Goal: Download file/media: Obtain a digital file from the website

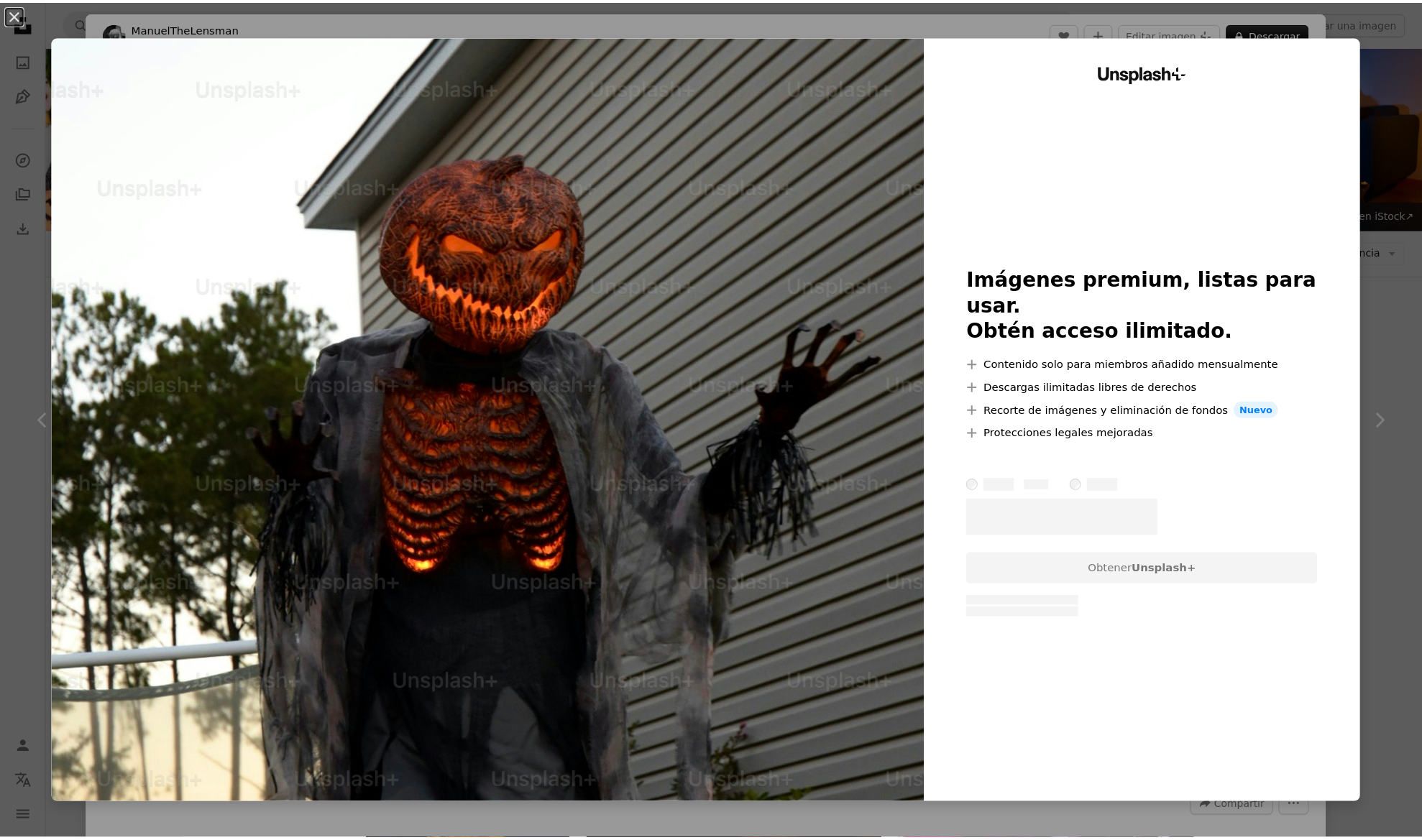
scroll to position [2859, 0]
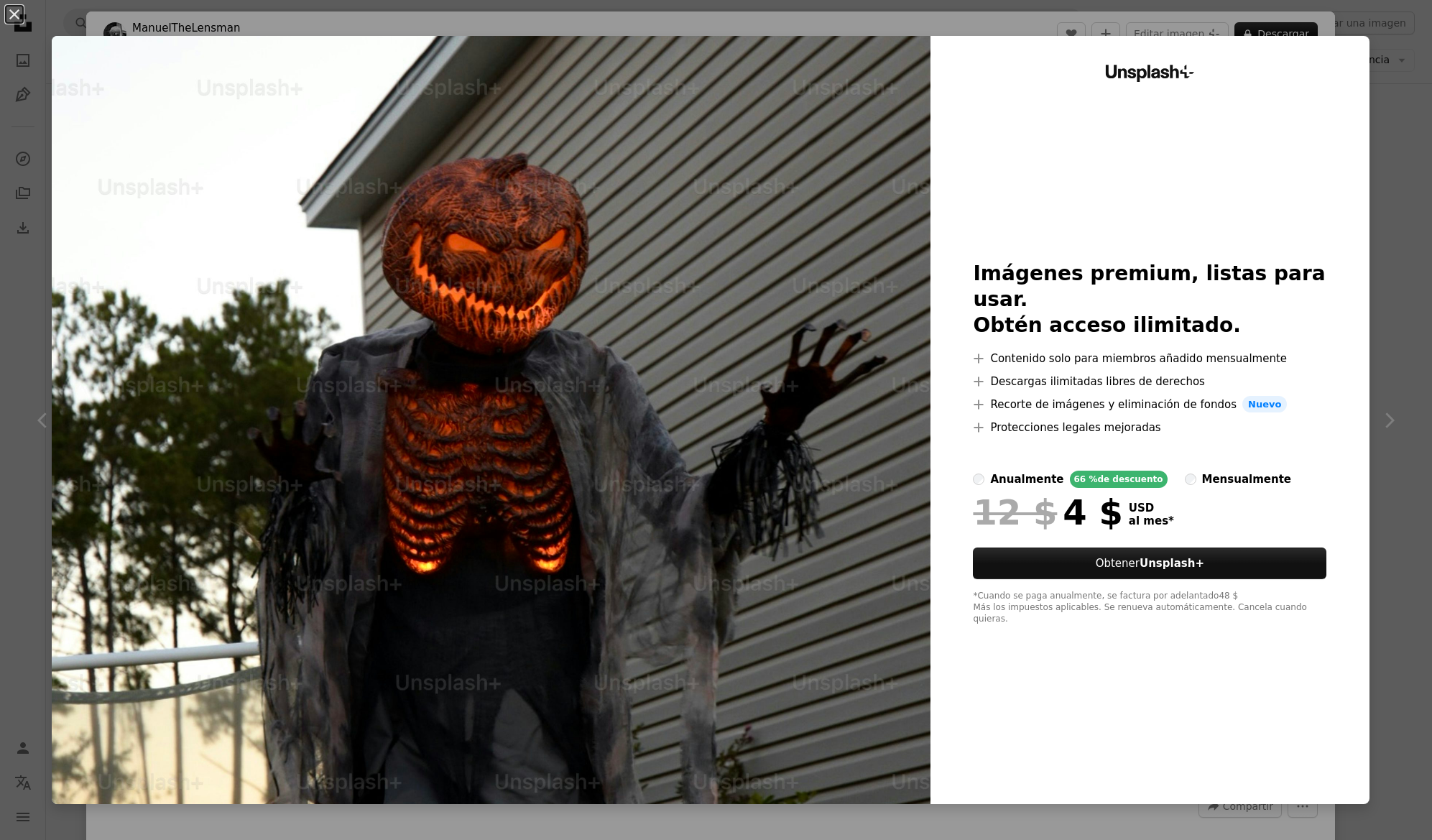
click at [13, 14] on button "An X shape" at bounding box center [14, 14] width 18 height 18
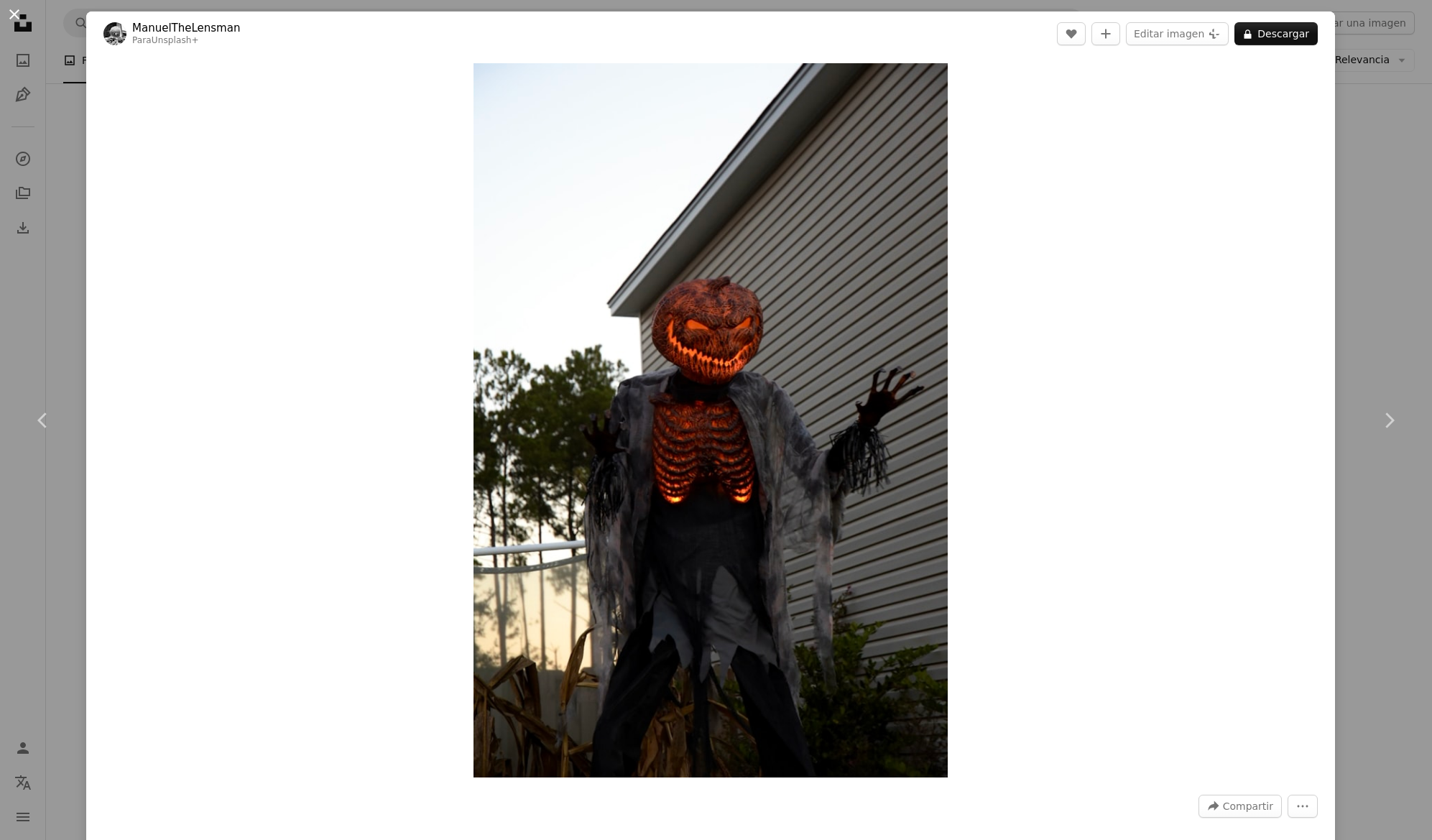
click at [14, 14] on button "An X shape" at bounding box center [14, 14] width 18 height 18
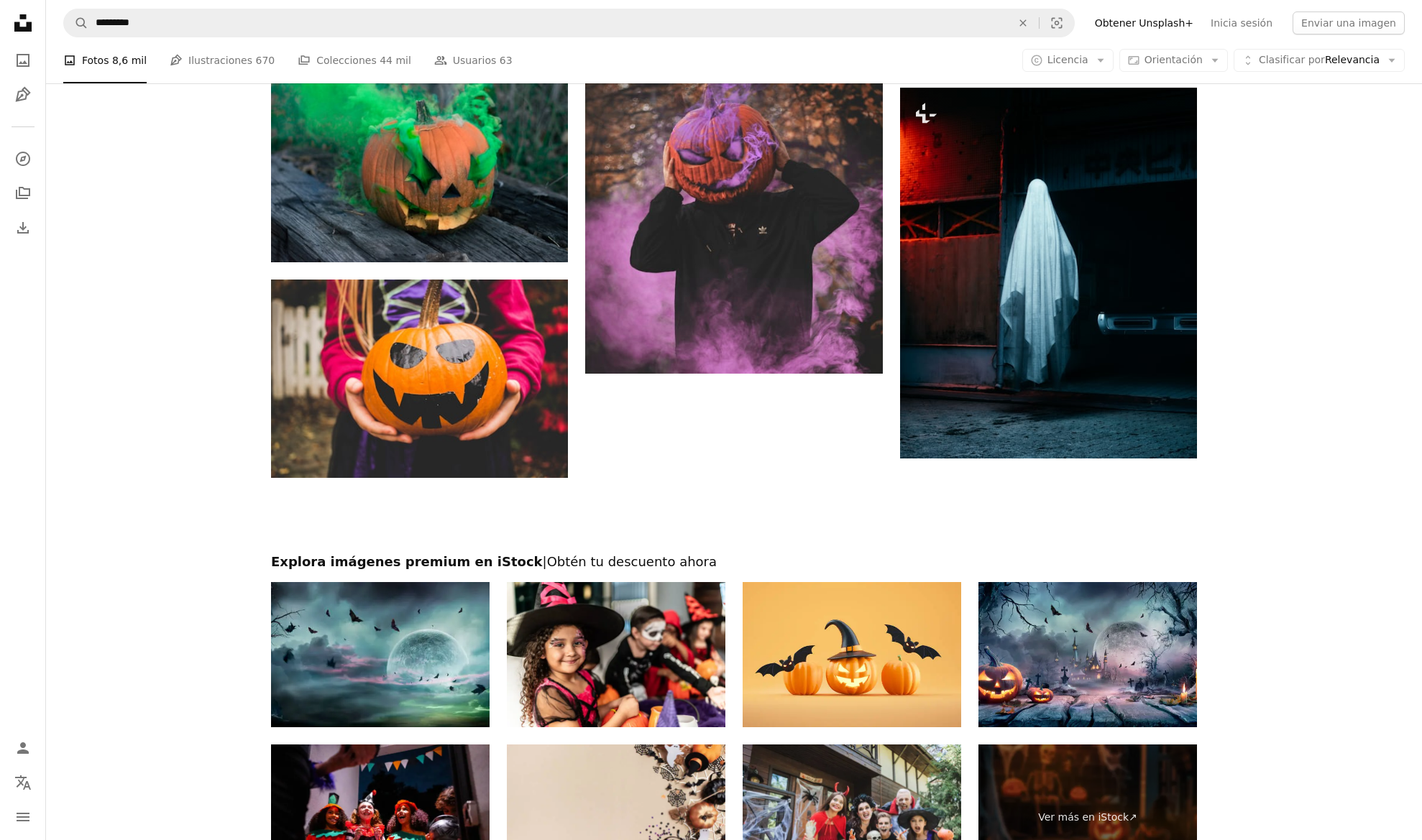
scroll to position [4211, 0]
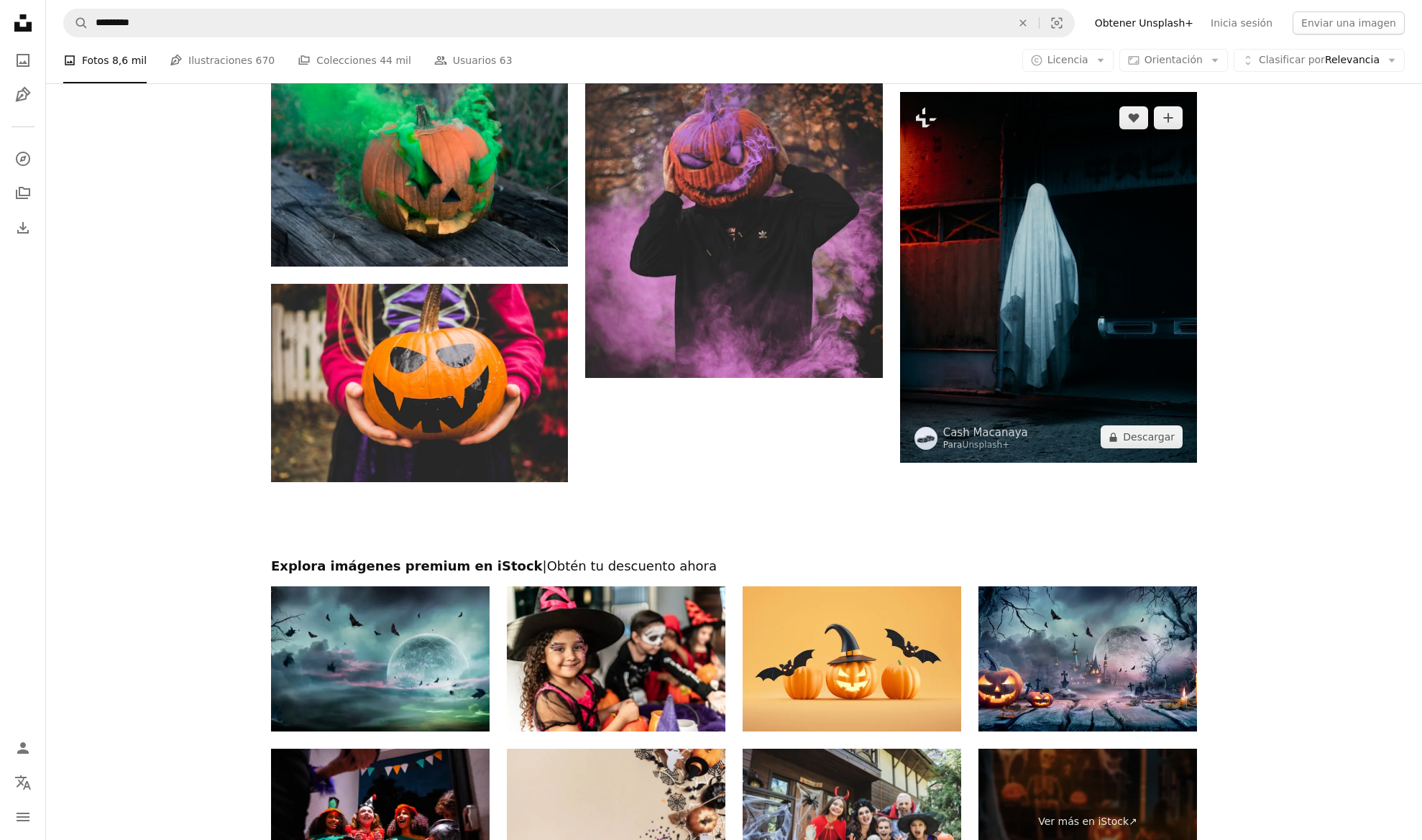
click at [1114, 405] on img at bounding box center [1048, 277] width 296 height 372
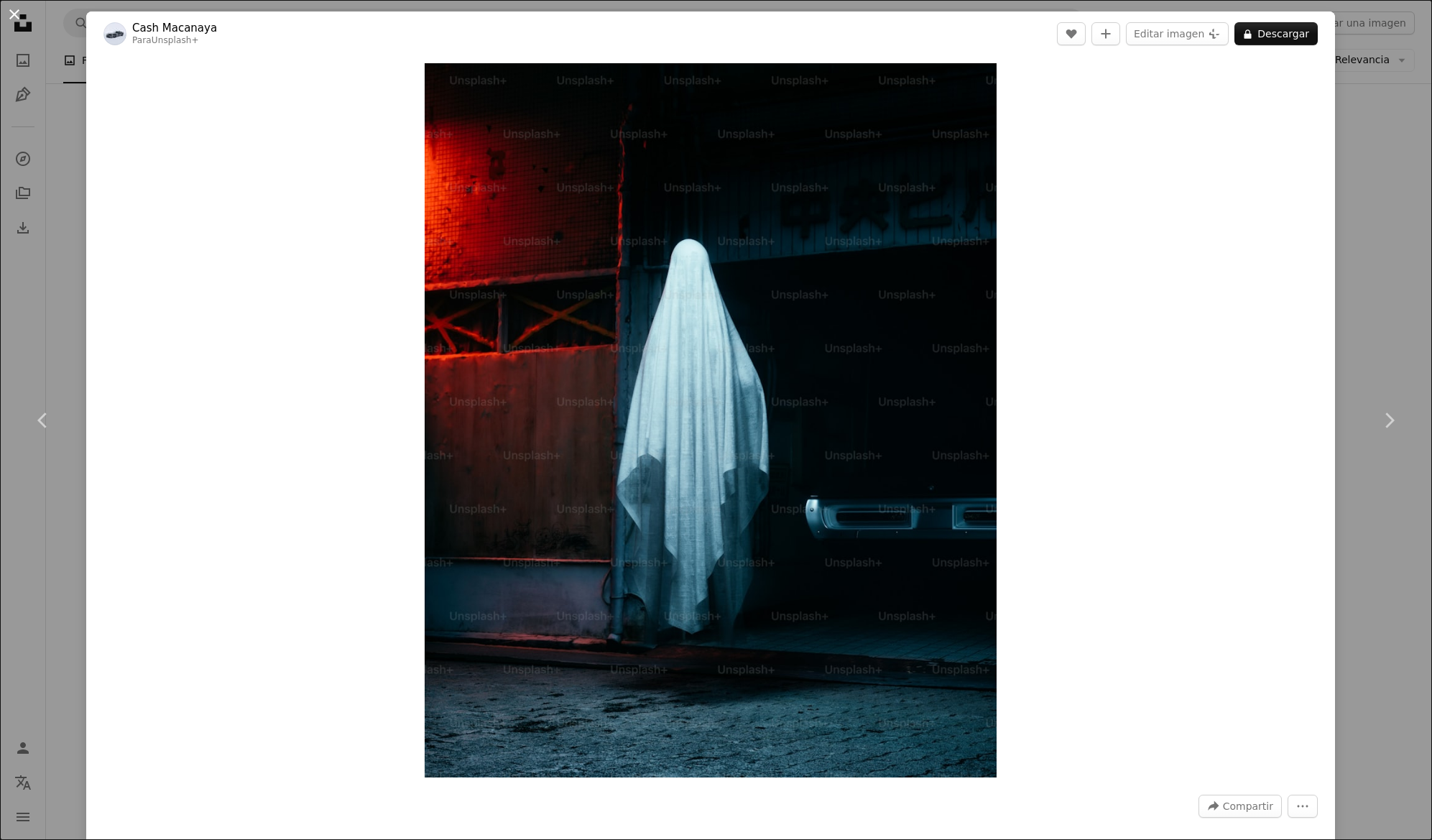
click at [21, 18] on button "An X shape" at bounding box center [14, 14] width 18 height 18
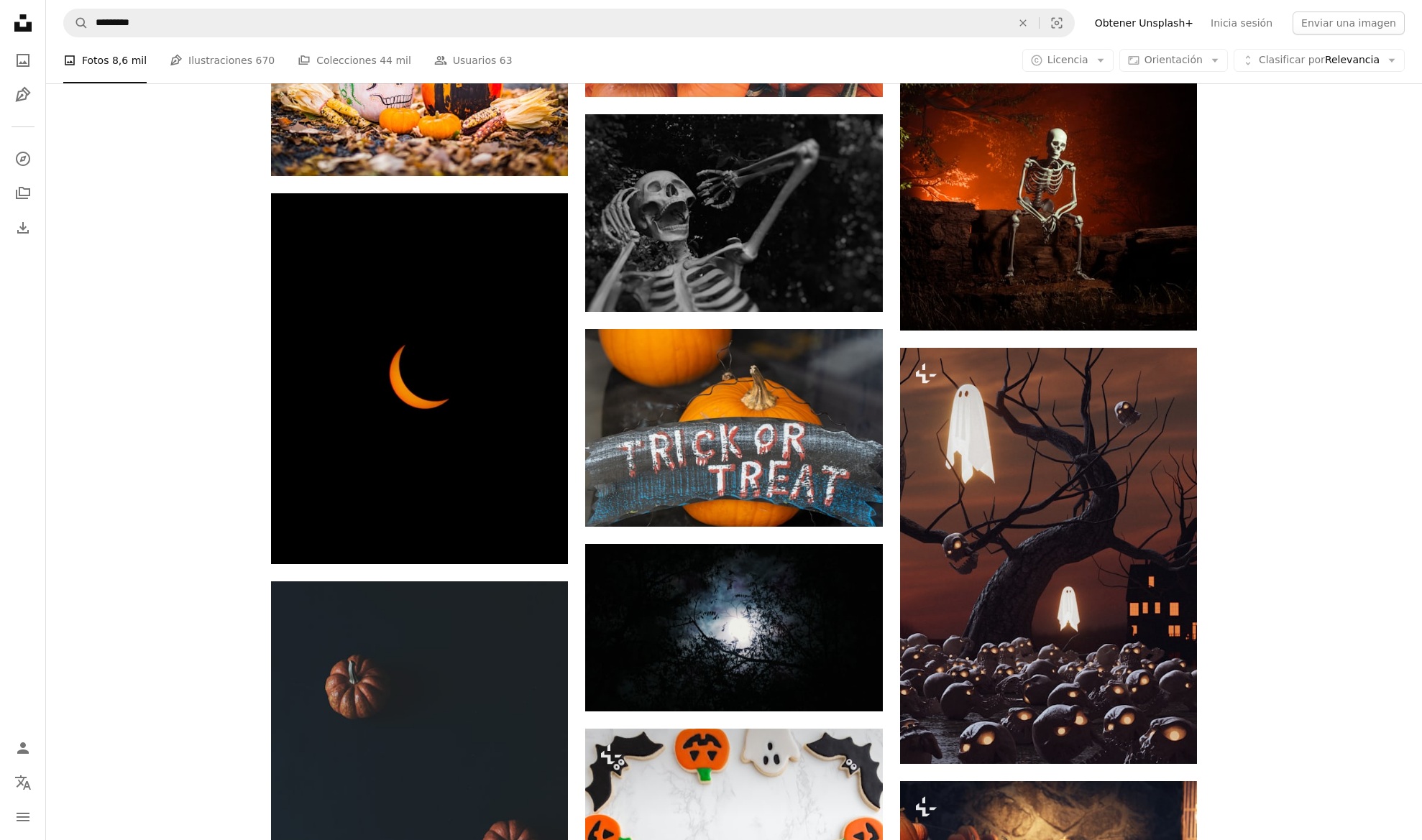
scroll to position [4733, 0]
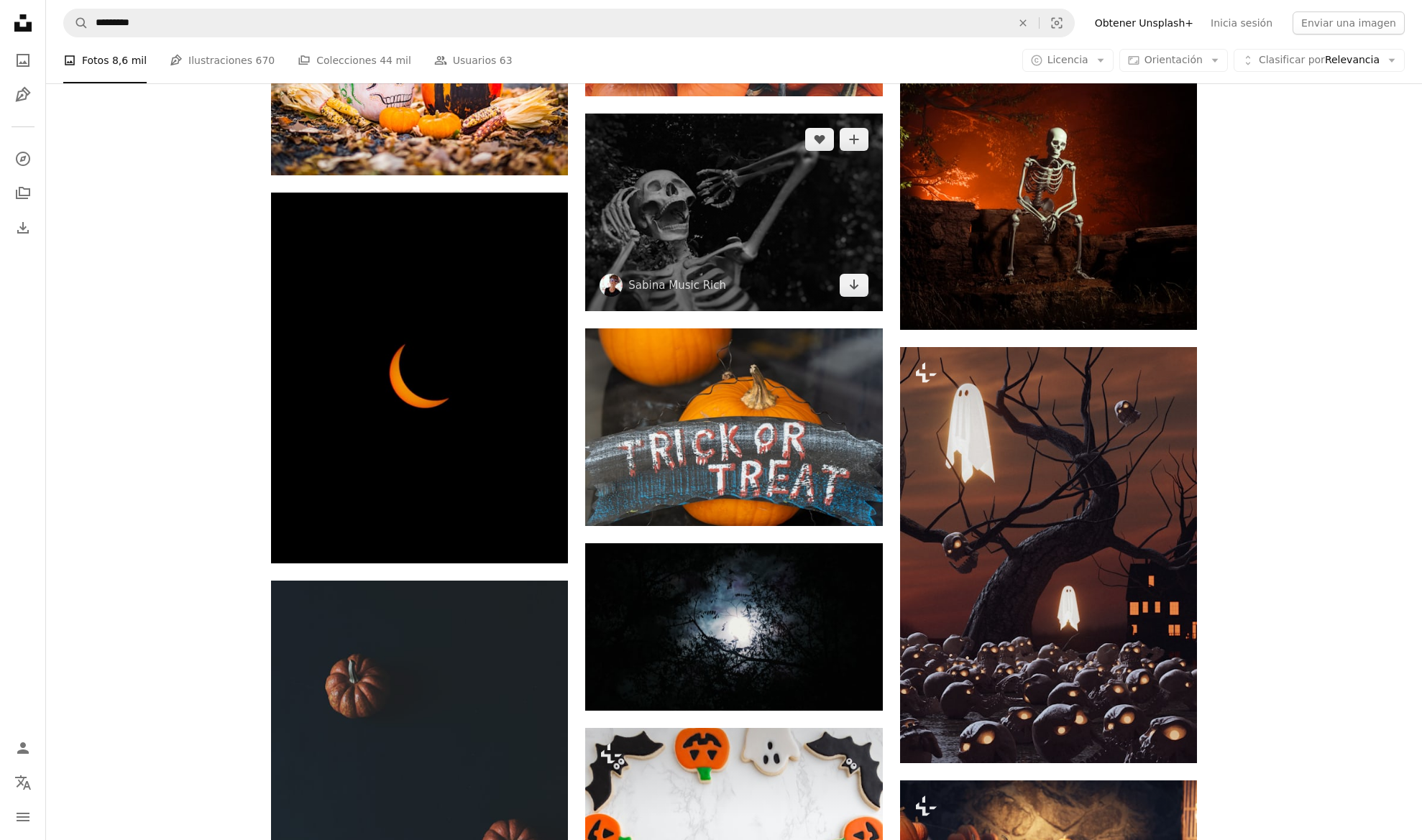
click at [802, 236] on img at bounding box center [733, 212] width 296 height 198
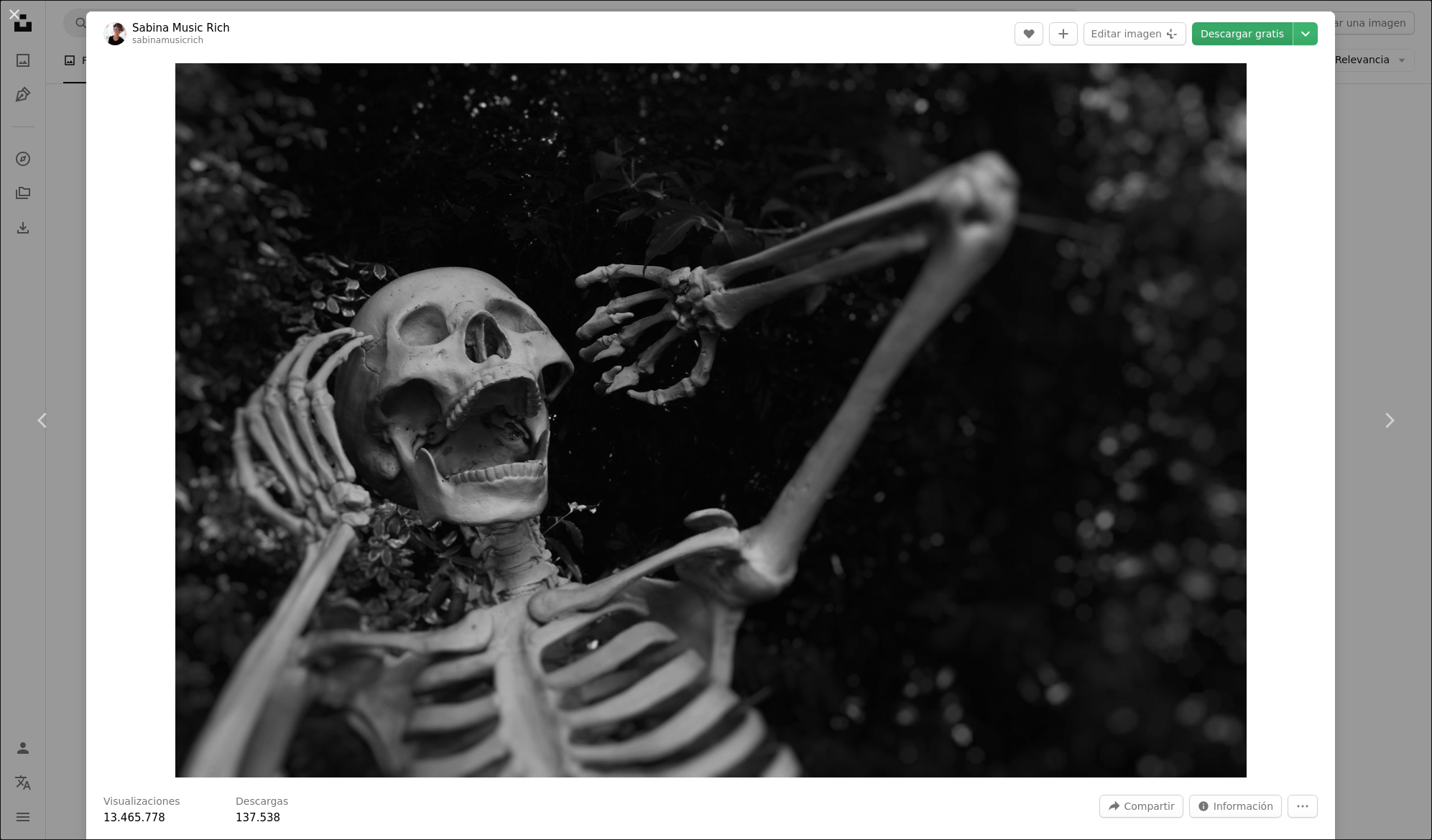
click at [1231, 33] on link "Descargar gratis" at bounding box center [1242, 34] width 101 height 23
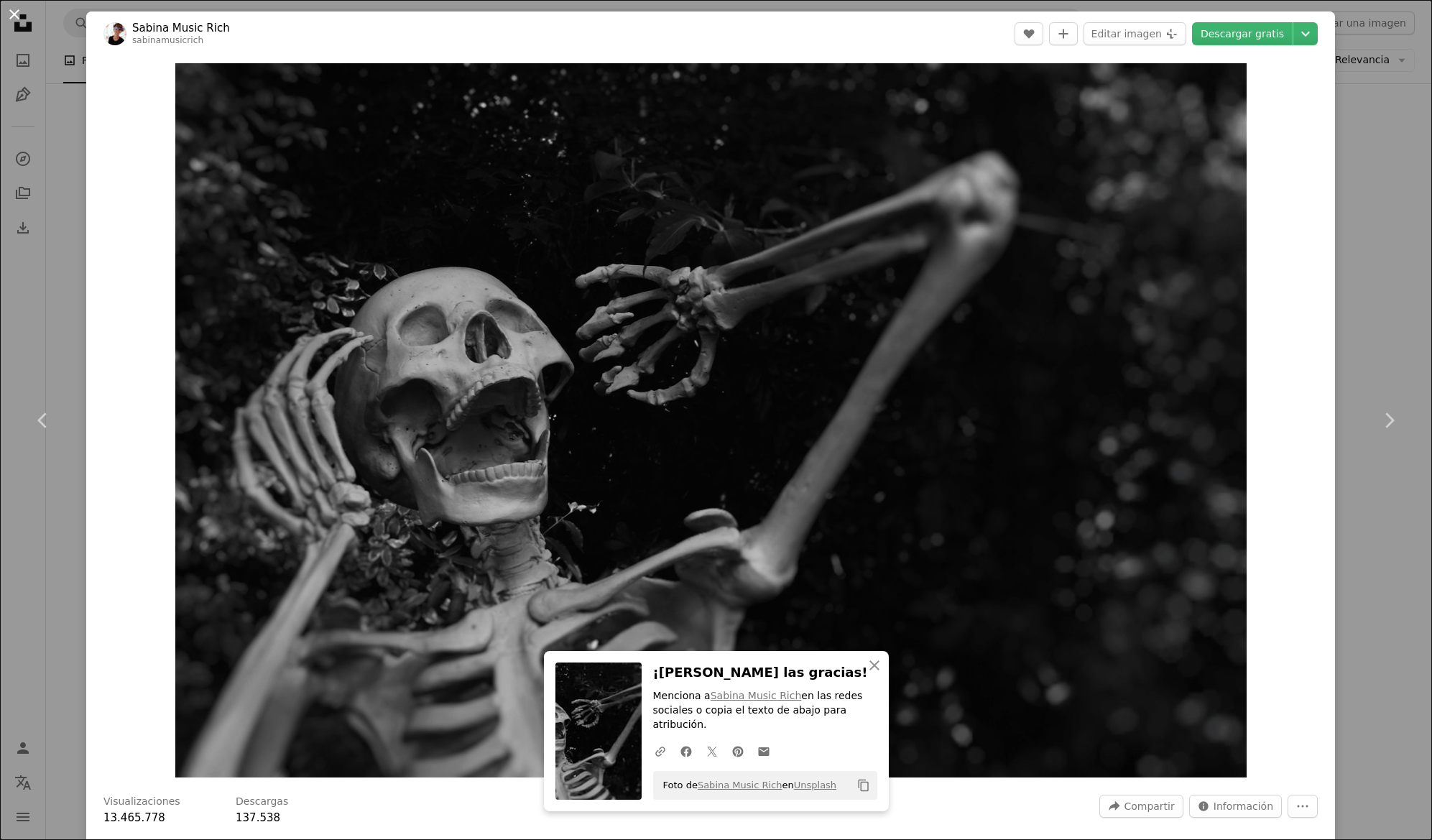
click at [15, 15] on button "An X shape" at bounding box center [14, 14] width 18 height 18
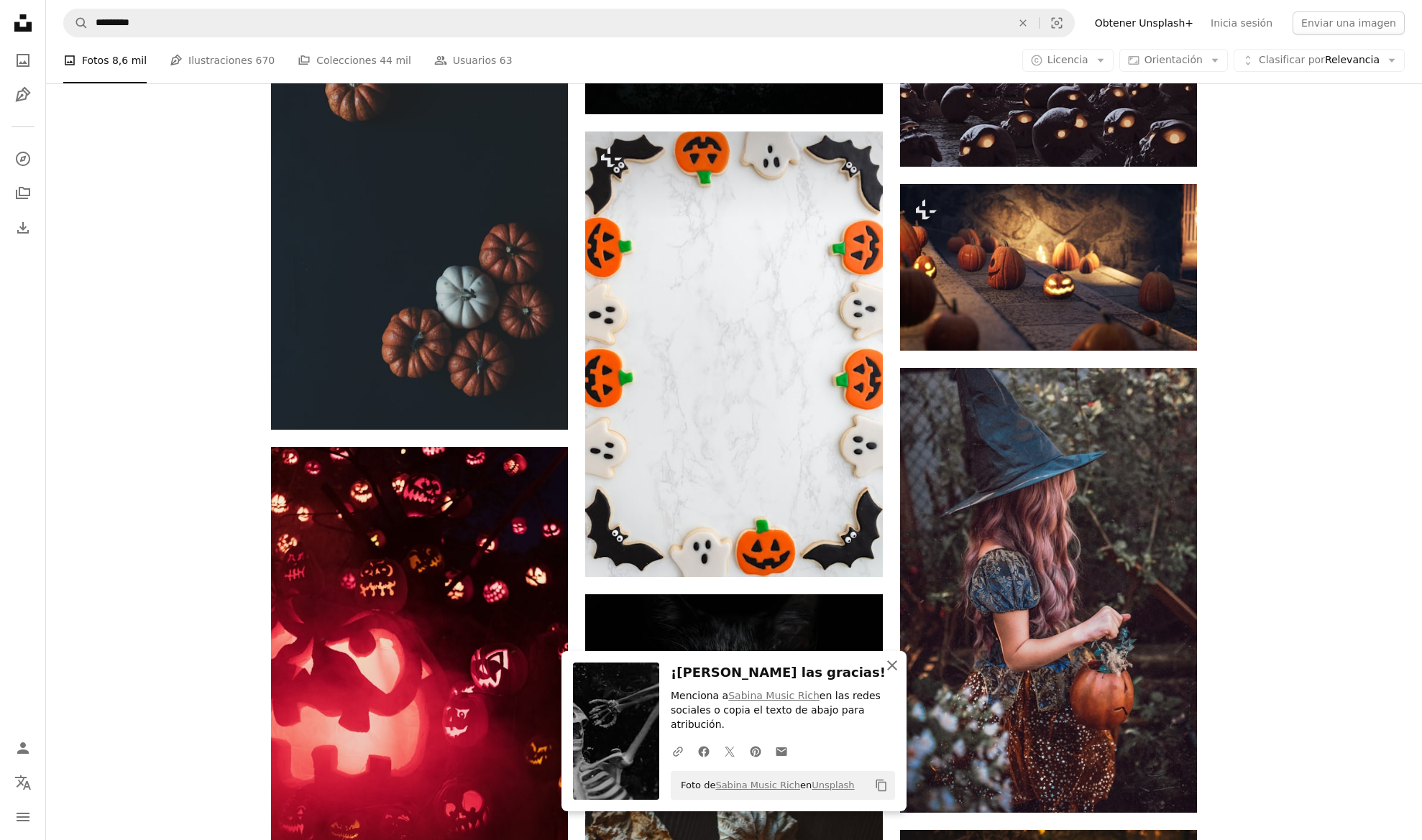
click at [891, 669] on icon "An X shape" at bounding box center [892, 665] width 18 height 18
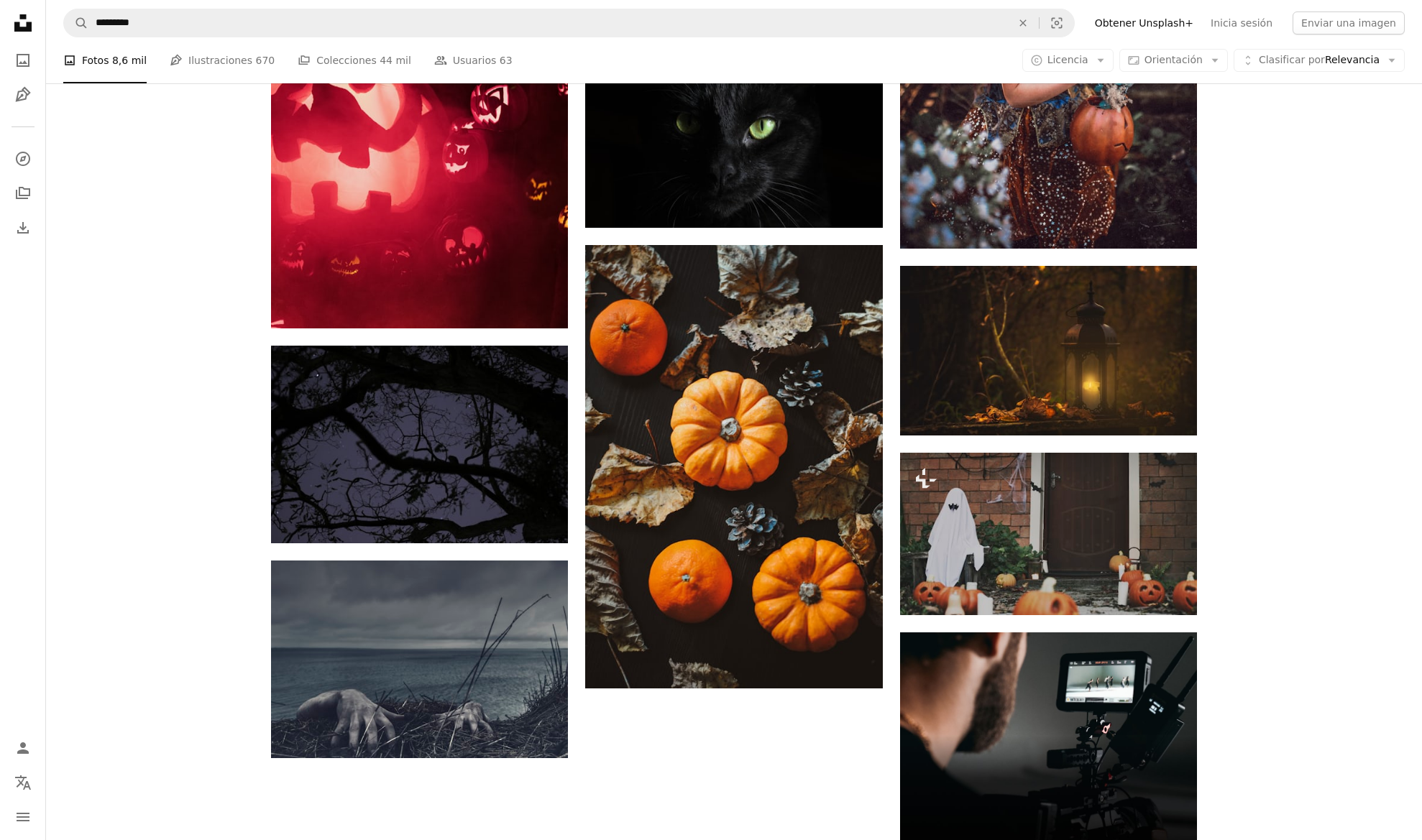
scroll to position [5895, 0]
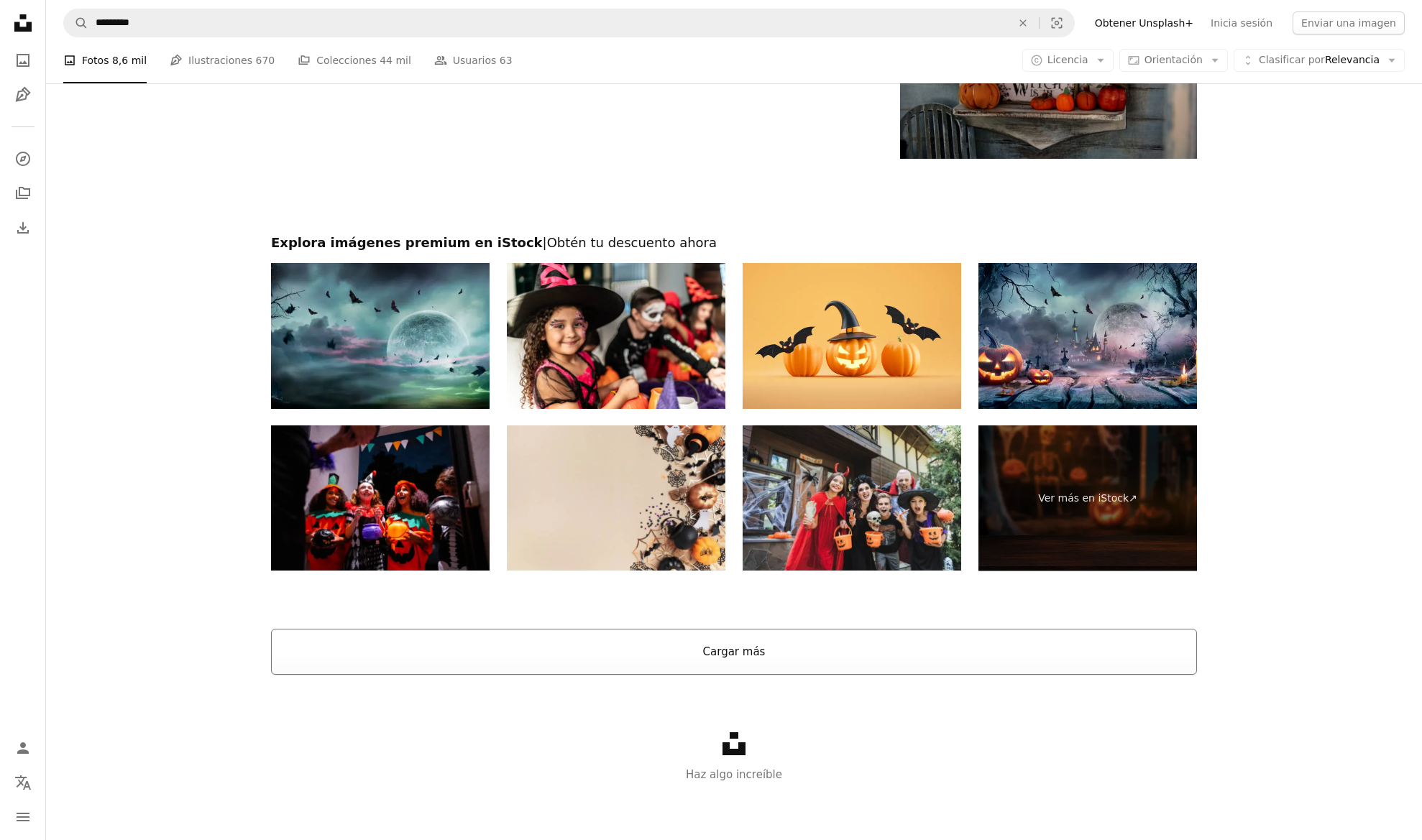
click at [762, 650] on button "Cargar más" at bounding box center [733, 651] width 926 height 46
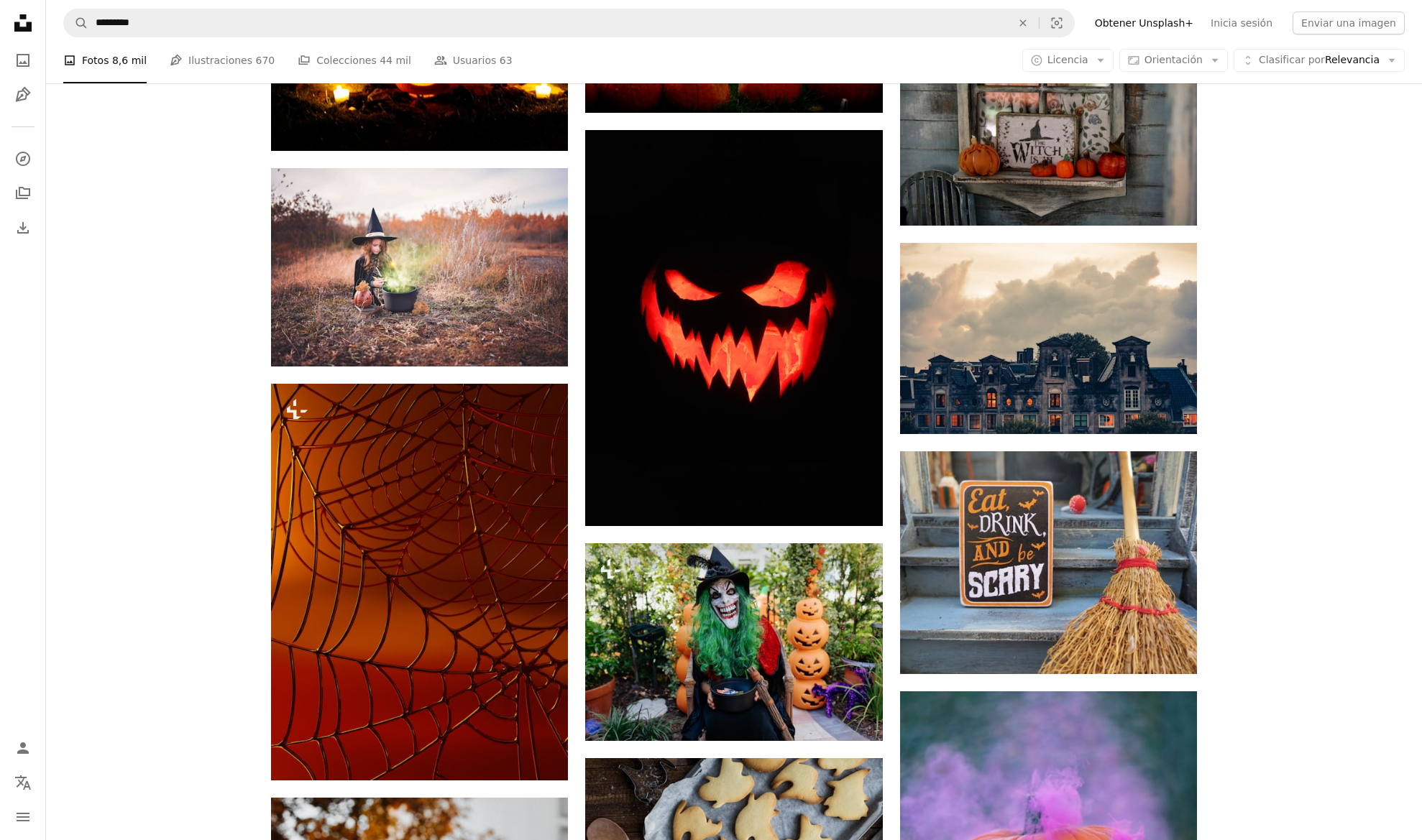
scroll to position [6900, 0]
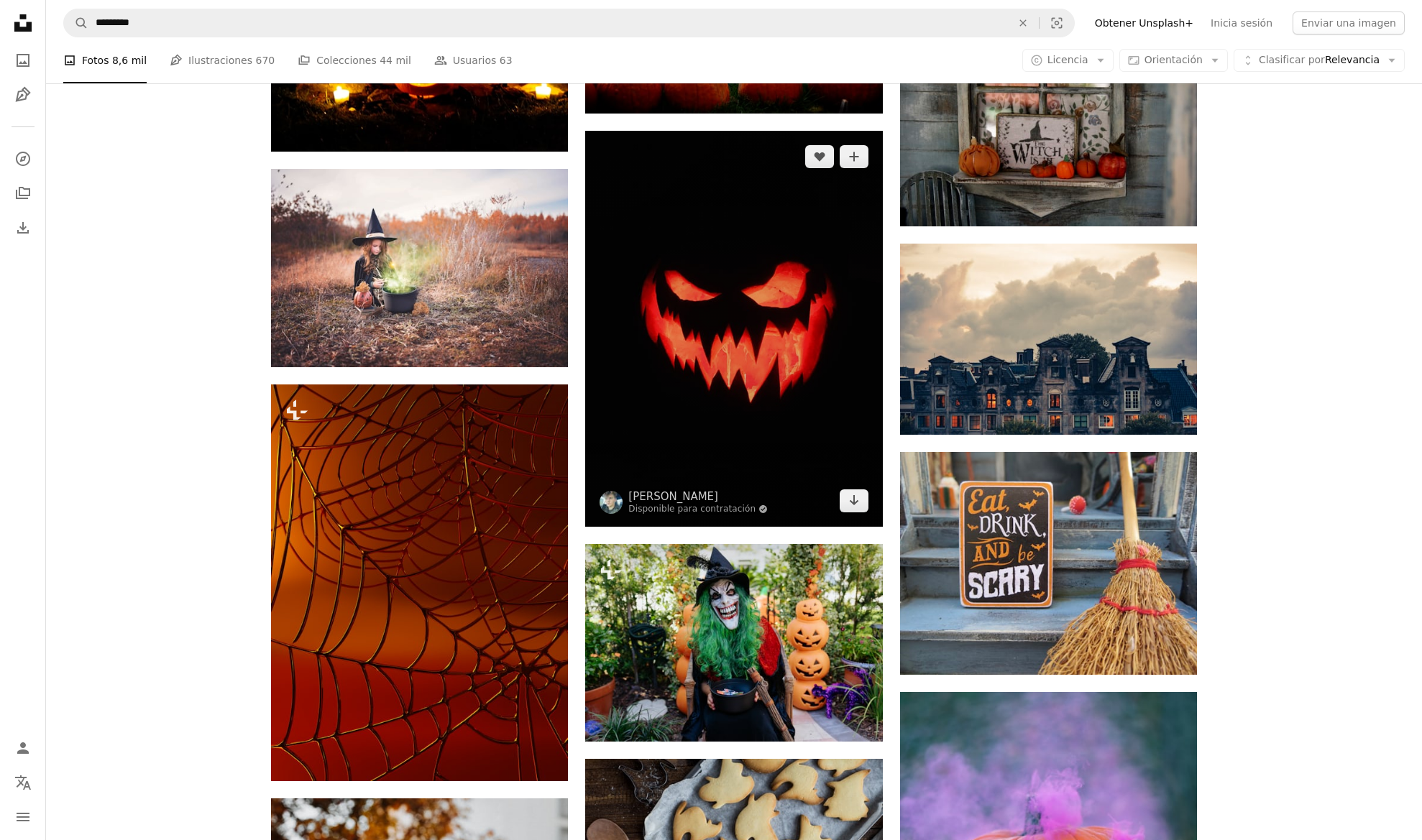
click at [765, 337] on img at bounding box center [733, 329] width 296 height 396
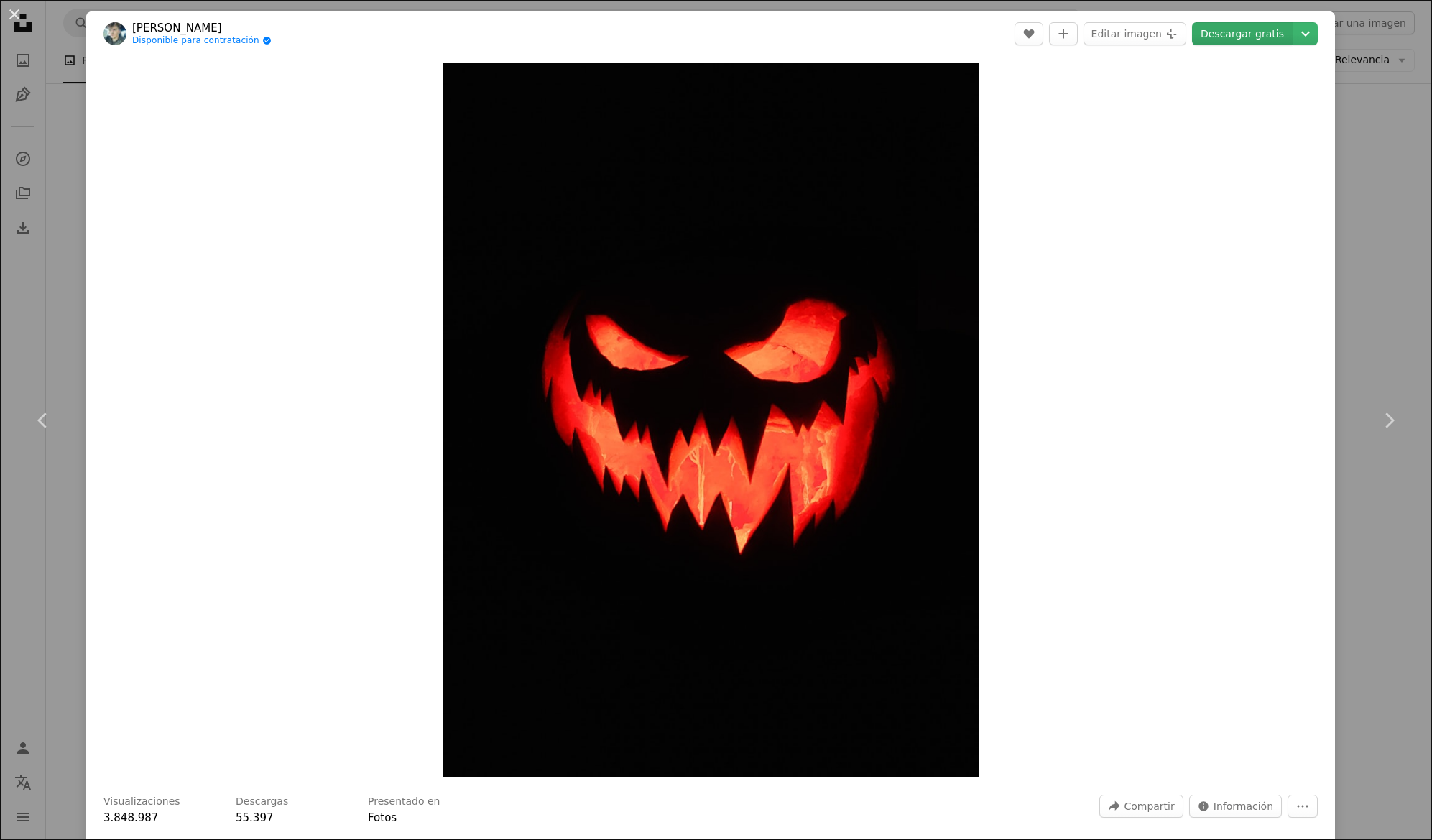
click at [1241, 38] on link "Descargar gratis" at bounding box center [1242, 34] width 101 height 23
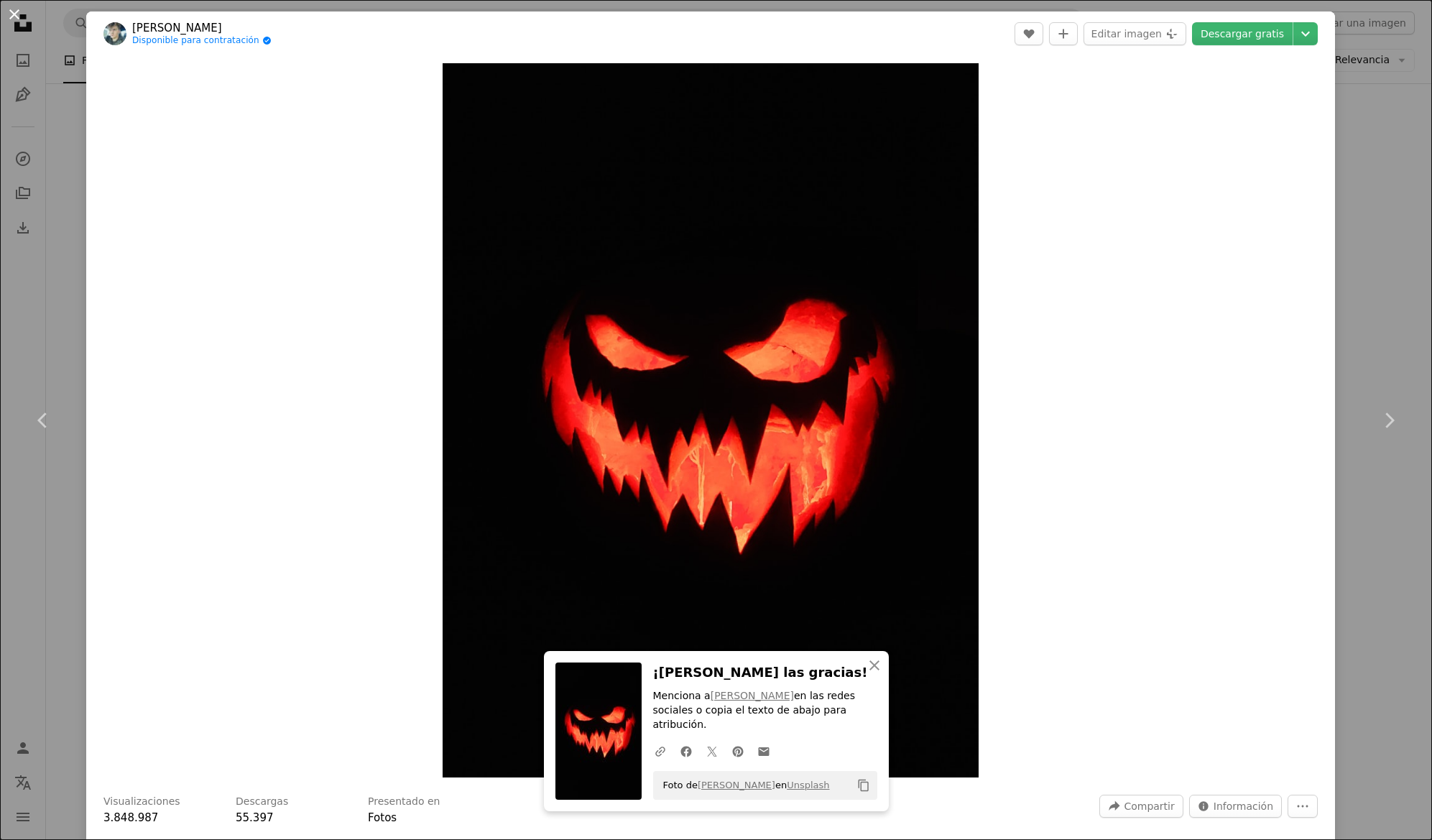
click at [15, 13] on button "An X shape" at bounding box center [14, 14] width 18 height 18
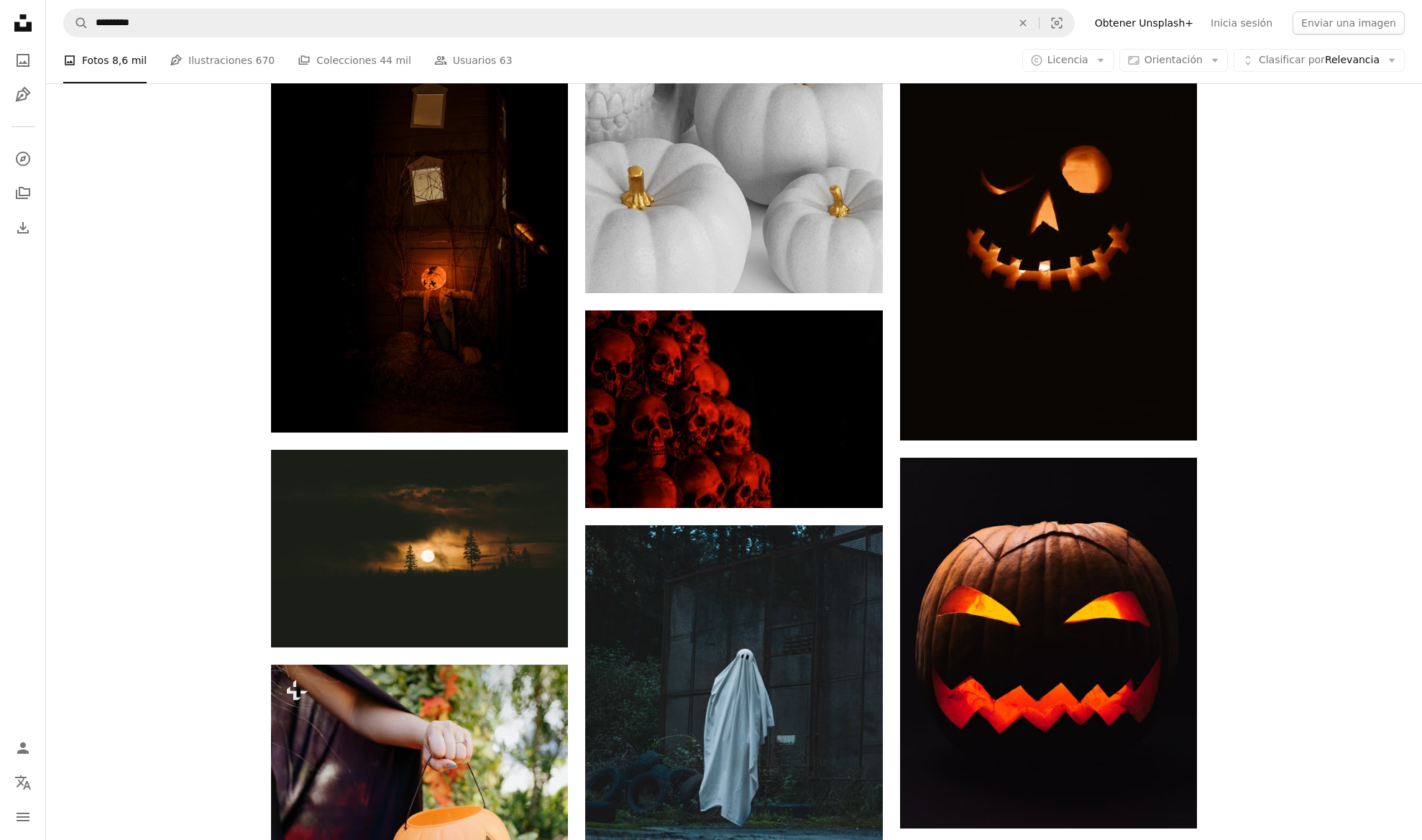
scroll to position [9092, 0]
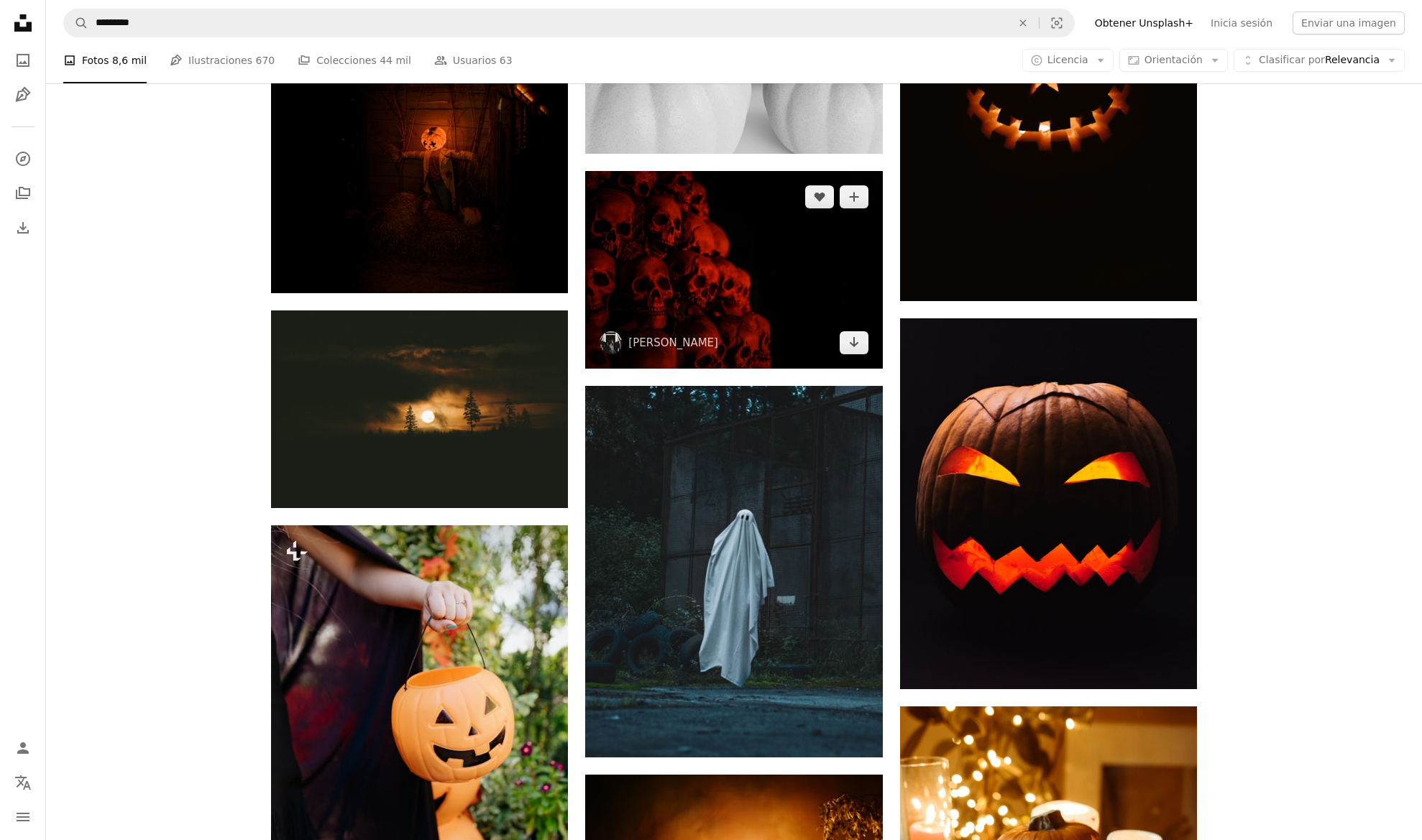
click at [715, 287] on img at bounding box center [733, 270] width 296 height 198
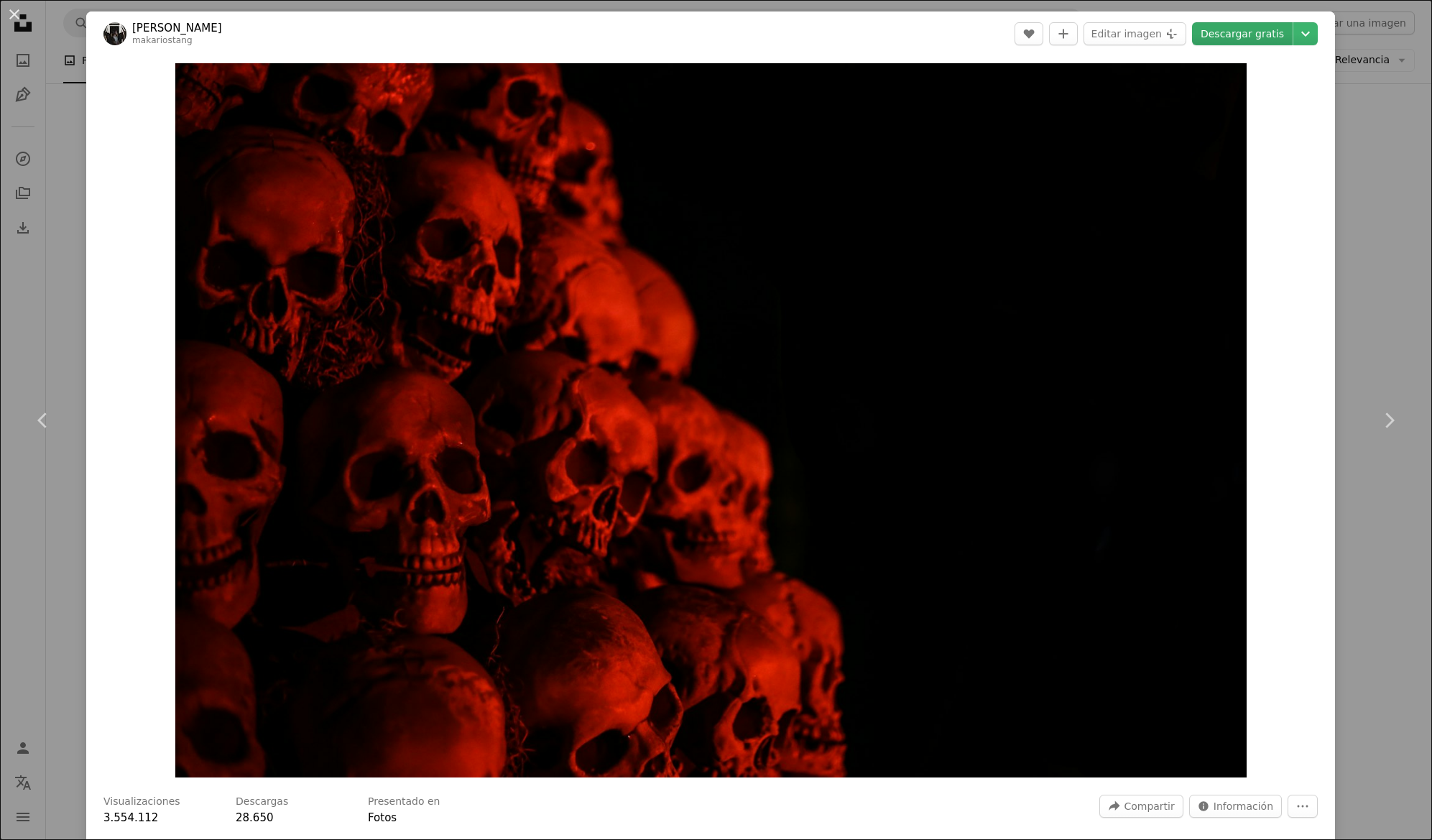
click at [1220, 38] on link "Descargar gratis" at bounding box center [1242, 34] width 101 height 23
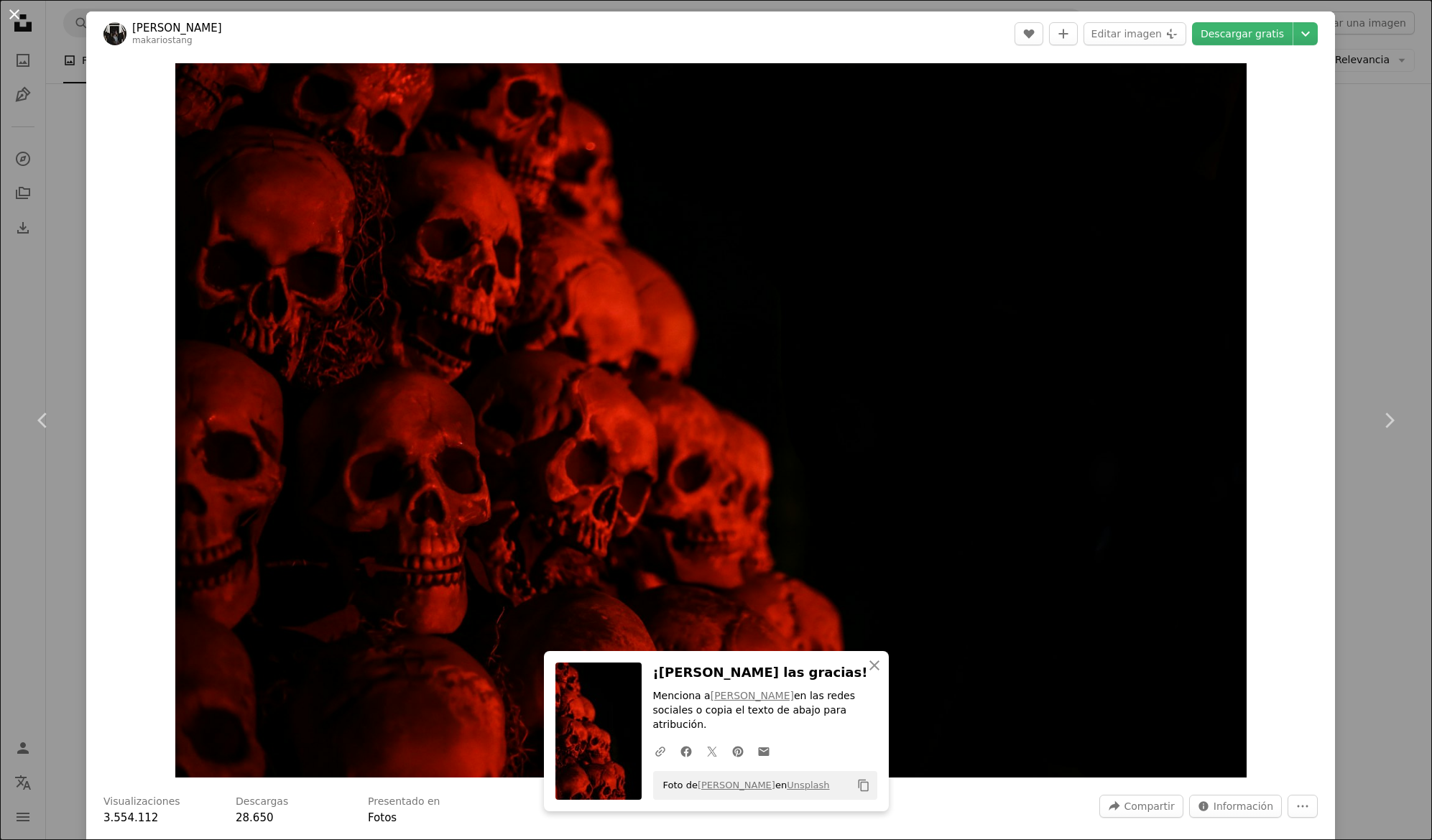
click at [15, 13] on button "An X shape" at bounding box center [14, 14] width 18 height 18
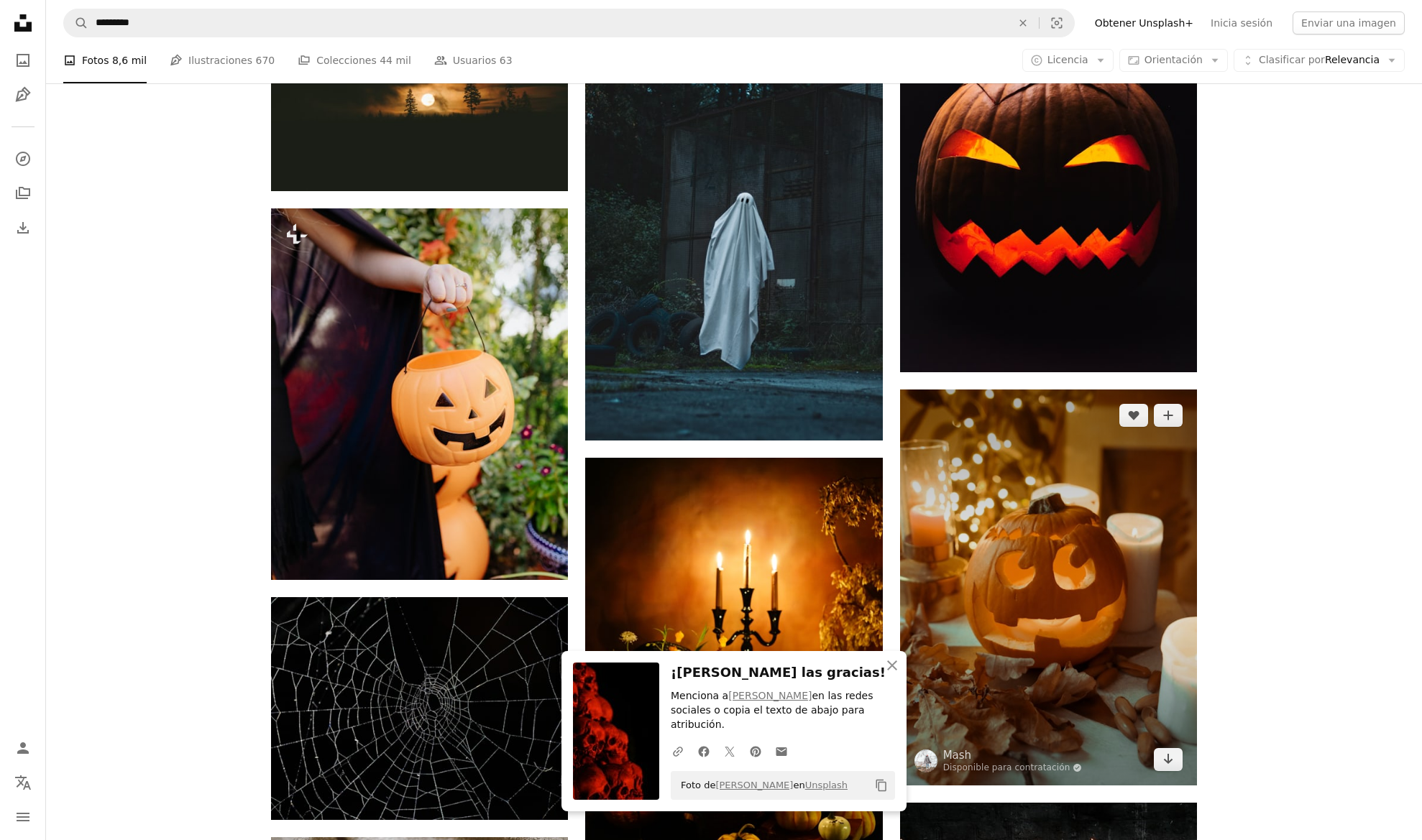
scroll to position [9344, 0]
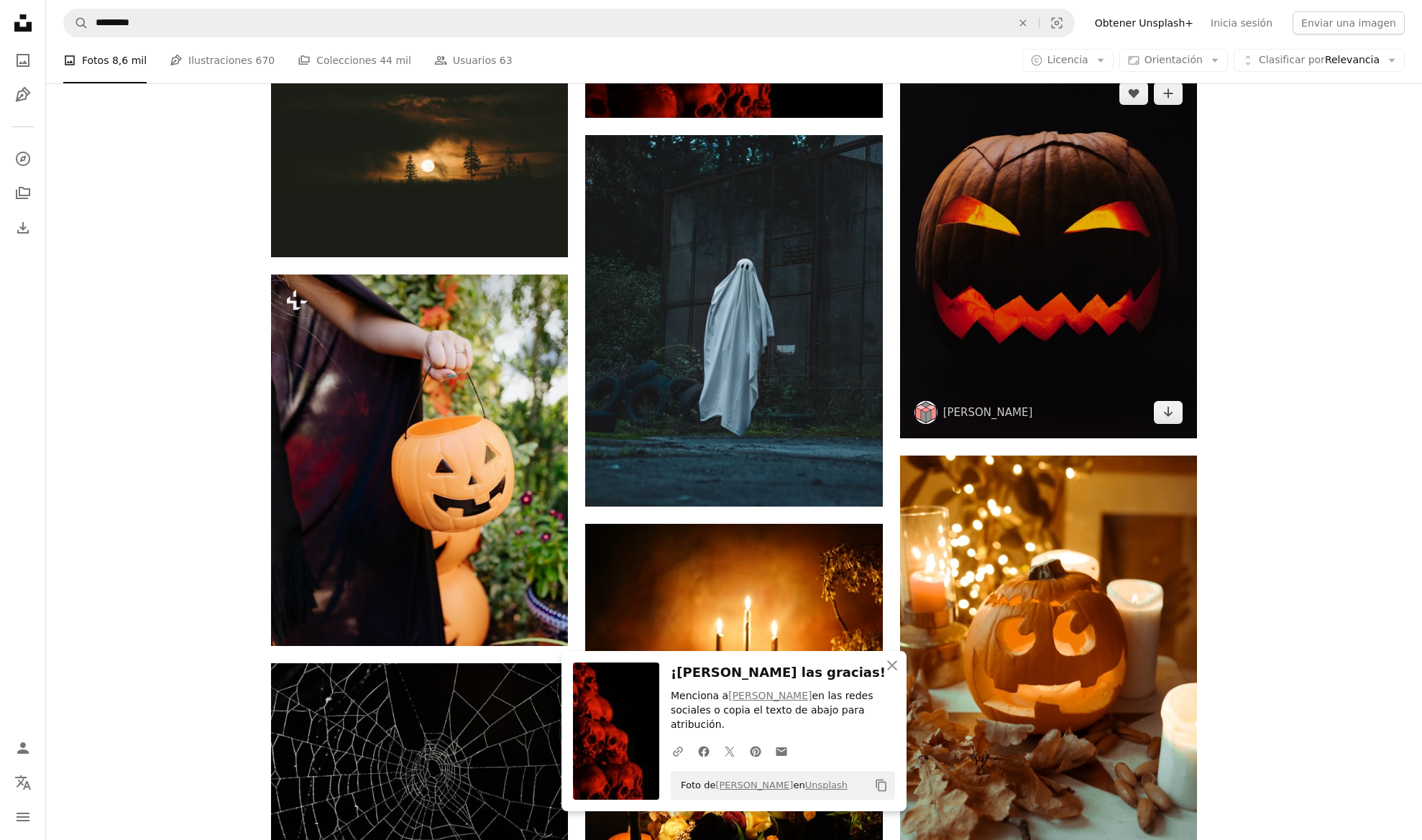
click at [1037, 290] on img at bounding box center [1048, 253] width 296 height 371
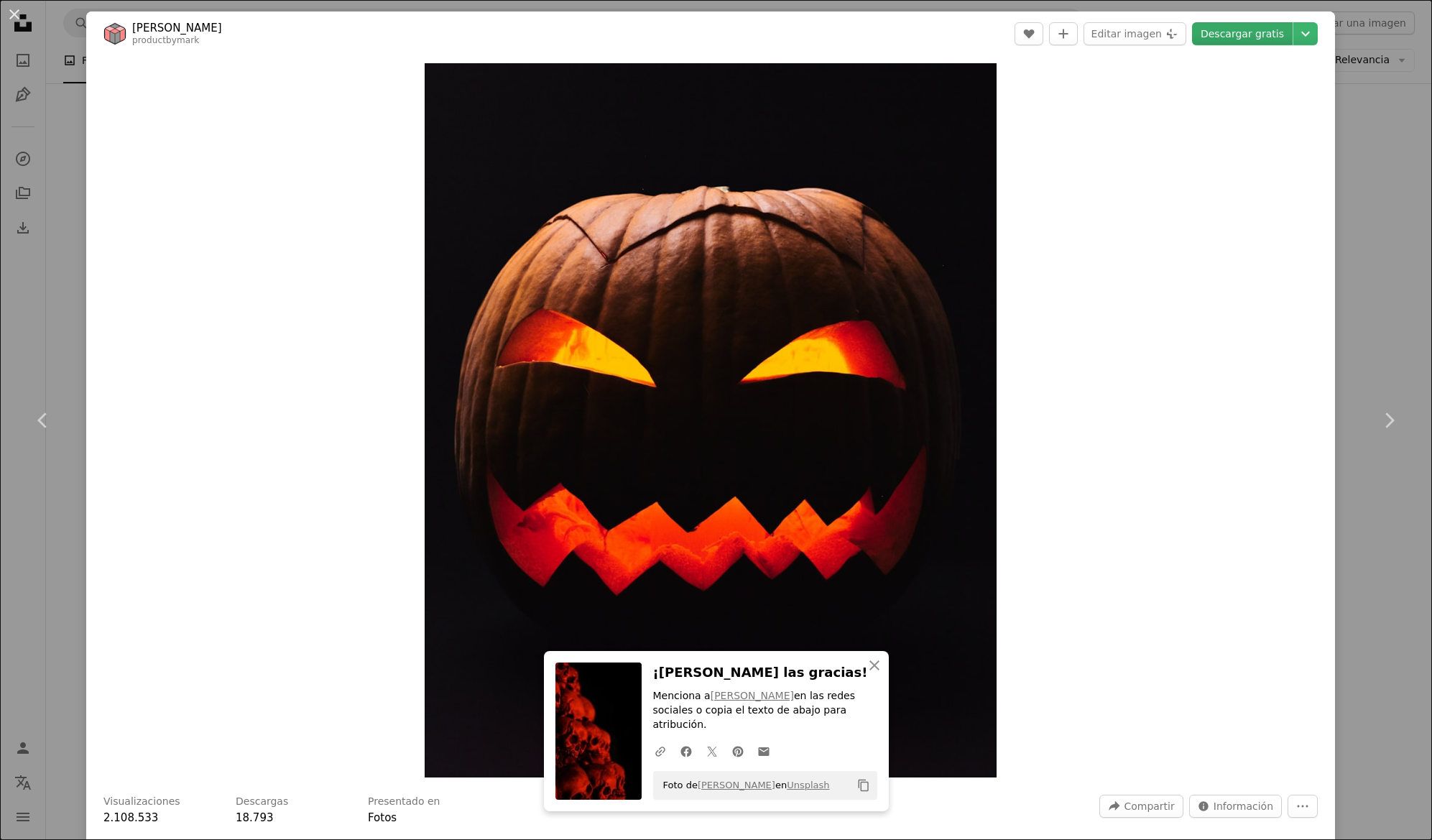
click at [1247, 38] on link "Descargar gratis" at bounding box center [1242, 34] width 101 height 23
click at [17, 17] on button "An X shape" at bounding box center [14, 14] width 18 height 18
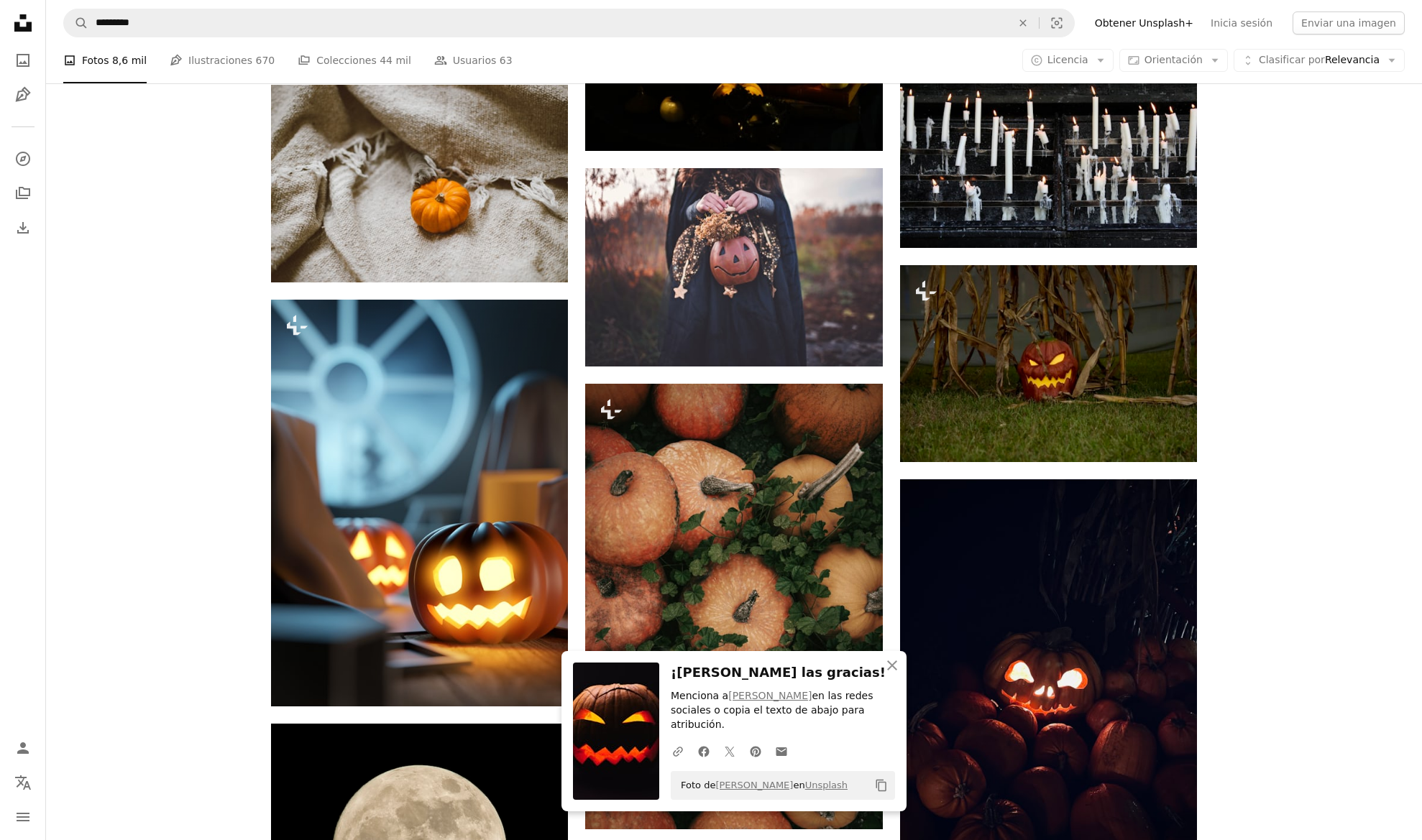
scroll to position [10163, 0]
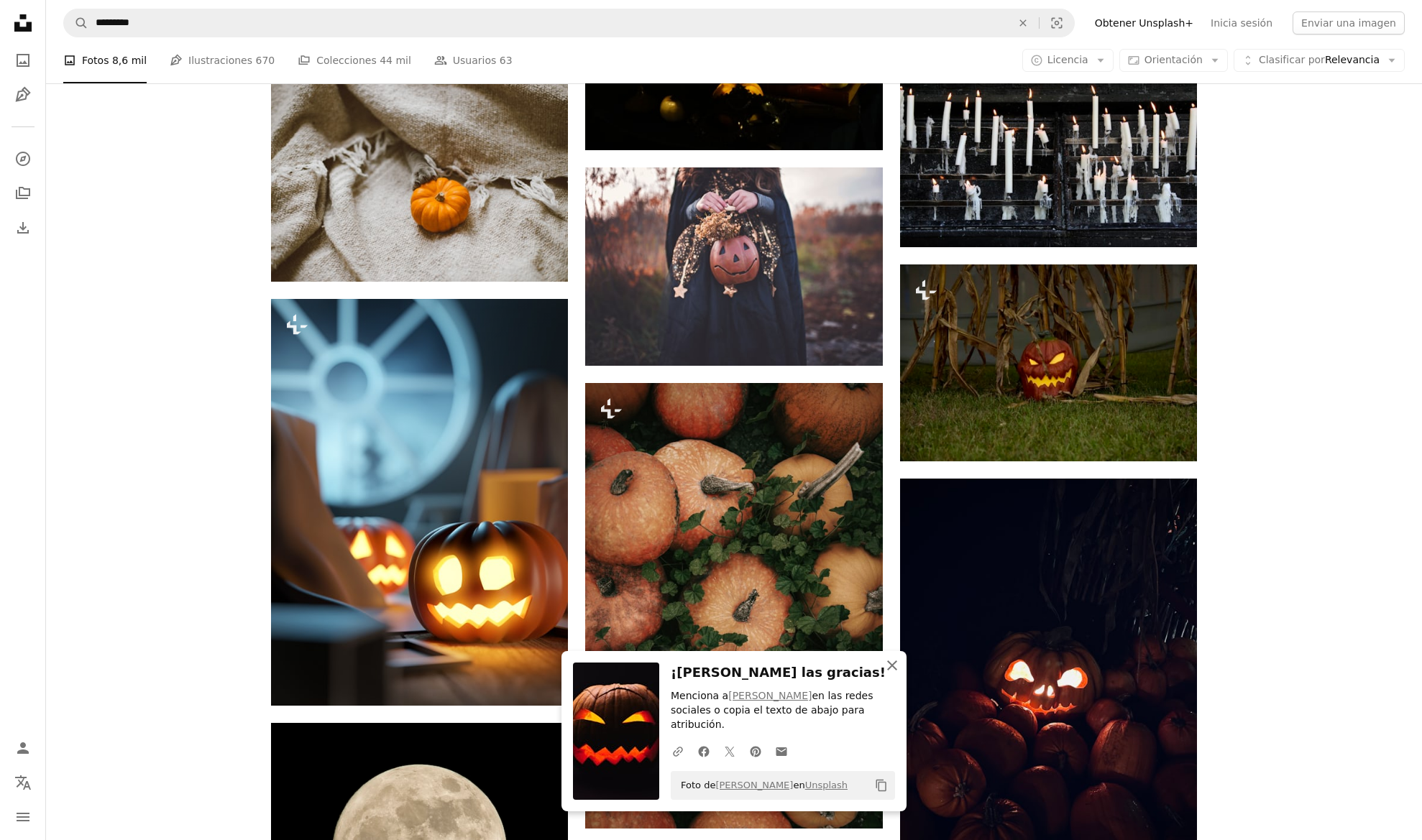
click at [890, 670] on icon "button" at bounding box center [892, 665] width 10 height 10
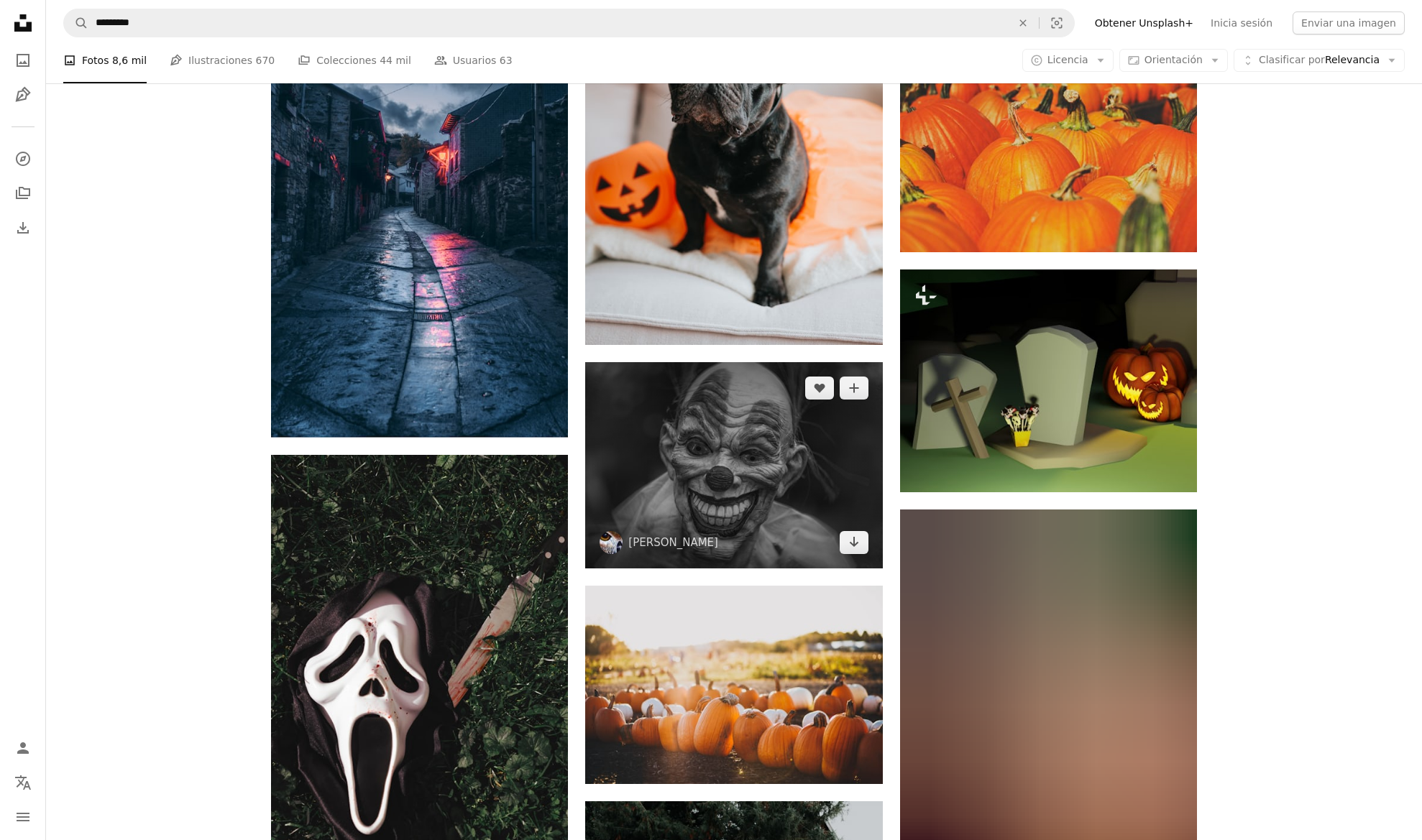
scroll to position [24775, 0]
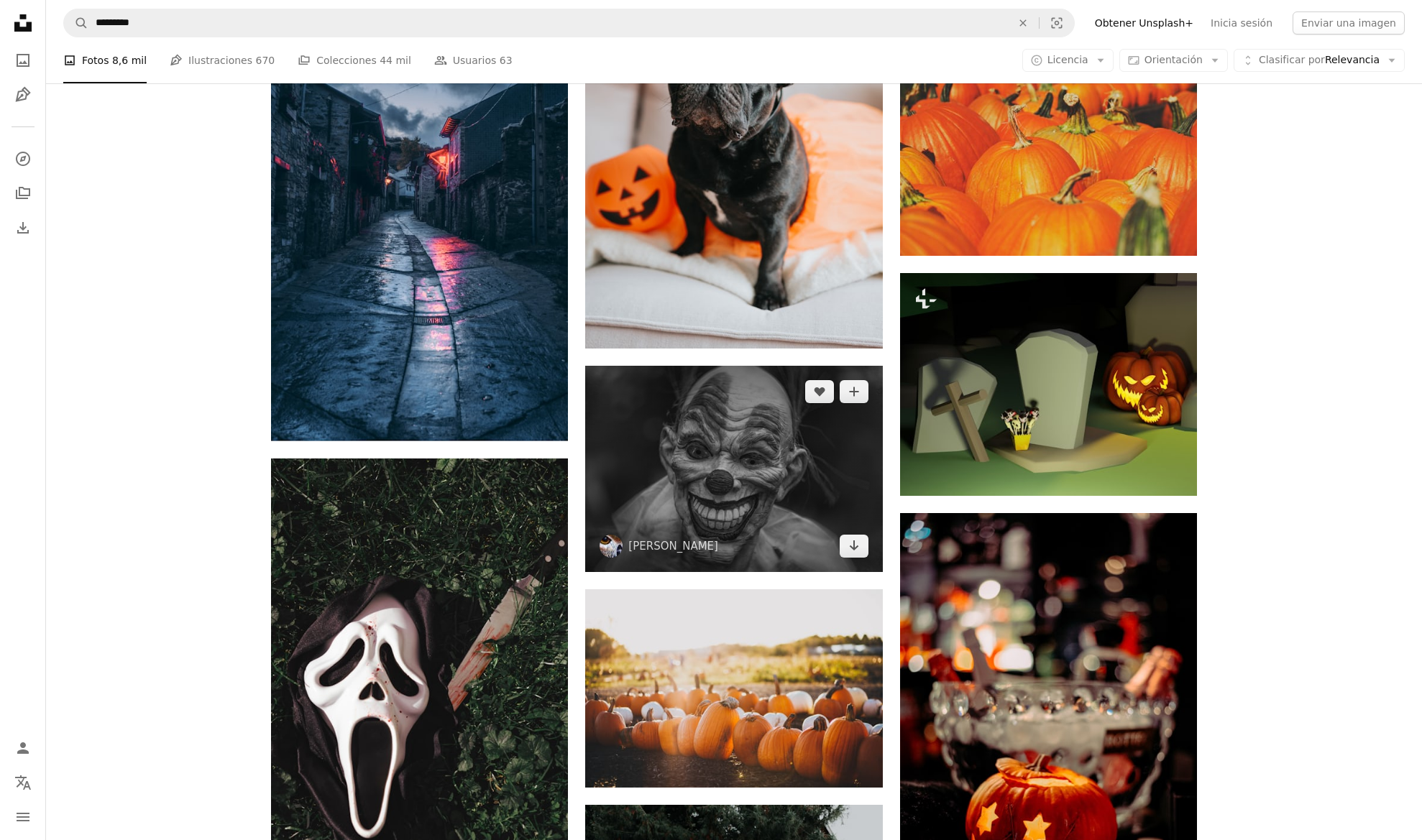
click at [741, 417] on img at bounding box center [733, 468] width 296 height 206
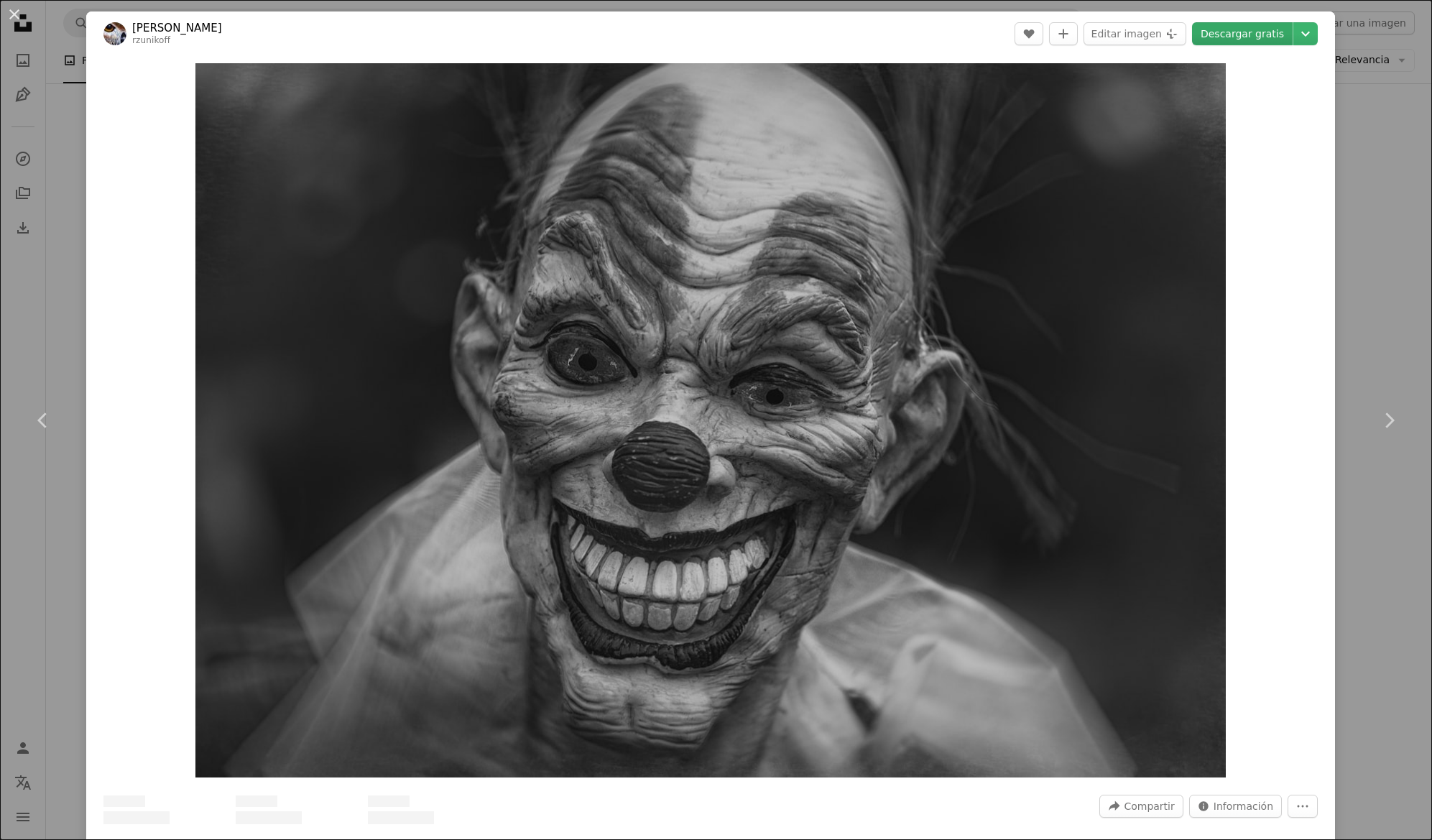
click at [1213, 31] on link "Descargar gratis" at bounding box center [1242, 34] width 101 height 23
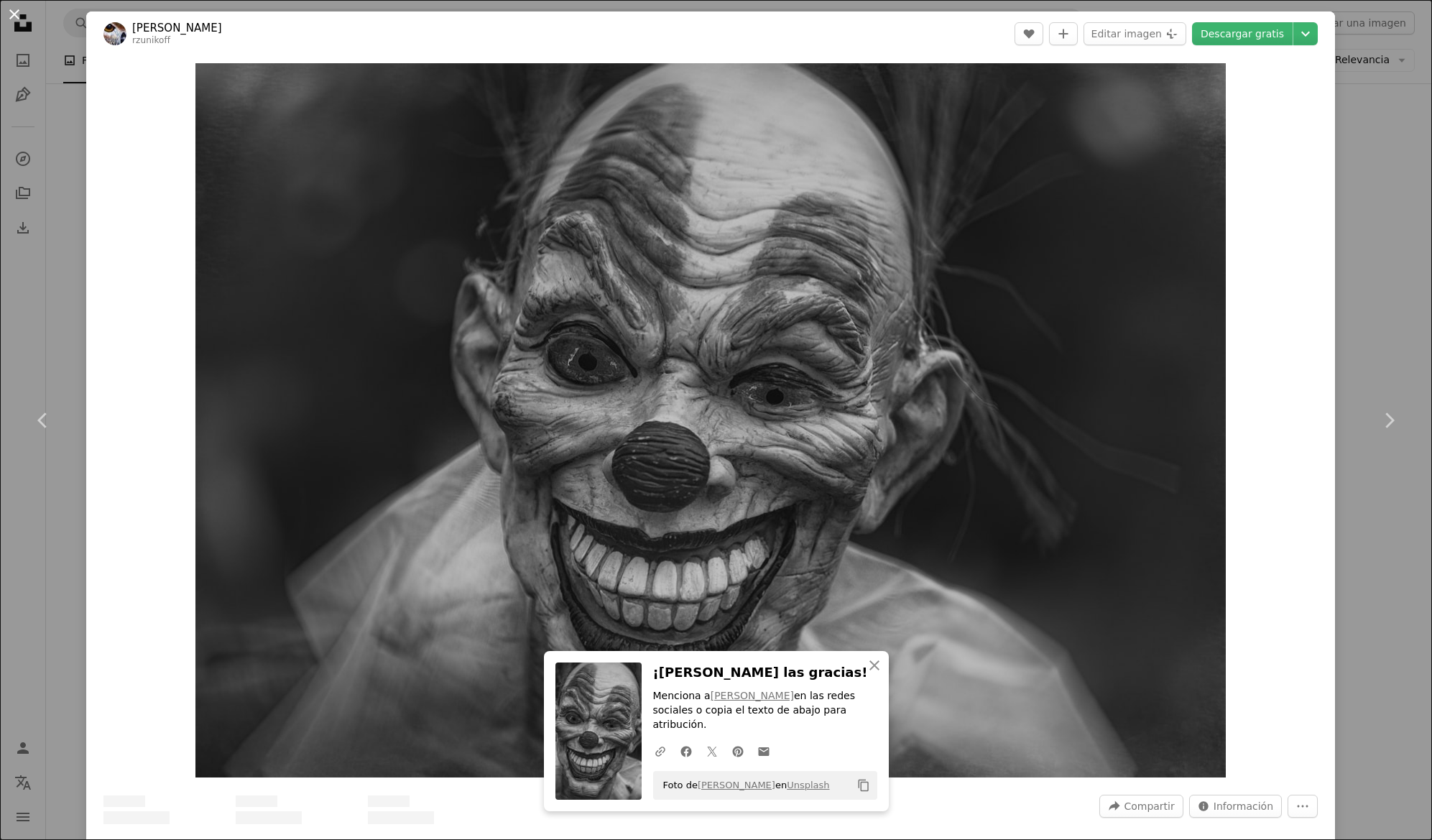
click at [12, 18] on button "An X shape" at bounding box center [14, 14] width 18 height 18
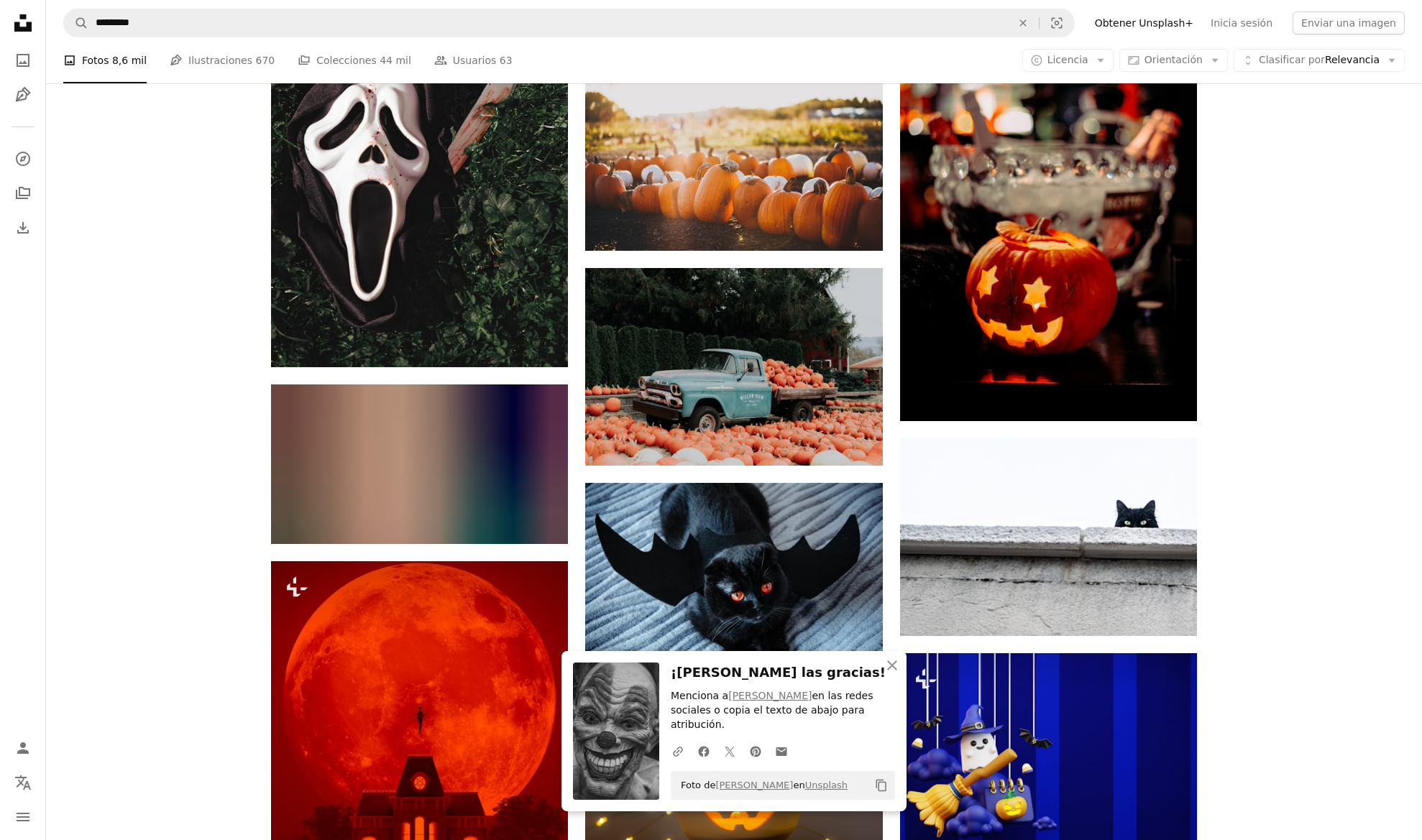
scroll to position [25314, 0]
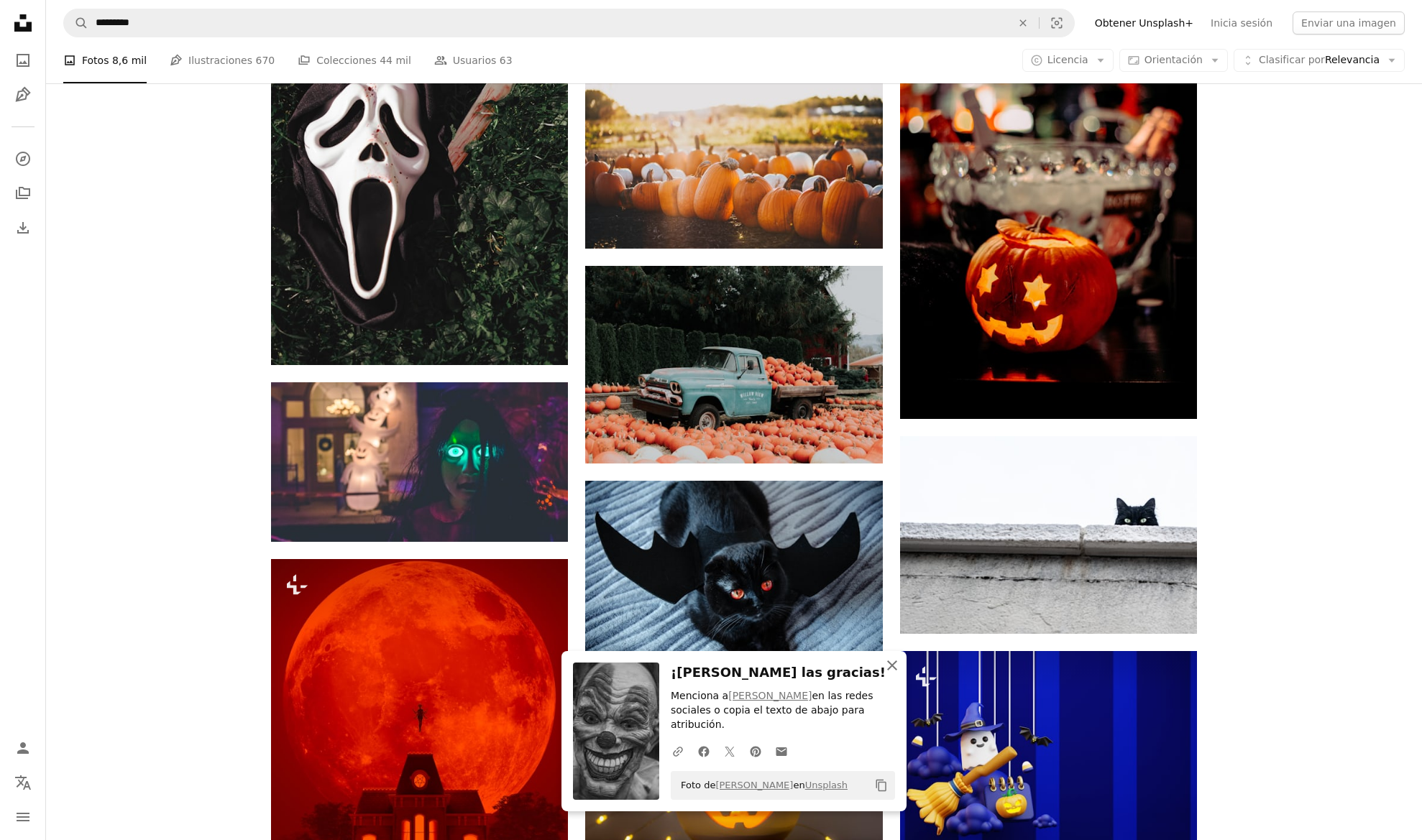
click at [888, 663] on icon "An X shape" at bounding box center [892, 665] width 18 height 18
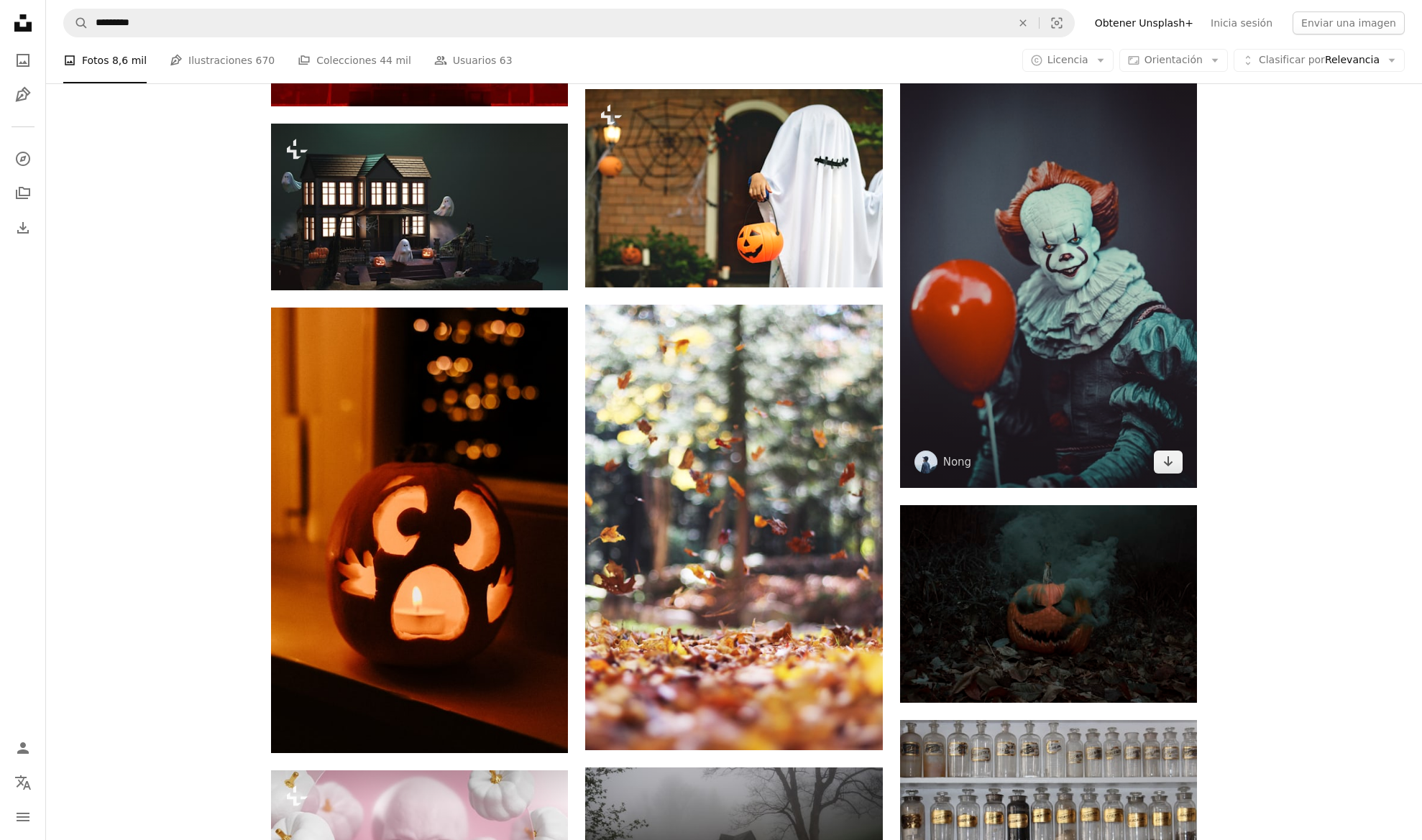
scroll to position [26137, 0]
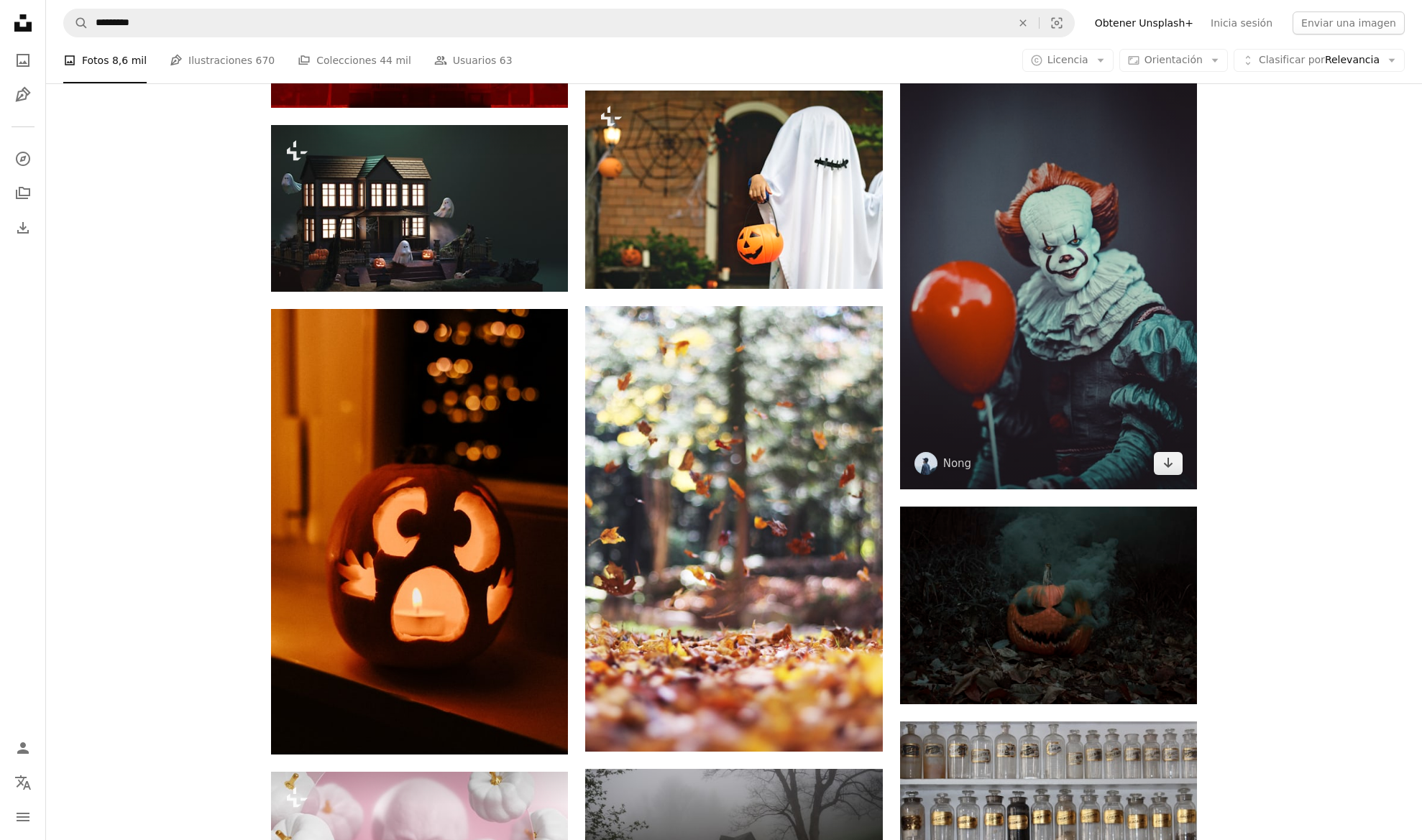
click at [1081, 317] on img at bounding box center [1048, 267] width 296 height 446
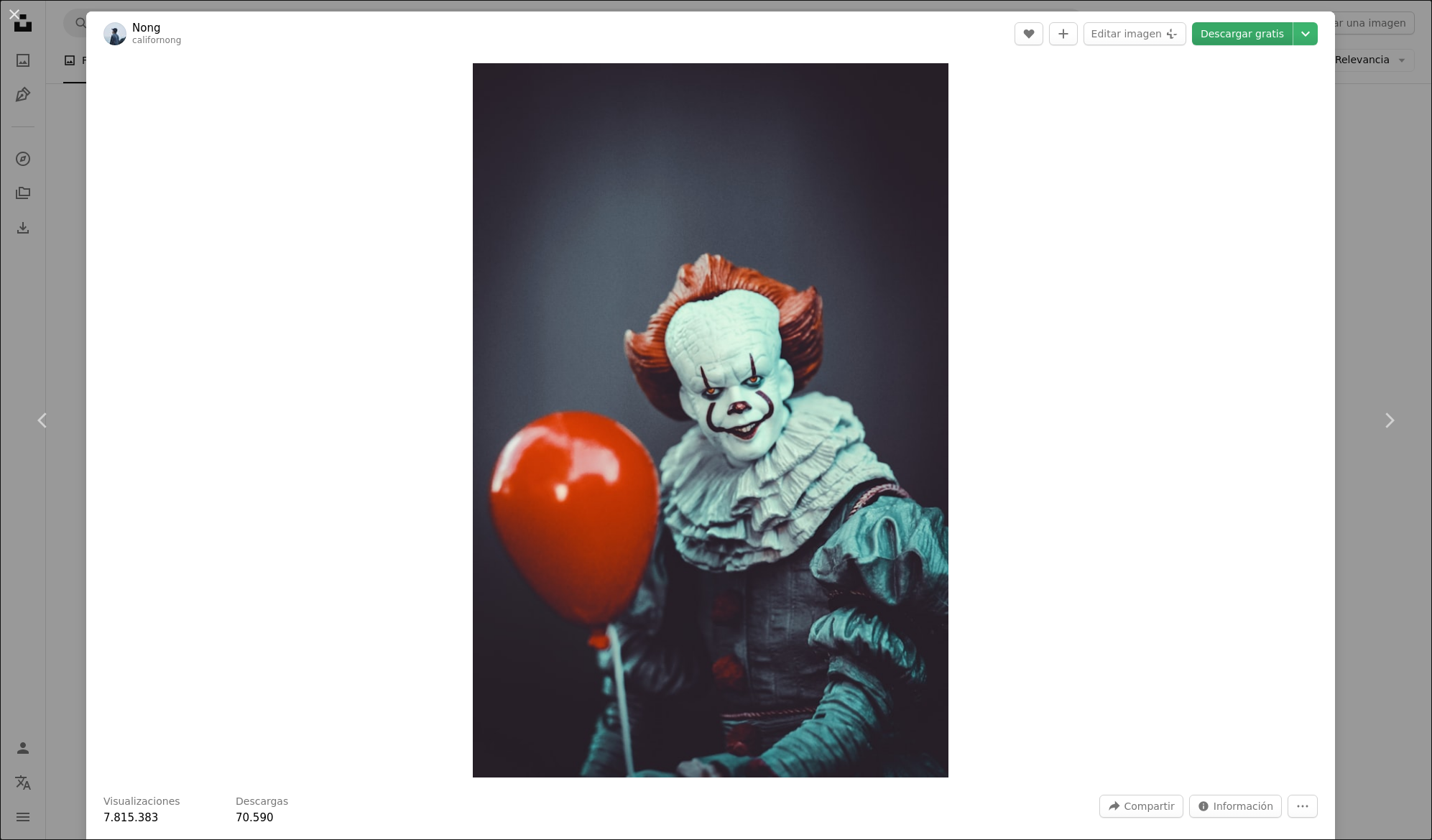
click at [1229, 27] on link "Descargar gratis" at bounding box center [1242, 34] width 101 height 23
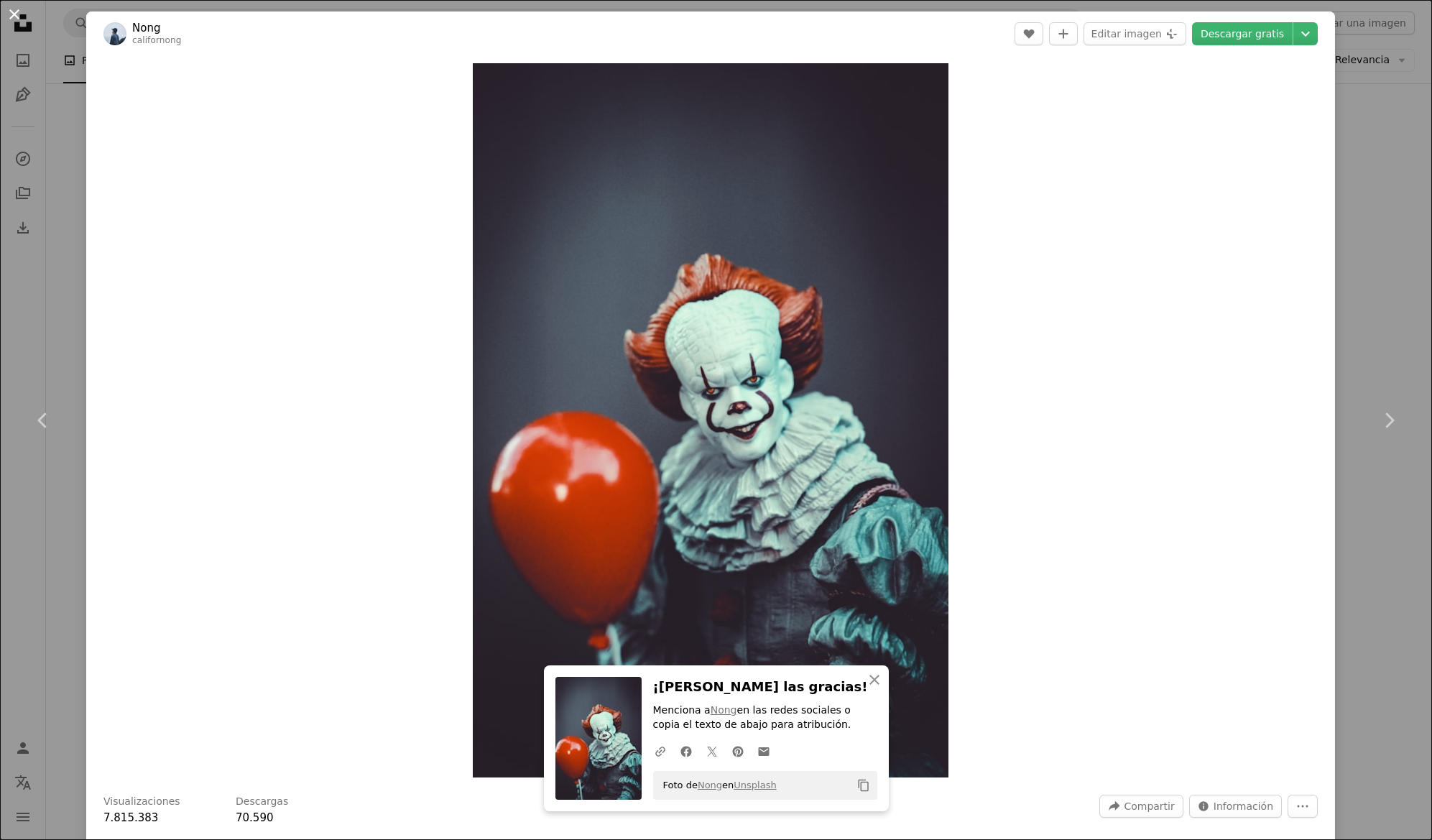
click at [14, 14] on button "An X shape" at bounding box center [14, 14] width 18 height 18
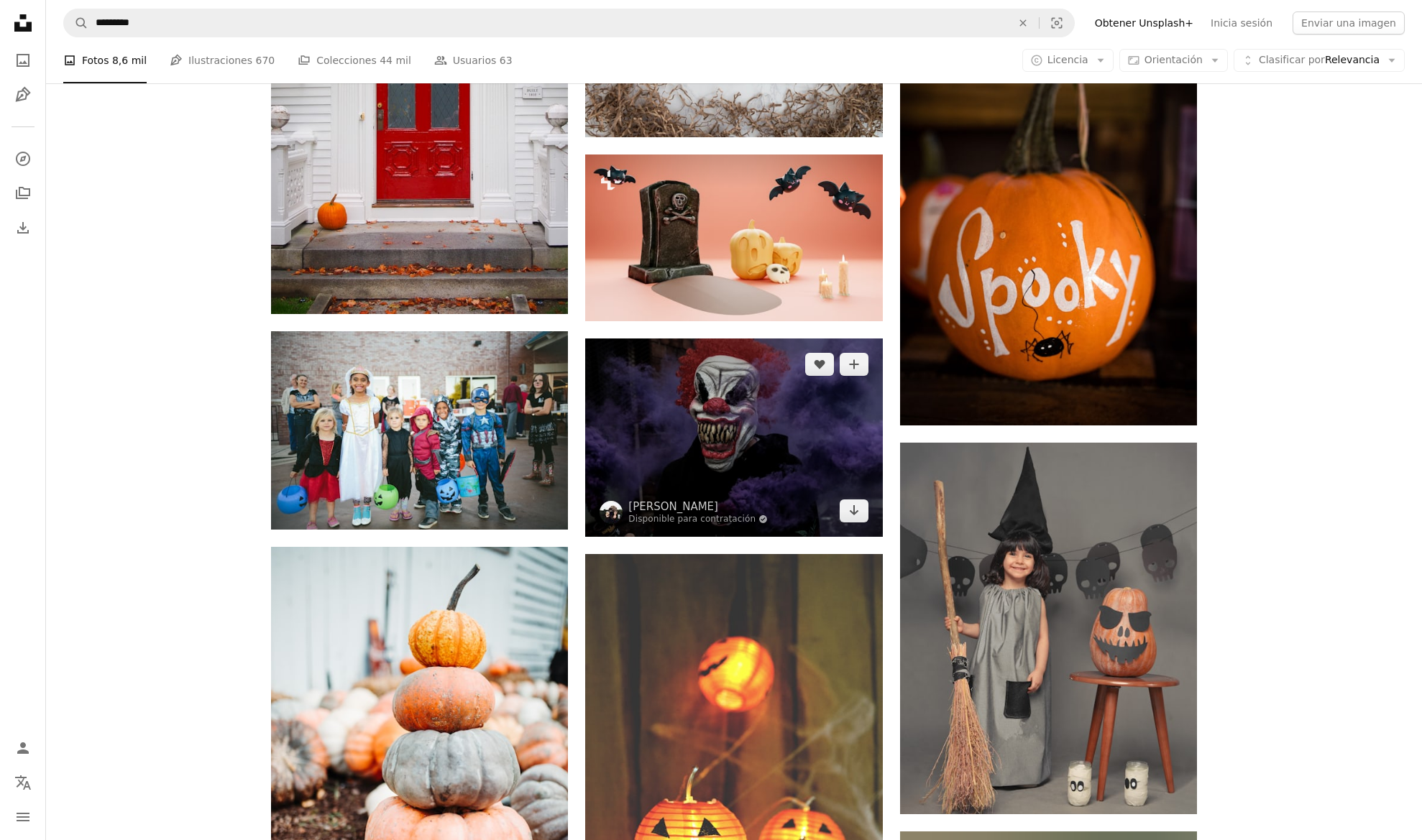
scroll to position [28744, 0]
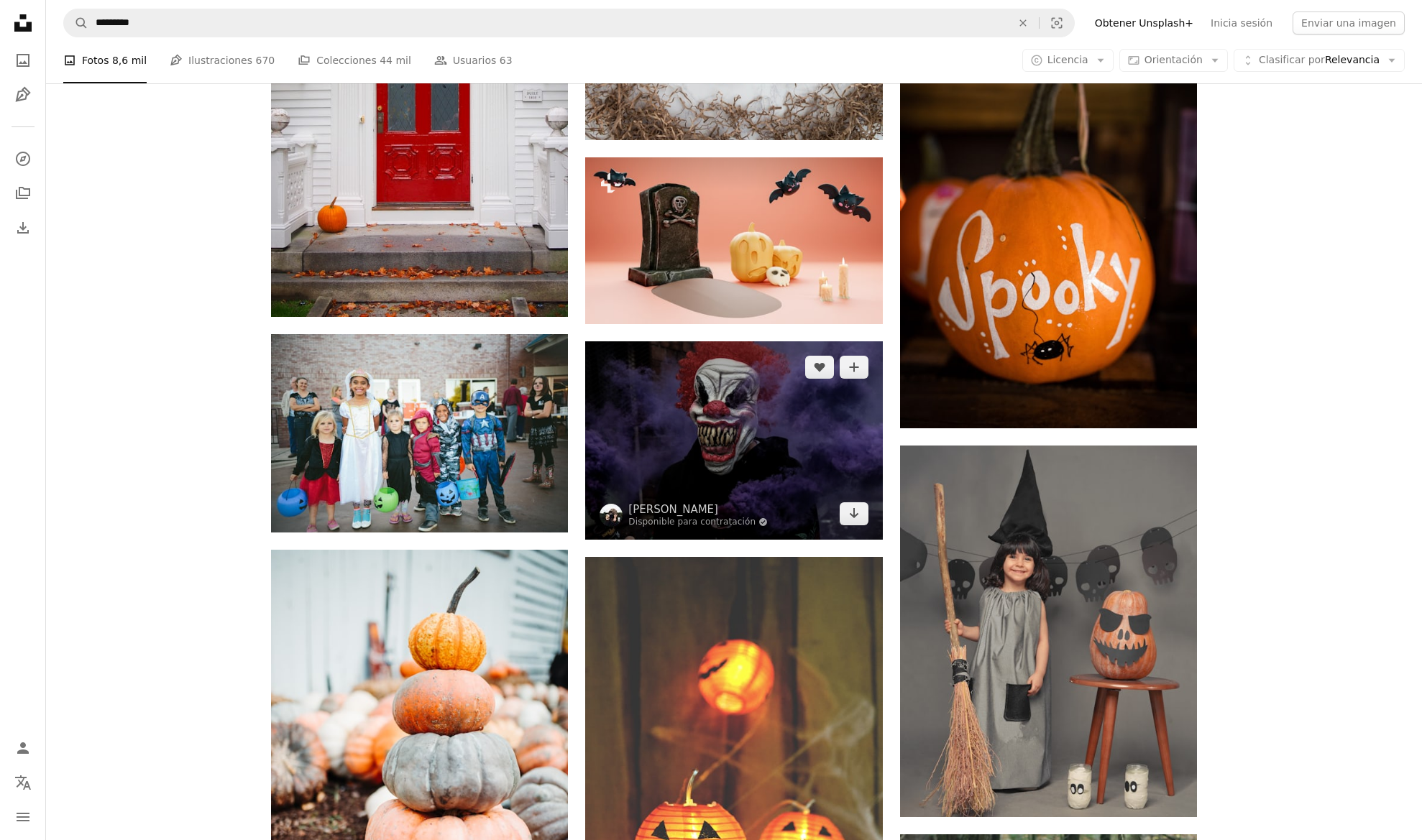
click at [760, 436] on img at bounding box center [733, 440] width 296 height 198
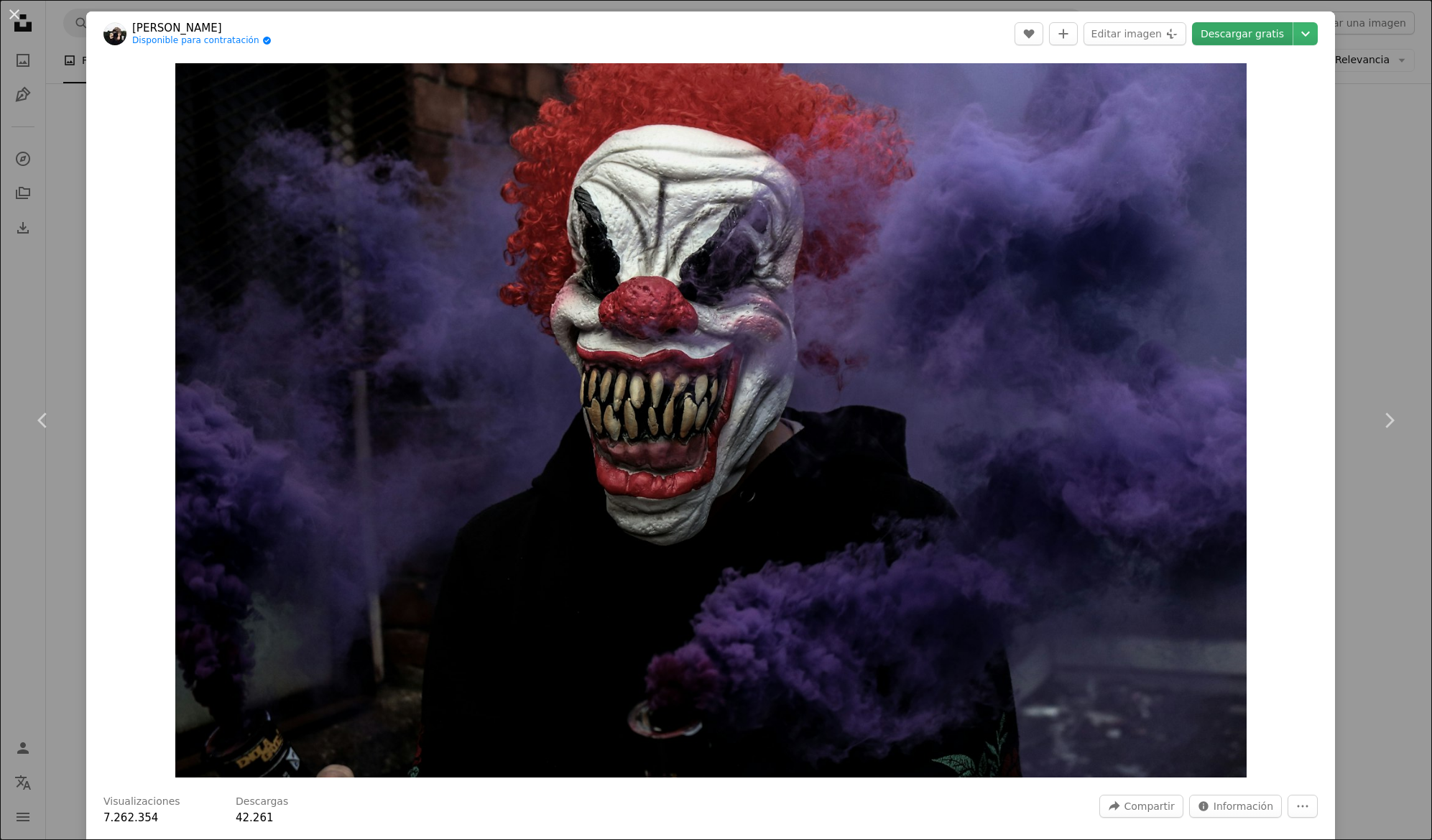
click at [1226, 41] on link "Descargar gratis" at bounding box center [1242, 34] width 101 height 23
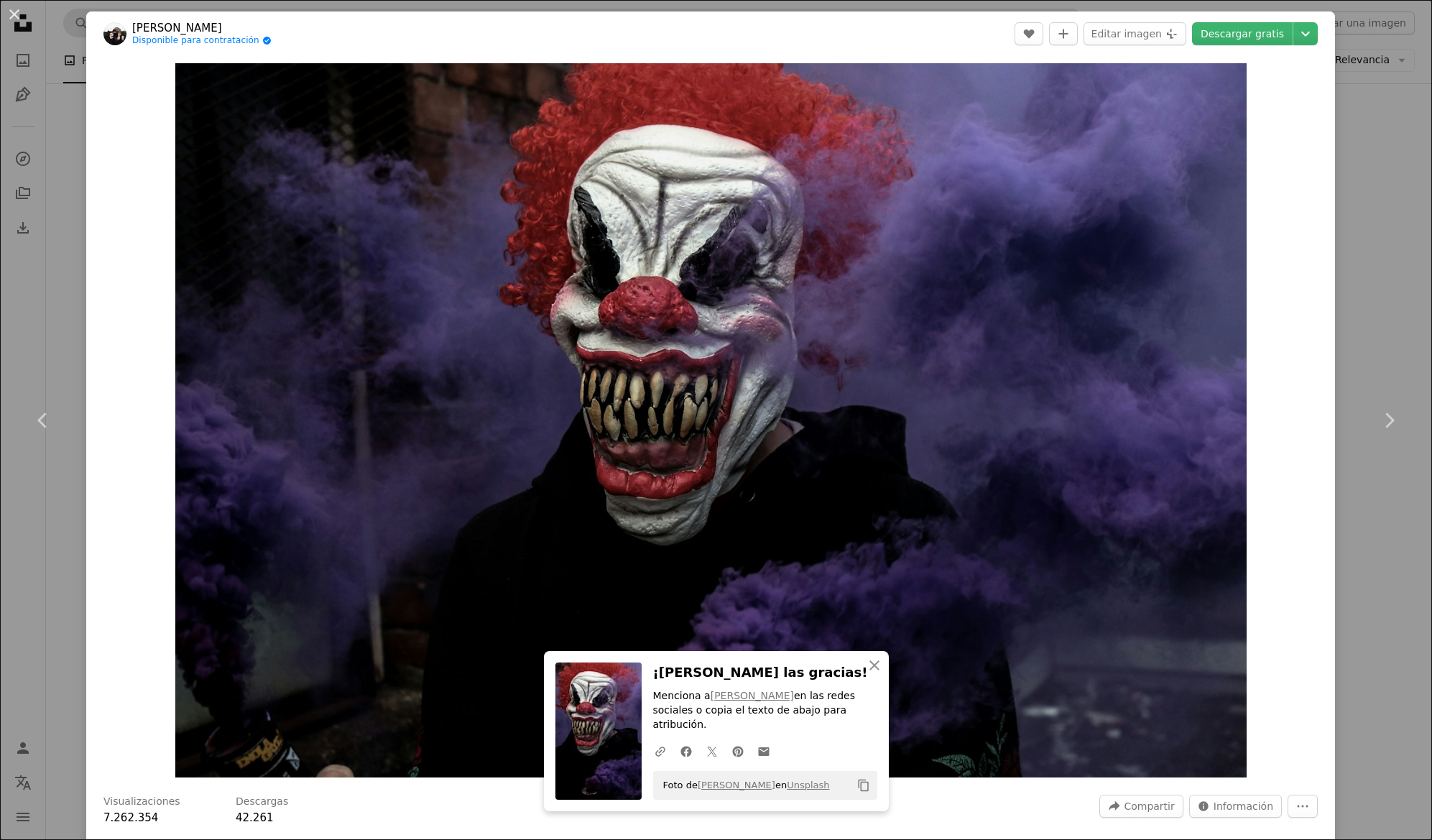
drag, startPoint x: 10, startPoint y: 17, endPoint x: 169, endPoint y: 29, distance: 159.5
click at [10, 17] on button "An X shape" at bounding box center [14, 14] width 18 height 18
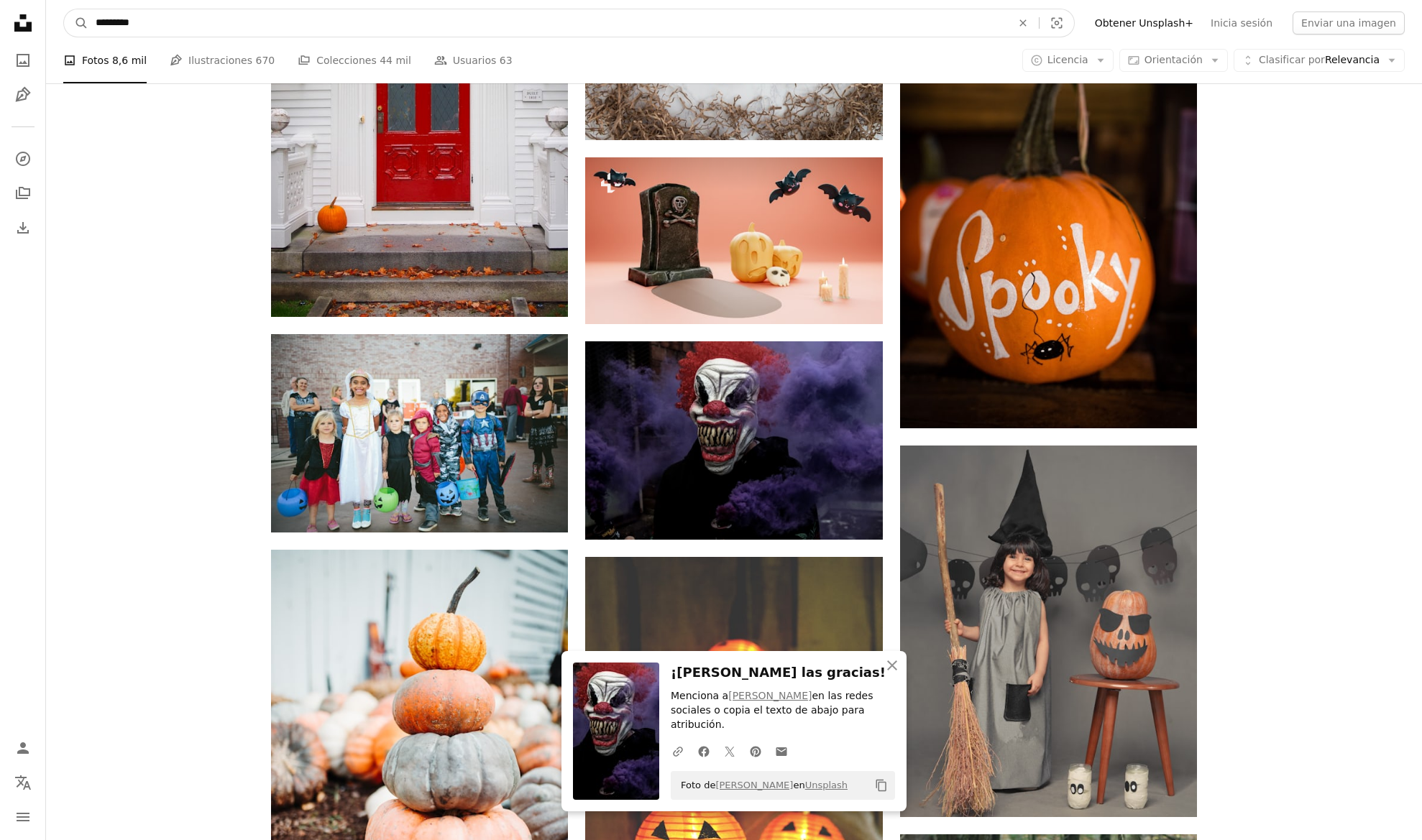
drag, startPoint x: 204, startPoint y: 28, endPoint x: 52, endPoint y: 23, distance: 152.1
click at [52, 23] on nav "A magnifying glass ********* An X shape Visual search Filters Obtener Unsplash+…" at bounding box center [733, 23] width 1375 height 46
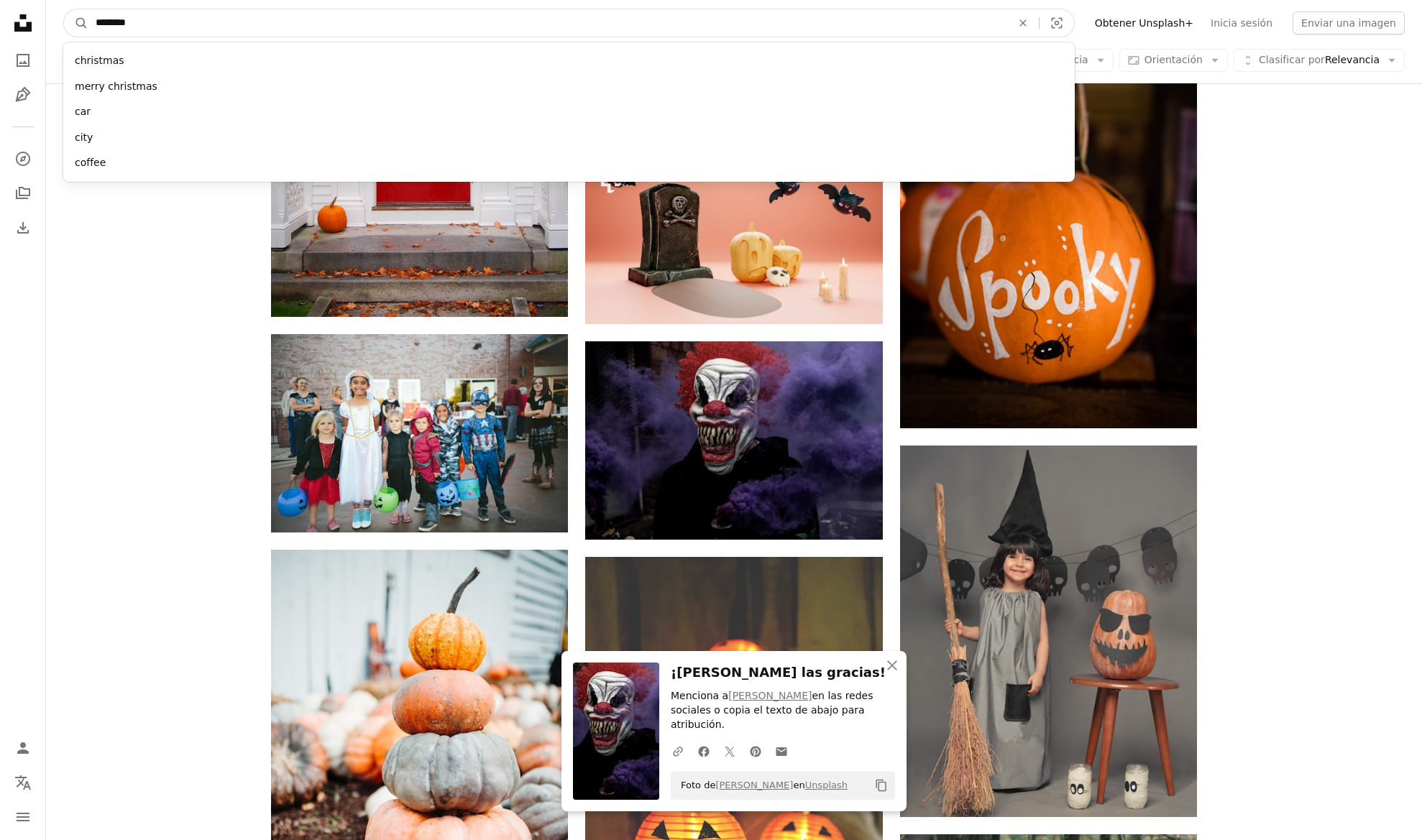
type input "*********"
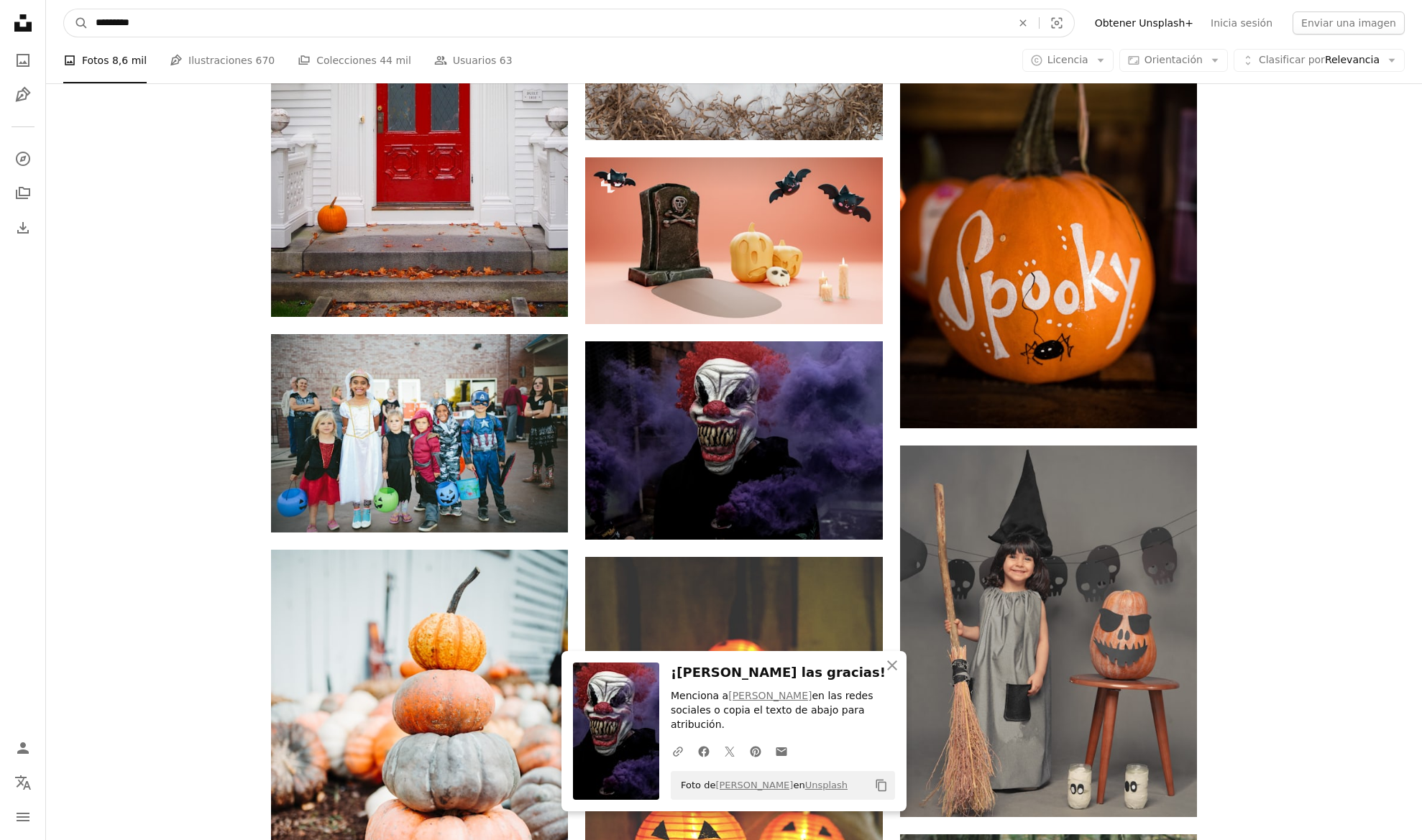
click button "A magnifying glass" at bounding box center [76, 23] width 24 height 28
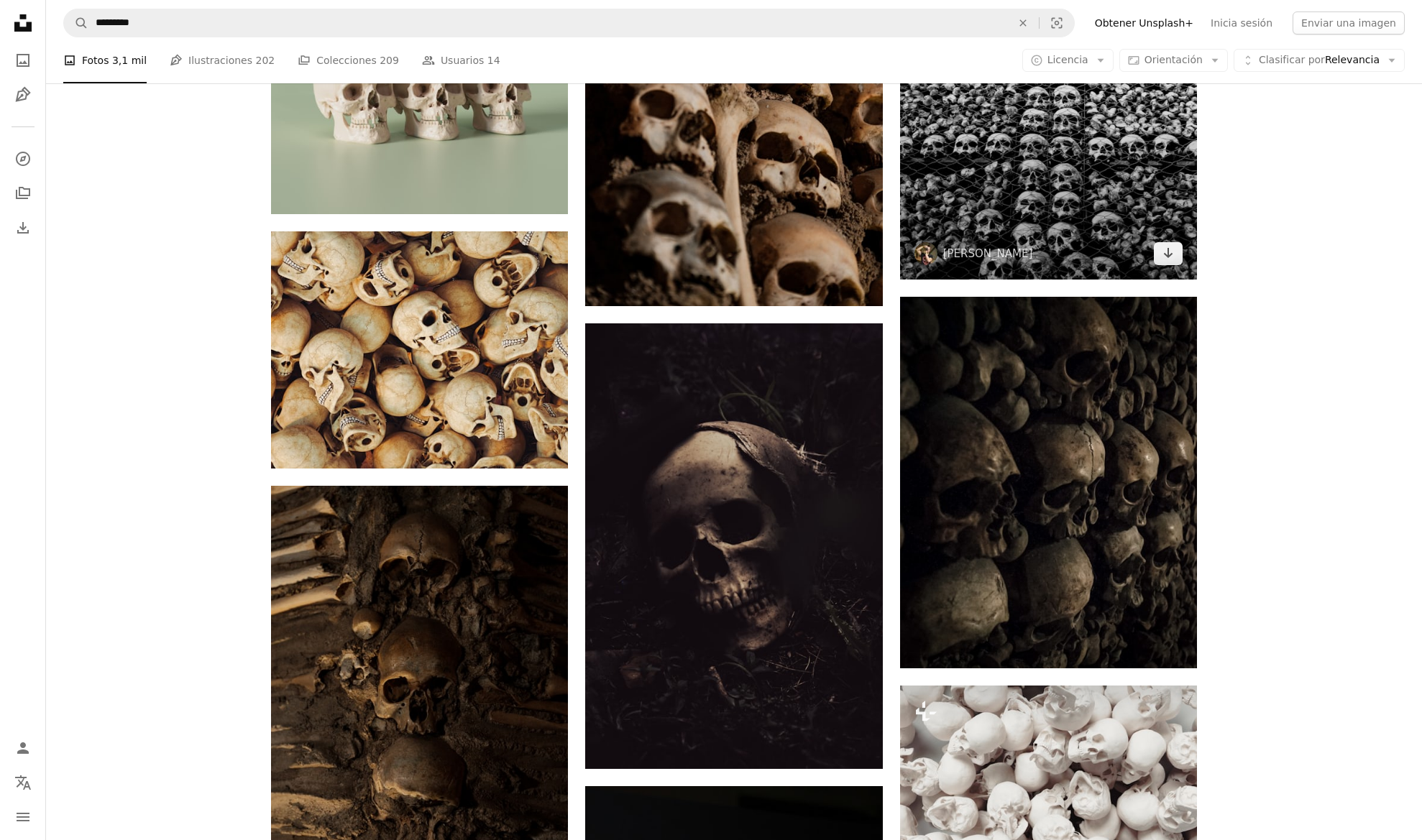
scroll to position [1015, 0]
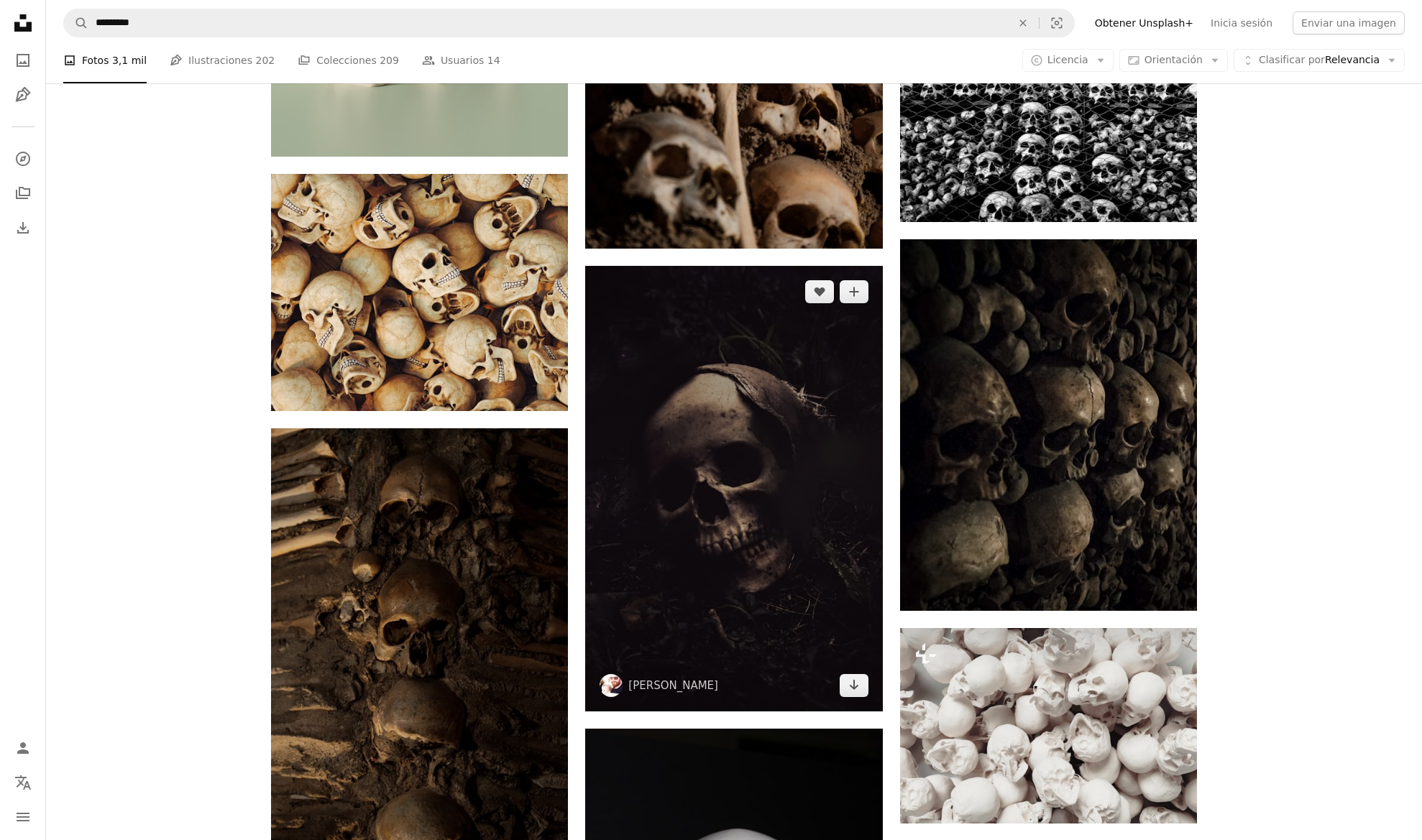
click at [761, 453] on img at bounding box center [733, 488] width 296 height 446
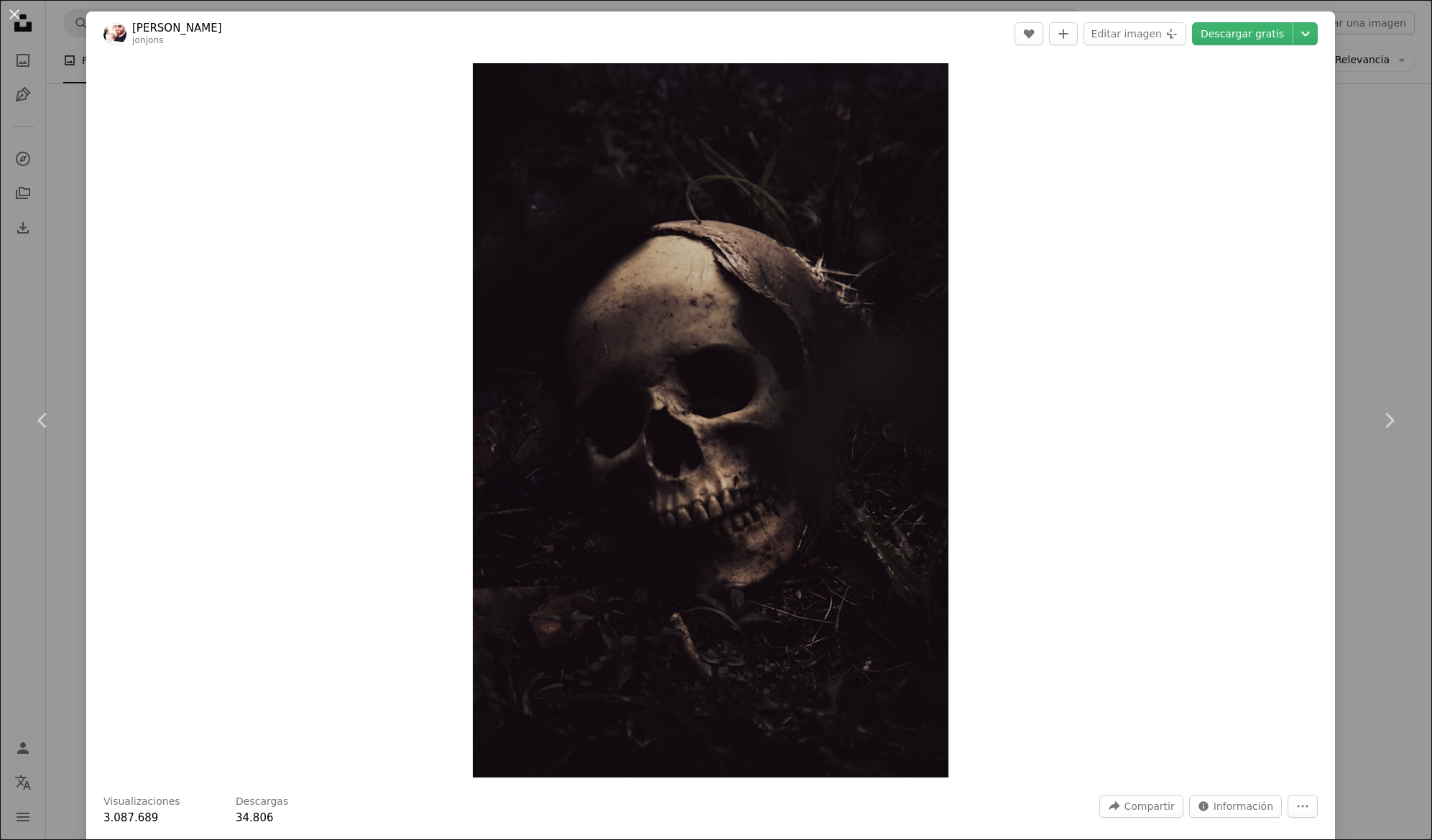
drag, startPoint x: 1252, startPoint y: 30, endPoint x: 926, endPoint y: 47, distance: 326.4
click at [1252, 30] on link "Descargar gratis" at bounding box center [1242, 34] width 101 height 23
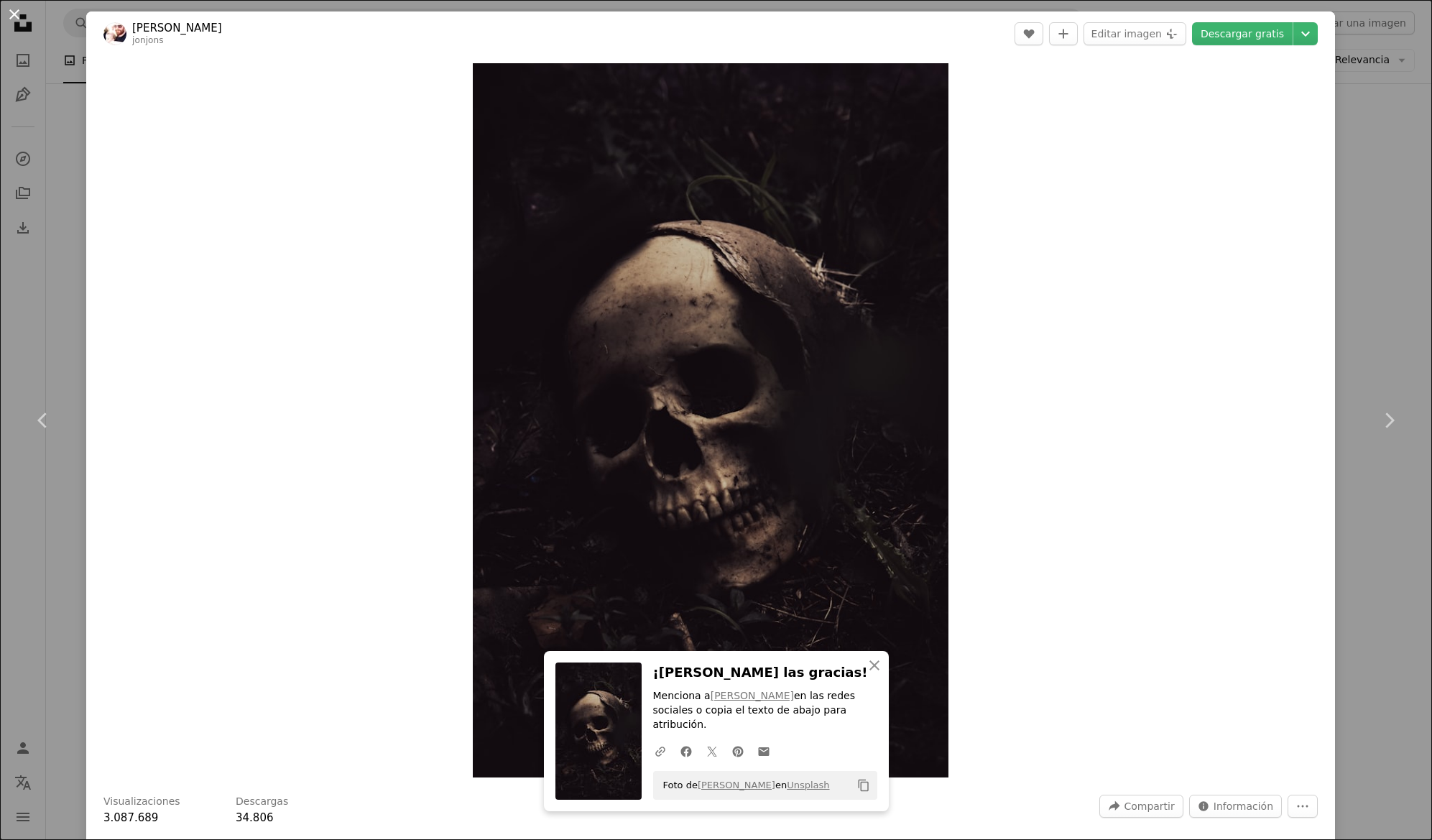
click at [17, 18] on button "An X shape" at bounding box center [14, 14] width 18 height 18
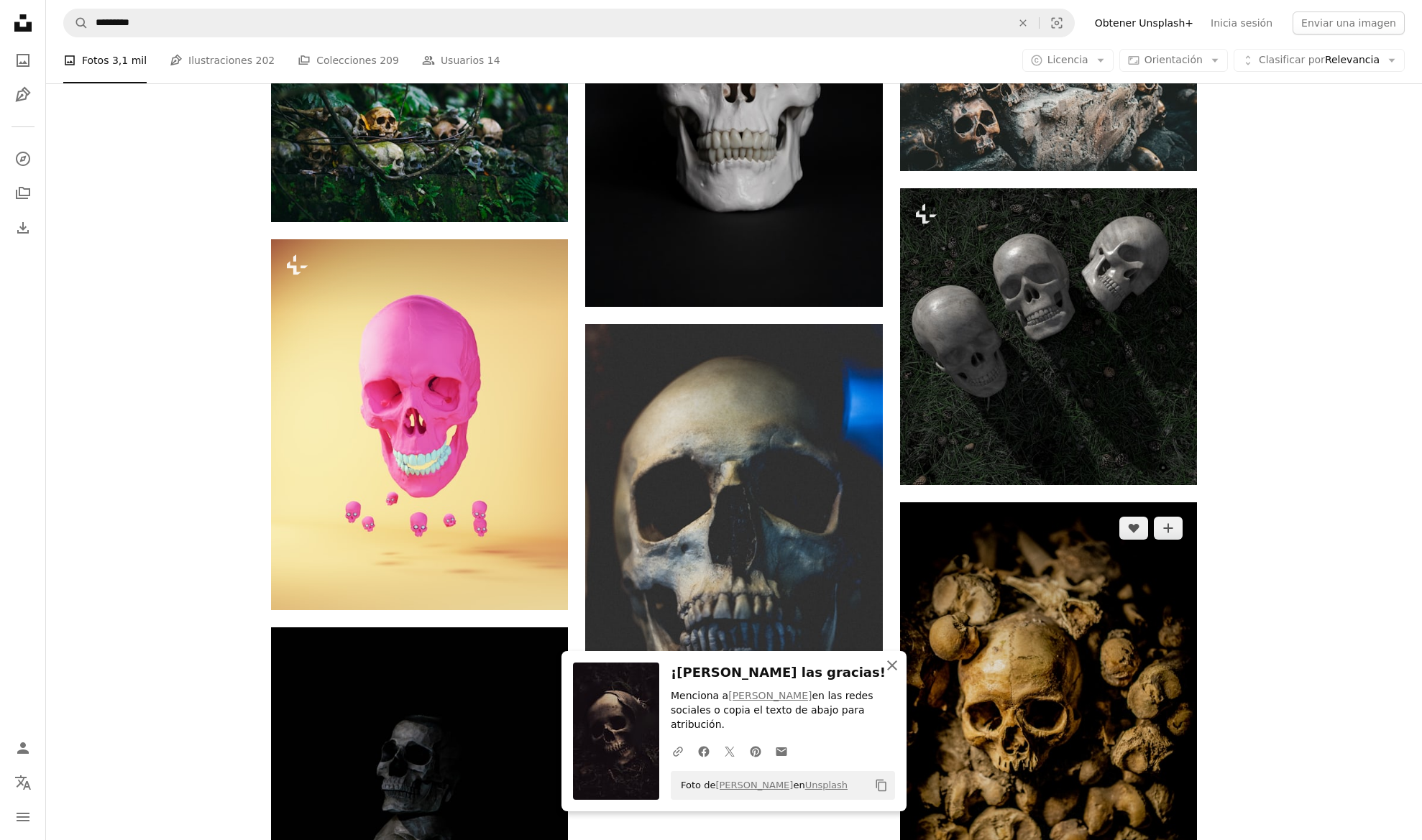
drag, startPoint x: 890, startPoint y: 671, endPoint x: 918, endPoint y: 668, distance: 28.2
click at [890, 671] on icon "An X shape" at bounding box center [892, 665] width 18 height 18
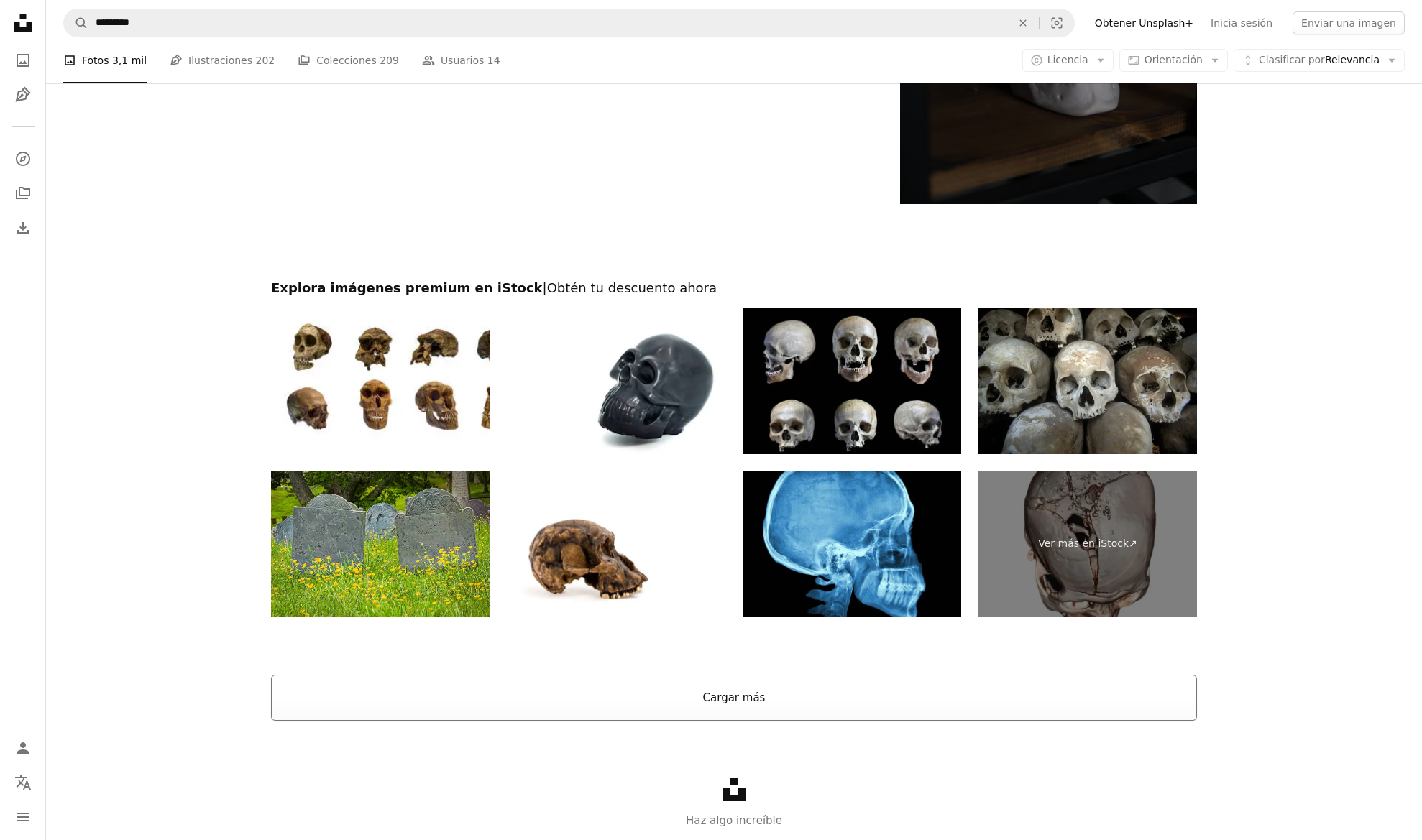
click at [854, 686] on button "Cargar más" at bounding box center [733, 697] width 926 height 46
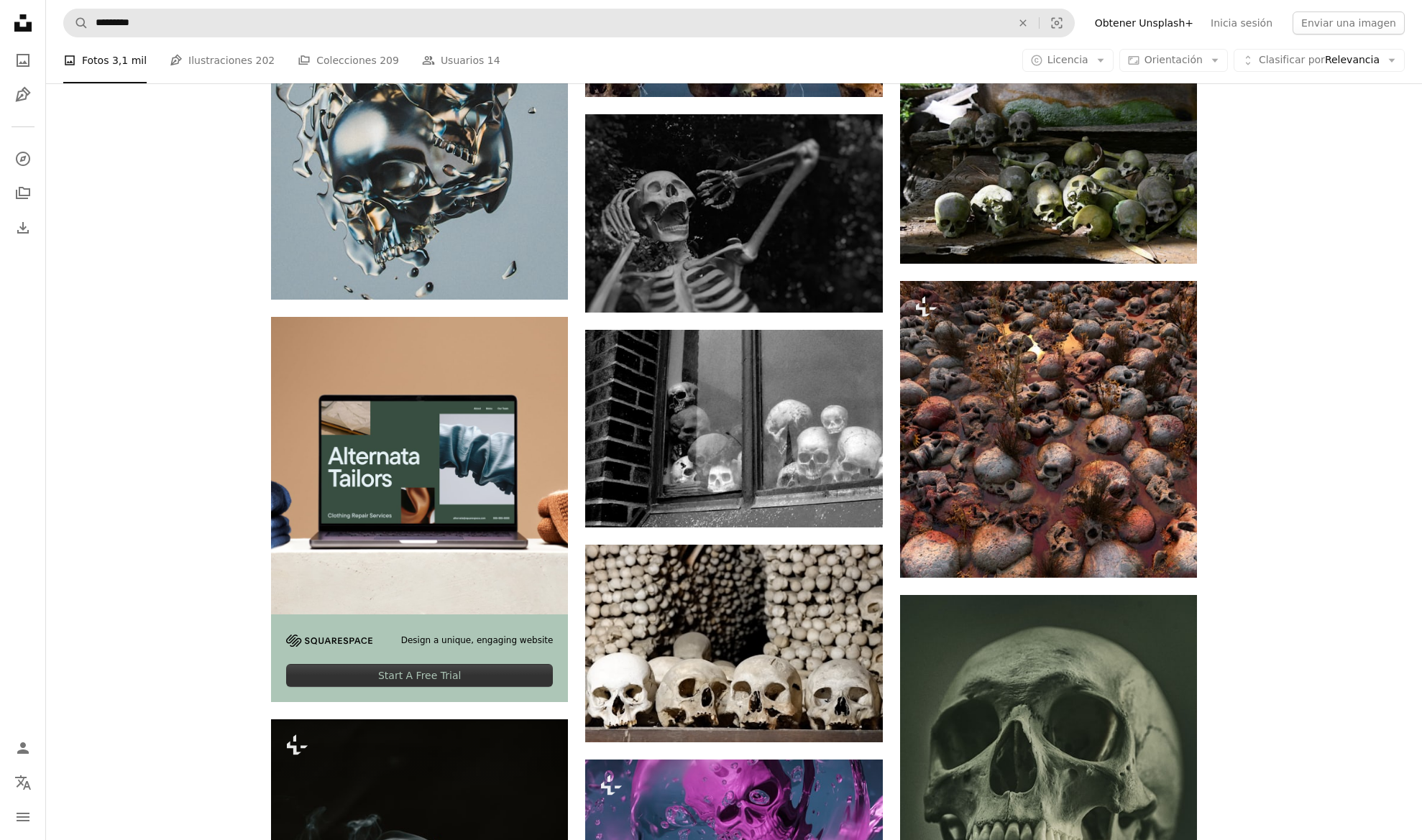
scroll to position [3676, 0]
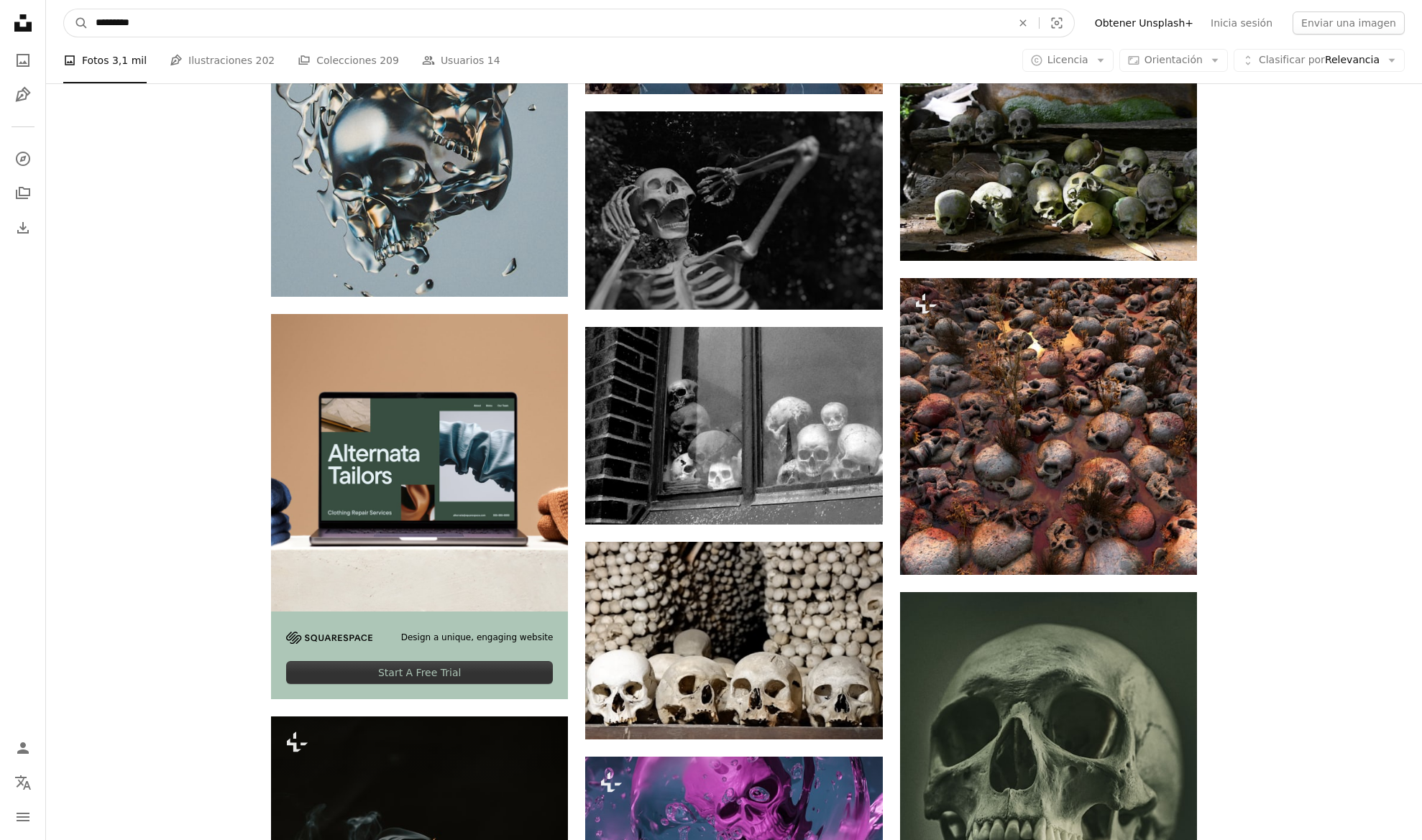
drag, startPoint x: 161, startPoint y: 28, endPoint x: 32, endPoint y: 18, distance: 129.4
type input "********"
click button "A magnifying glass" at bounding box center [76, 23] width 24 height 28
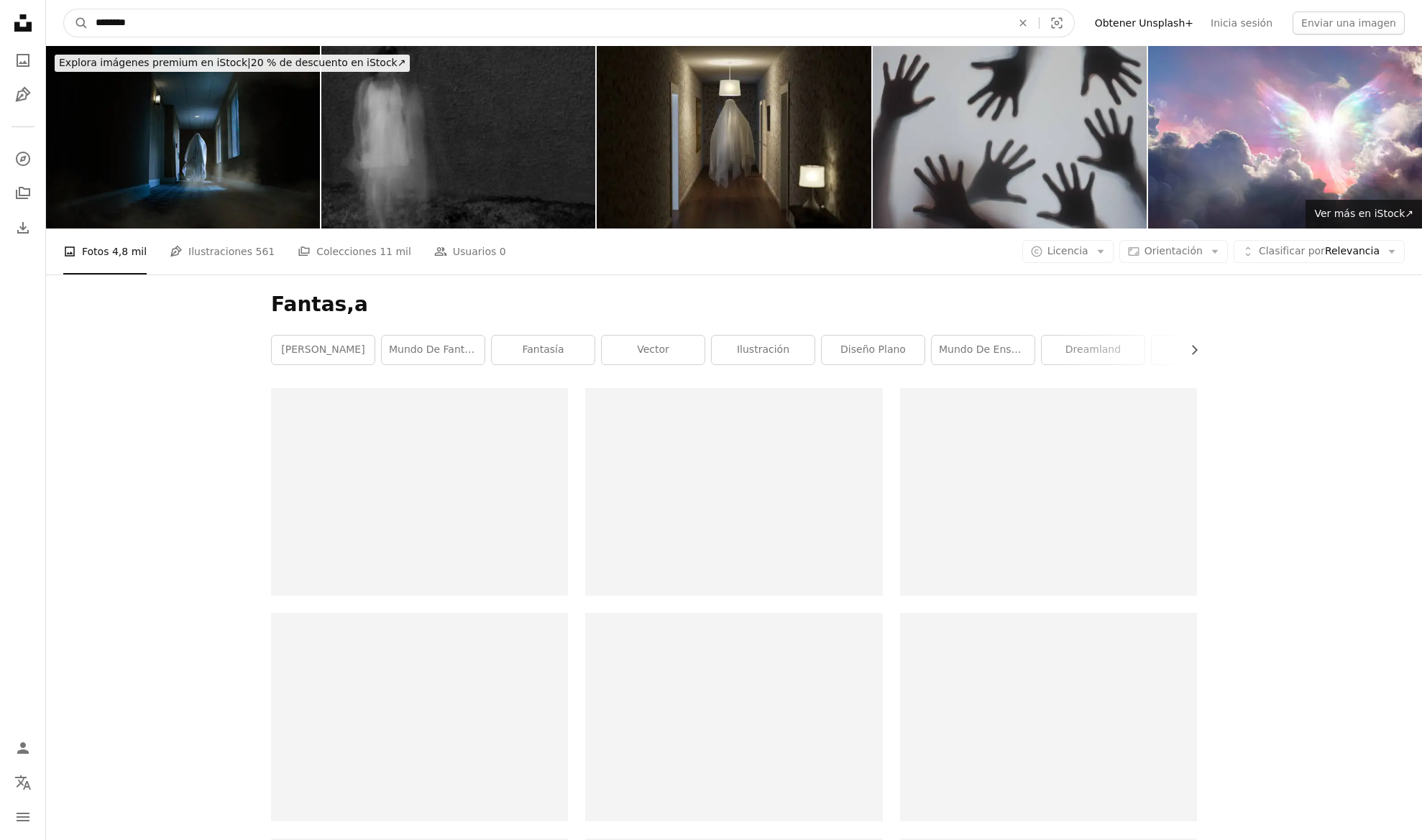
click at [165, 20] on input "********" at bounding box center [548, 23] width 918 height 28
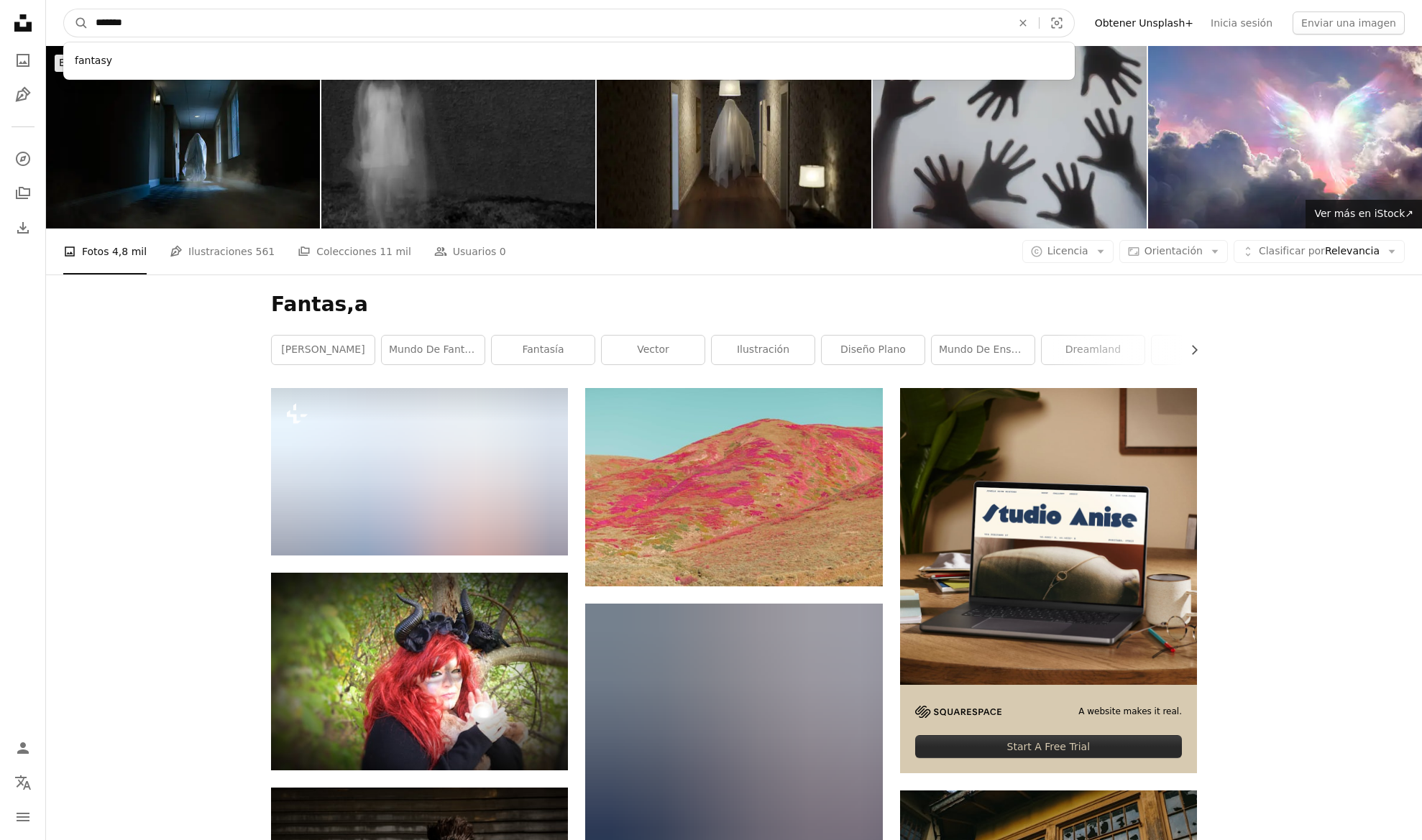
type input "********"
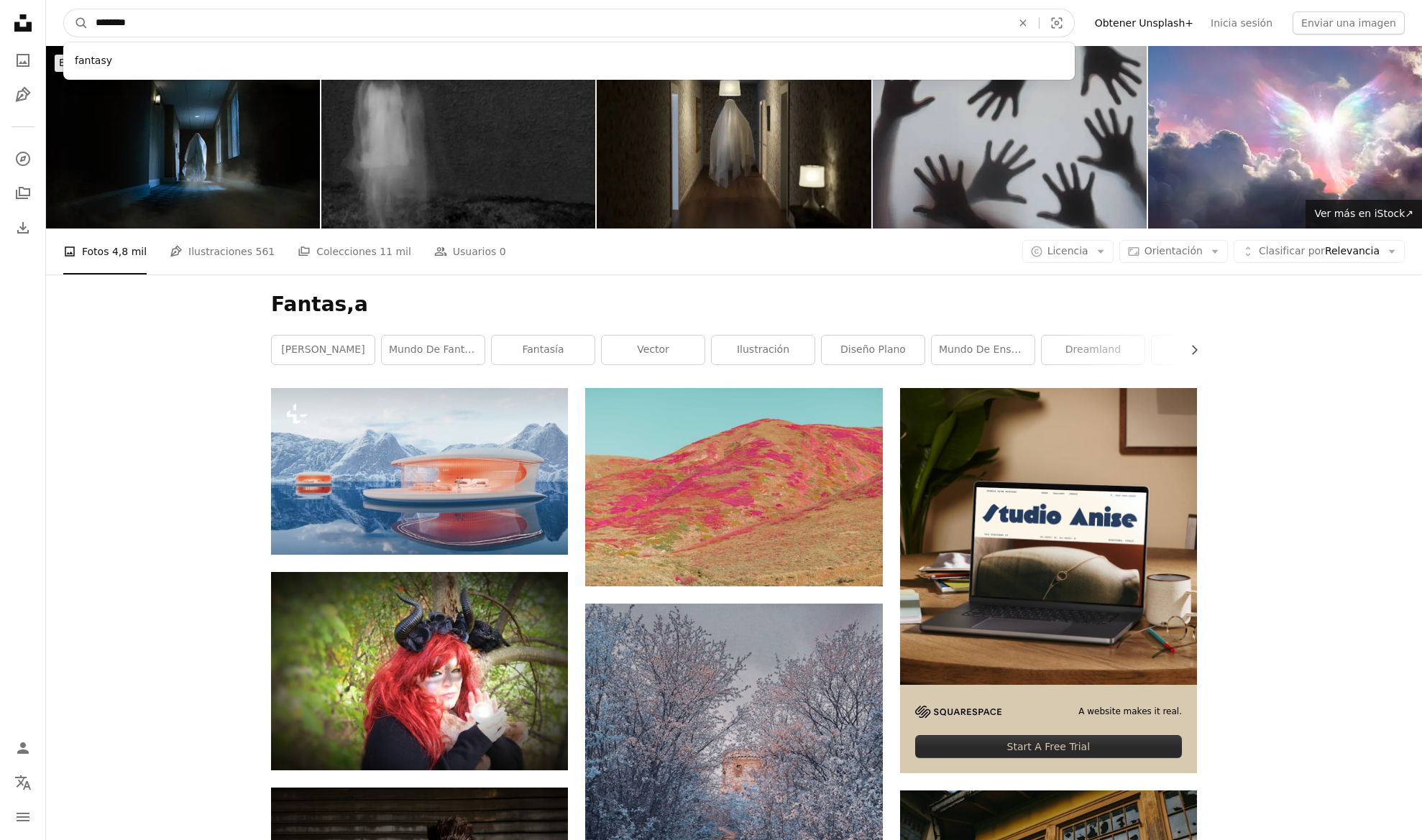
click button "A magnifying glass" at bounding box center [76, 23] width 24 height 28
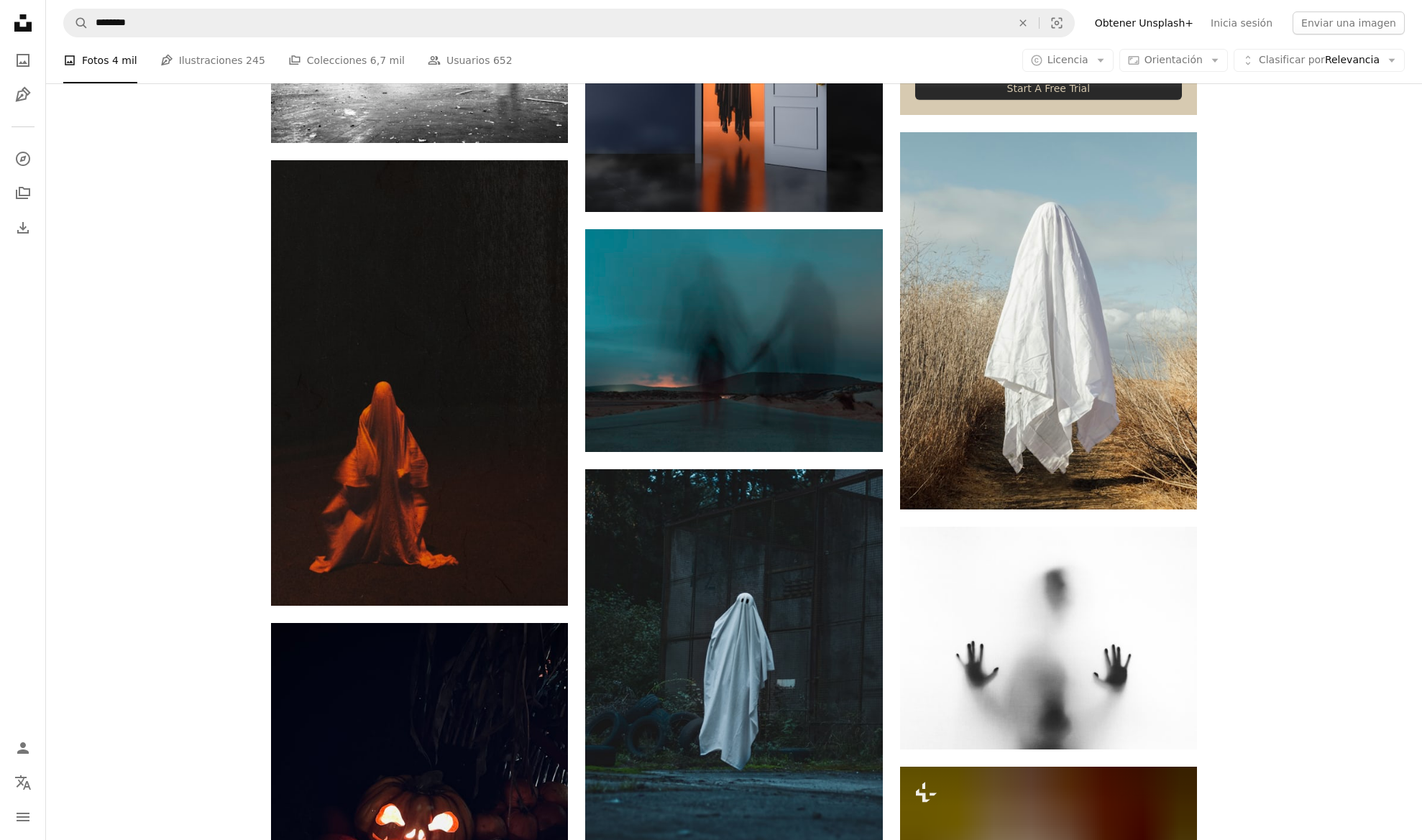
scroll to position [652, 0]
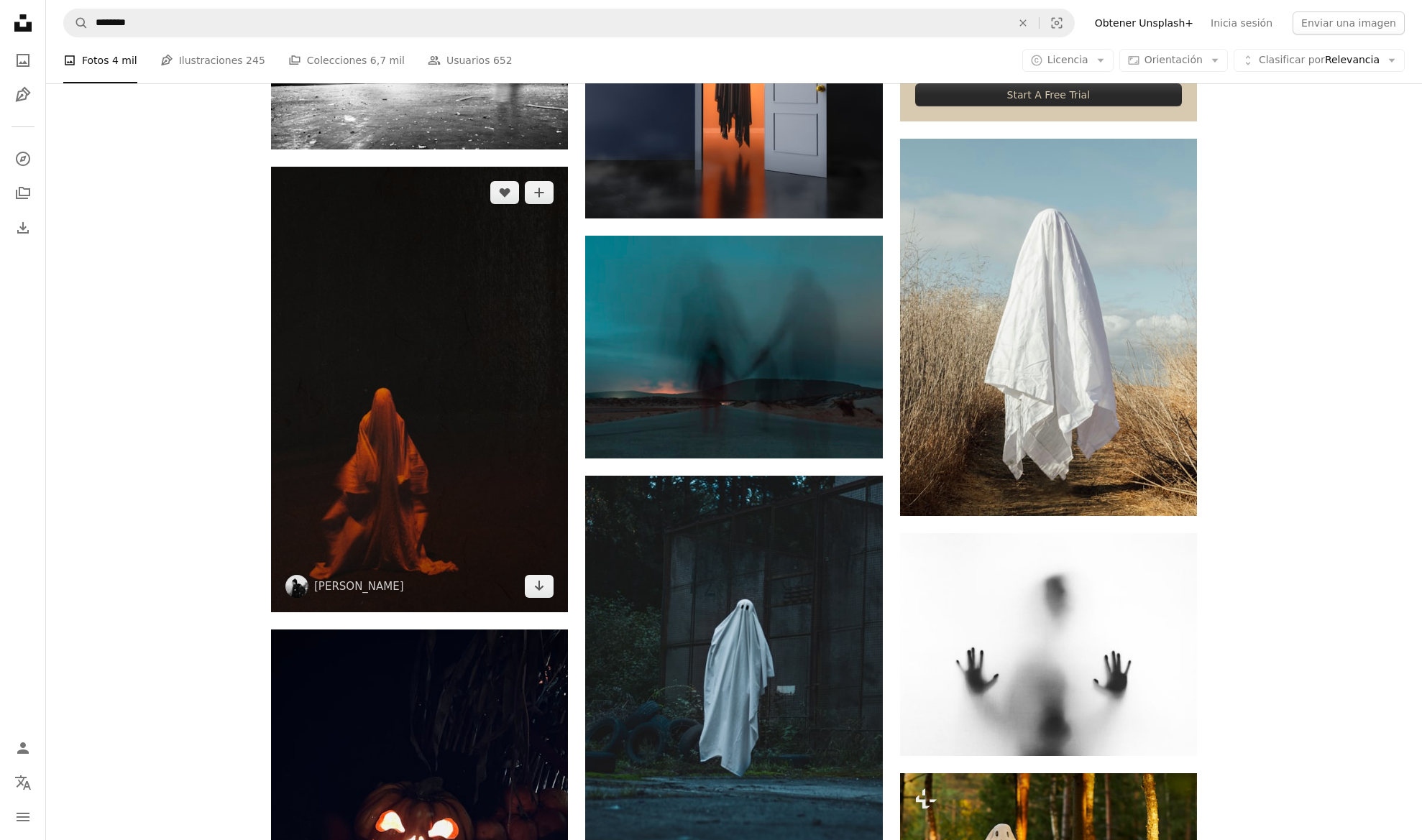
click at [373, 436] on img at bounding box center [418, 390] width 296 height 446
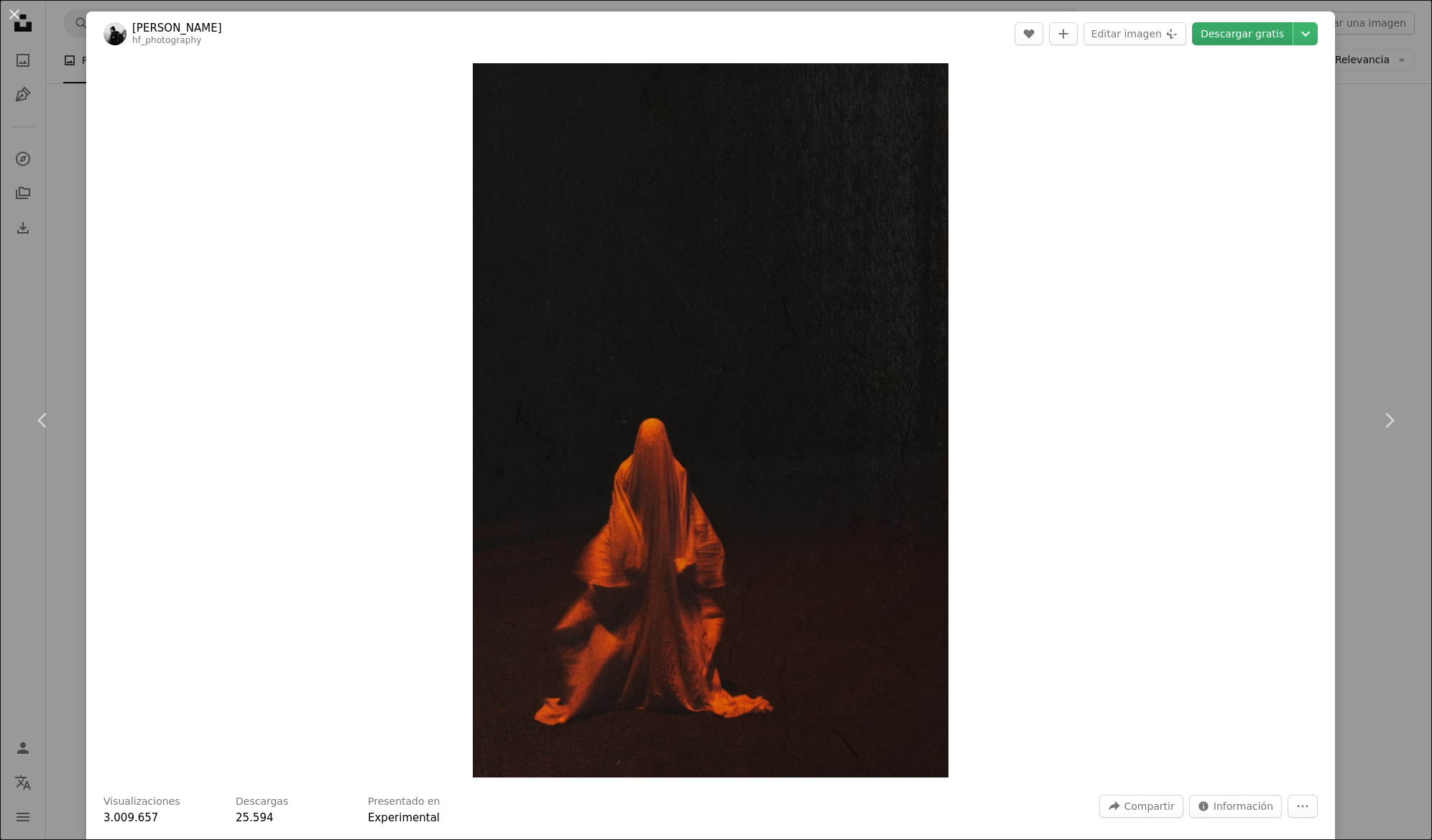
click at [1222, 36] on link "Descargar gratis" at bounding box center [1242, 34] width 101 height 23
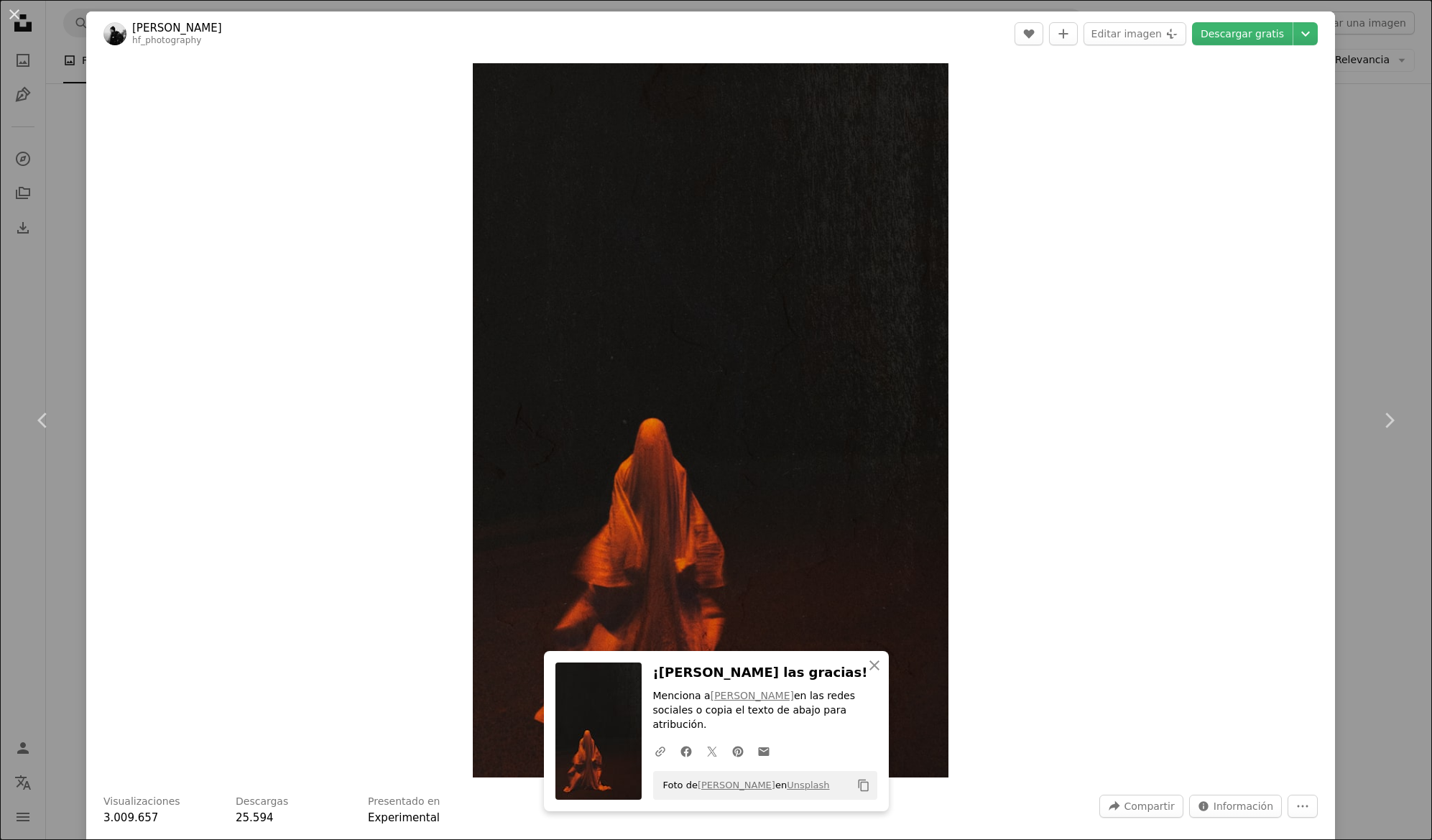
drag, startPoint x: 16, startPoint y: 15, endPoint x: 668, endPoint y: 308, distance: 714.8
click at [16, 15] on button "An X shape" at bounding box center [14, 14] width 18 height 18
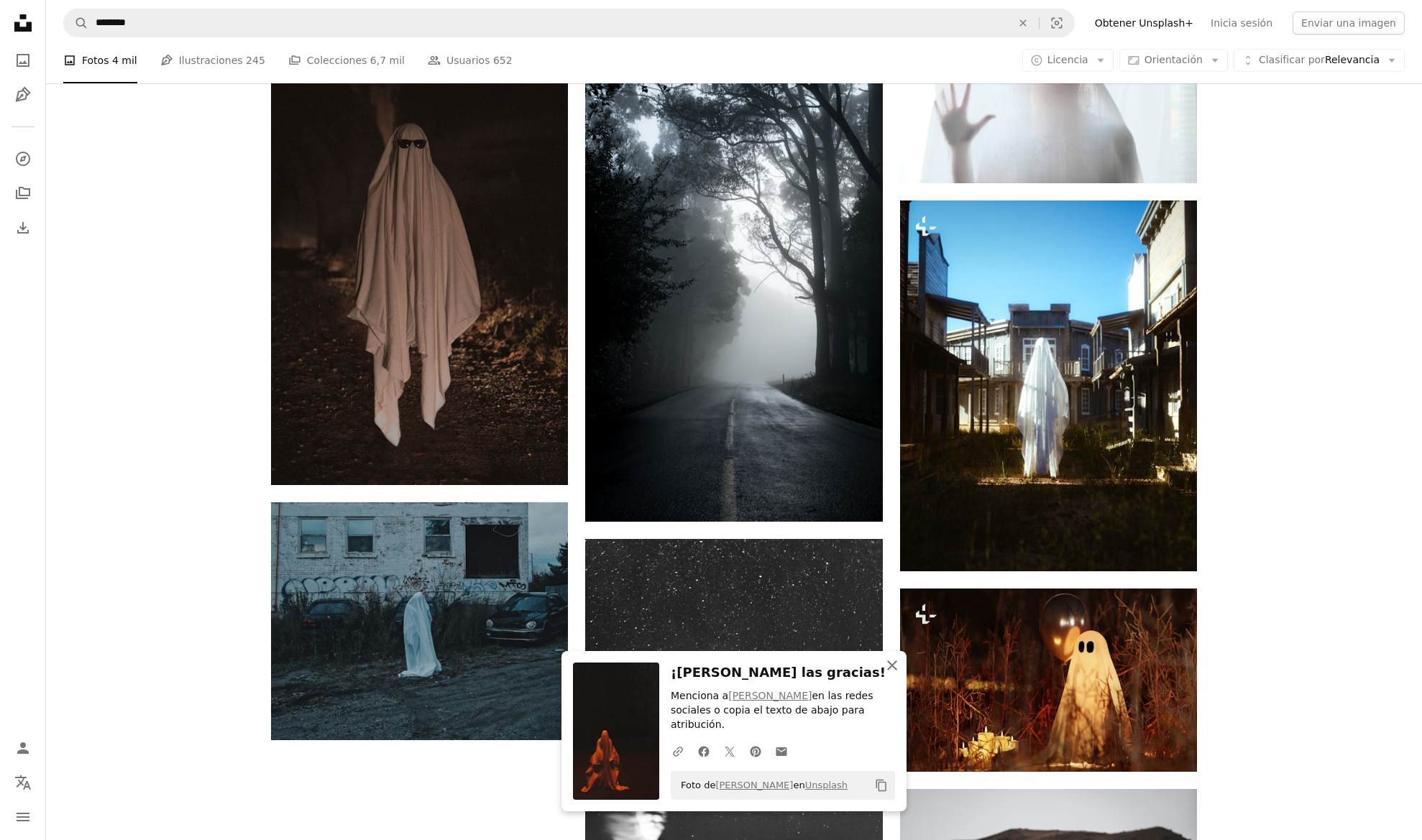
click at [896, 674] on icon "An X shape" at bounding box center [892, 665] width 18 height 18
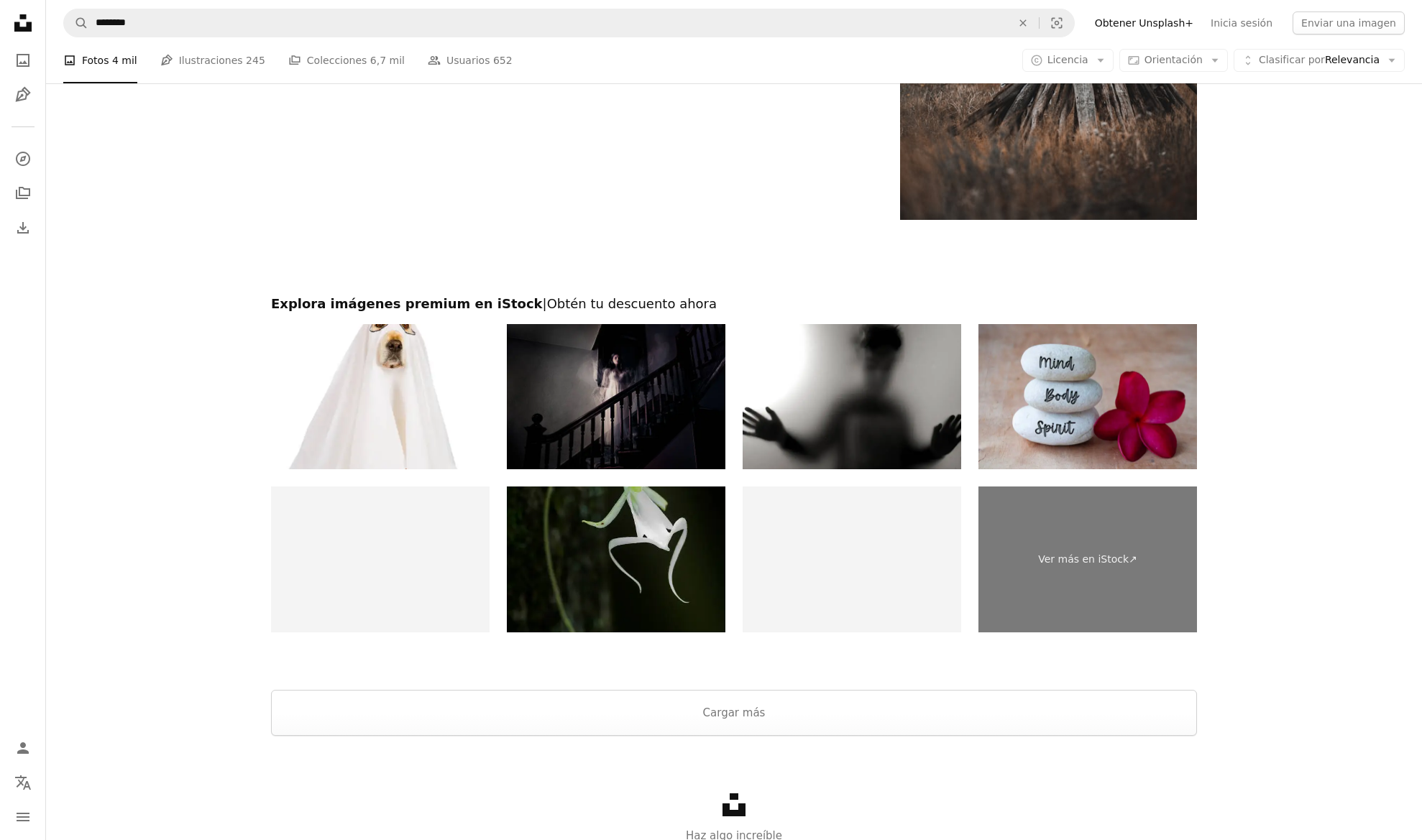
scroll to position [2731, 0]
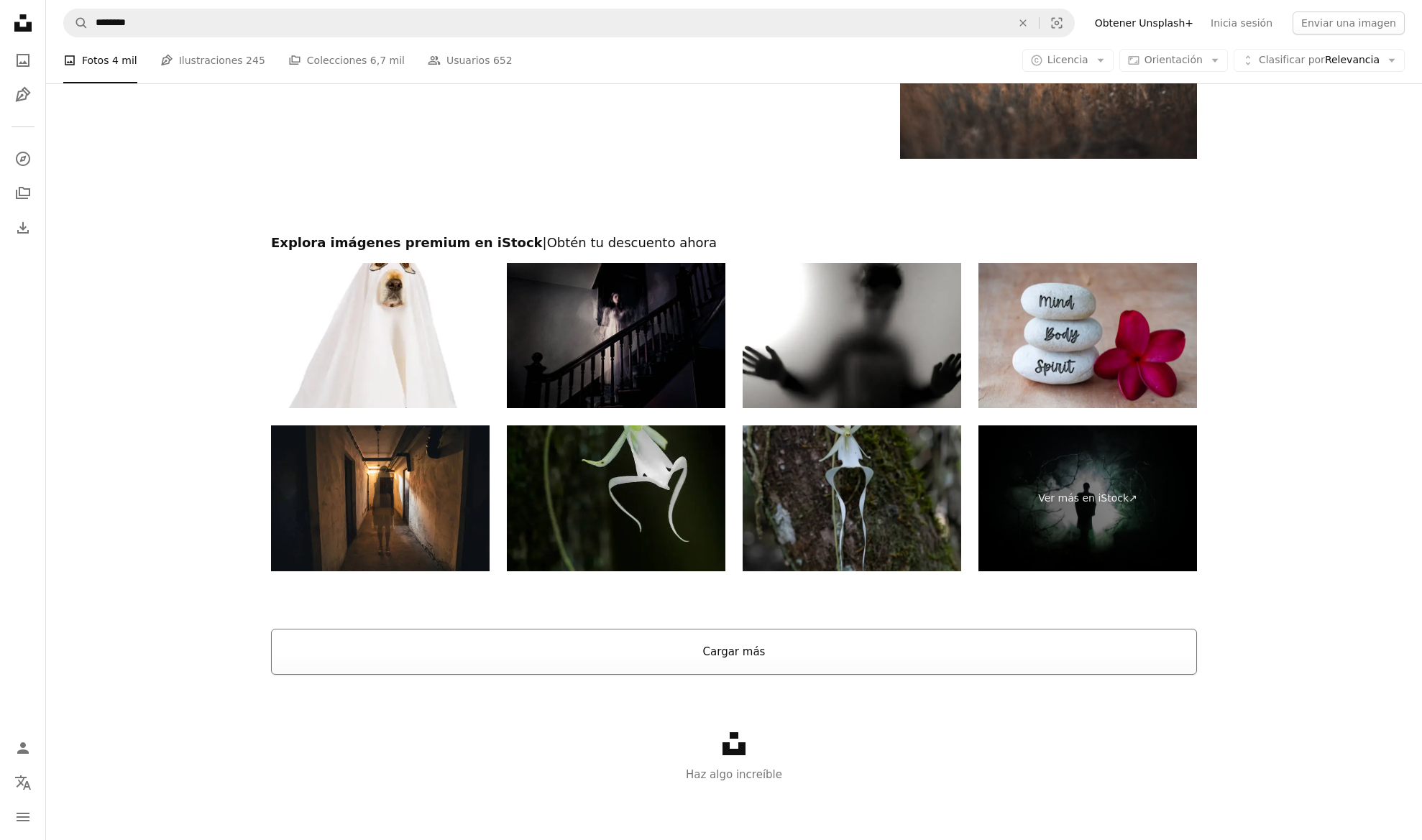
click at [812, 651] on button "Cargar más" at bounding box center [733, 651] width 926 height 46
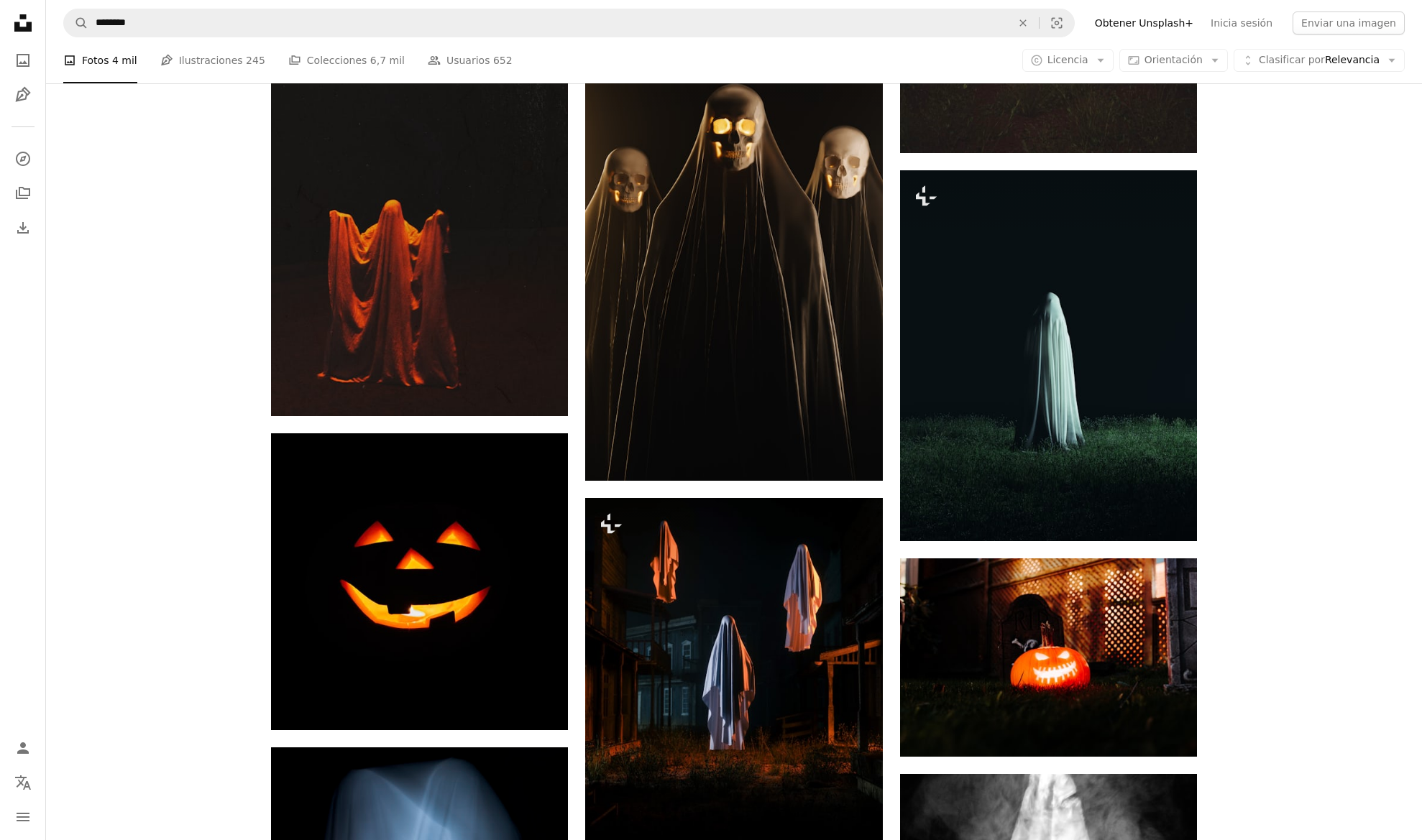
scroll to position [9652, 0]
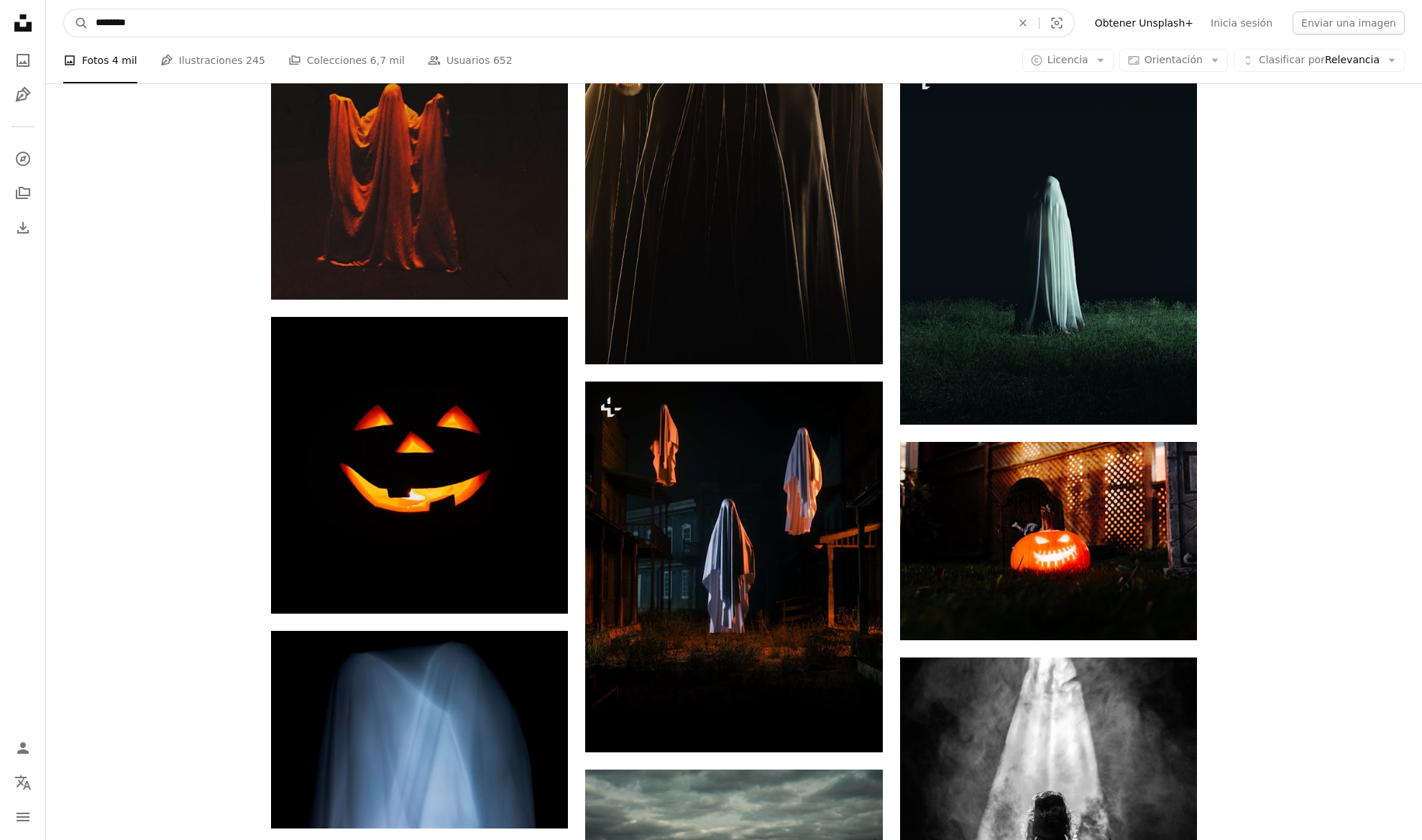
drag, startPoint x: 269, startPoint y: 23, endPoint x: 20, endPoint y: 8, distance: 249.5
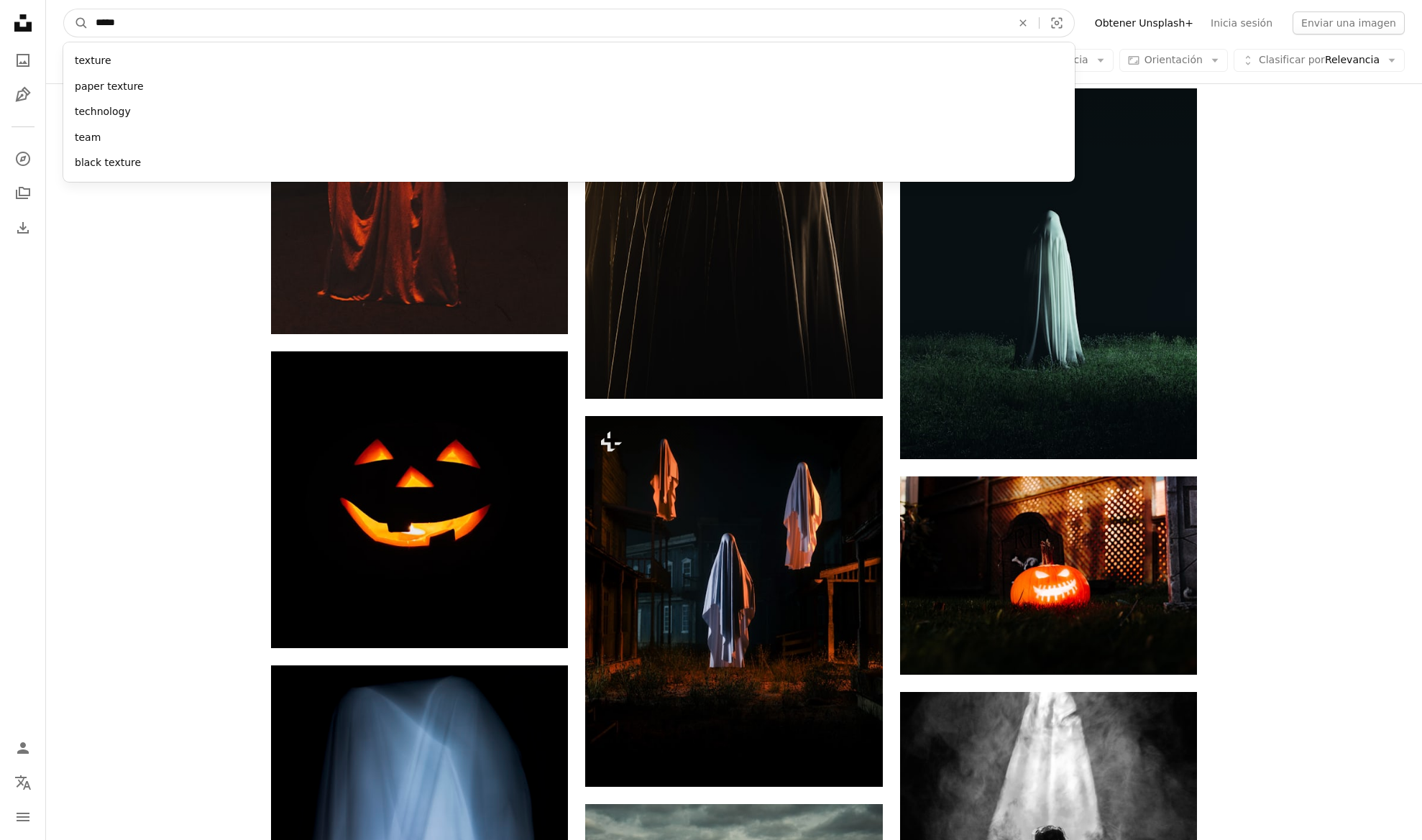
type input "******"
click button "A magnifying glass" at bounding box center [76, 23] width 24 height 28
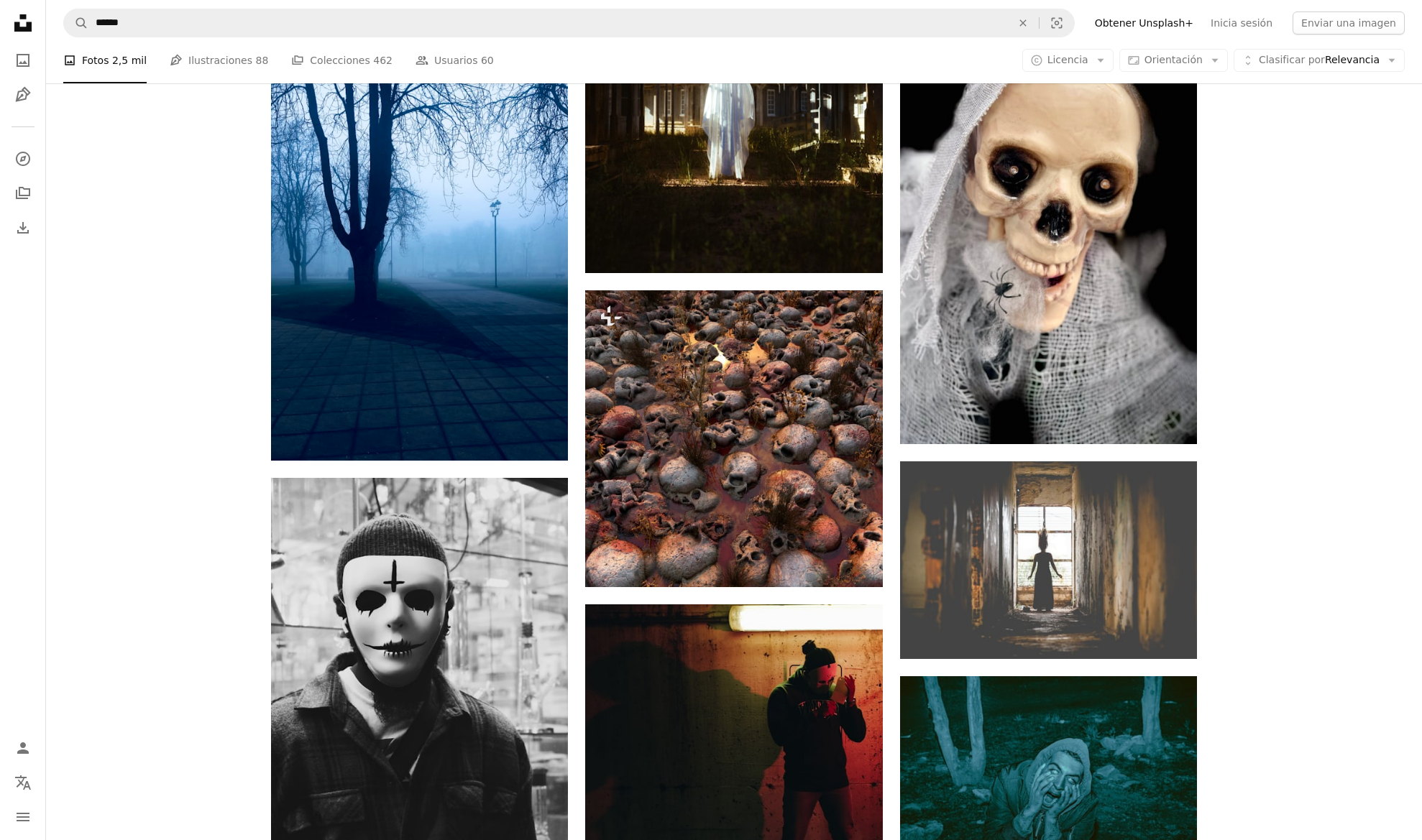
scroll to position [1386, 0]
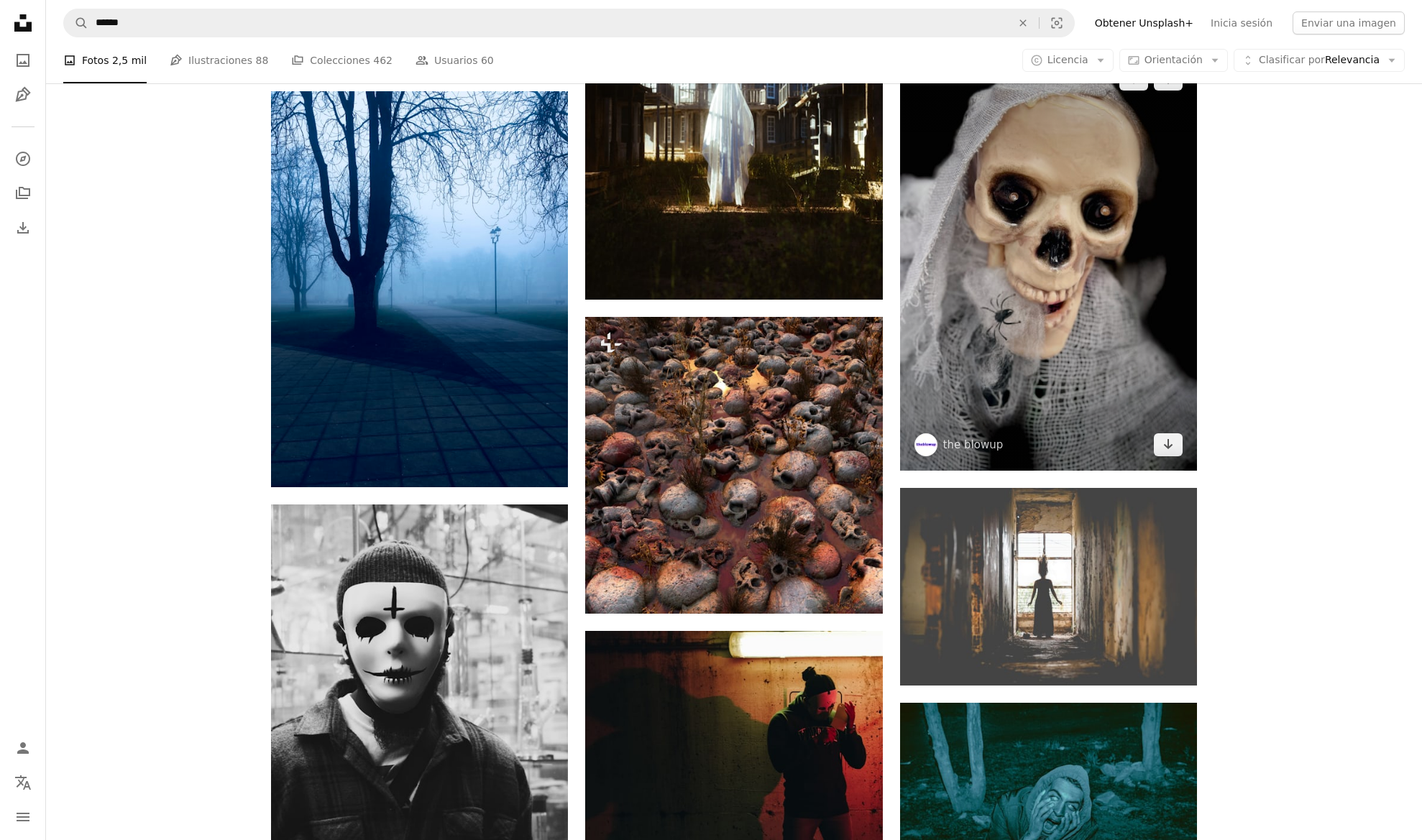
click at [1086, 293] on img at bounding box center [1048, 262] width 296 height 417
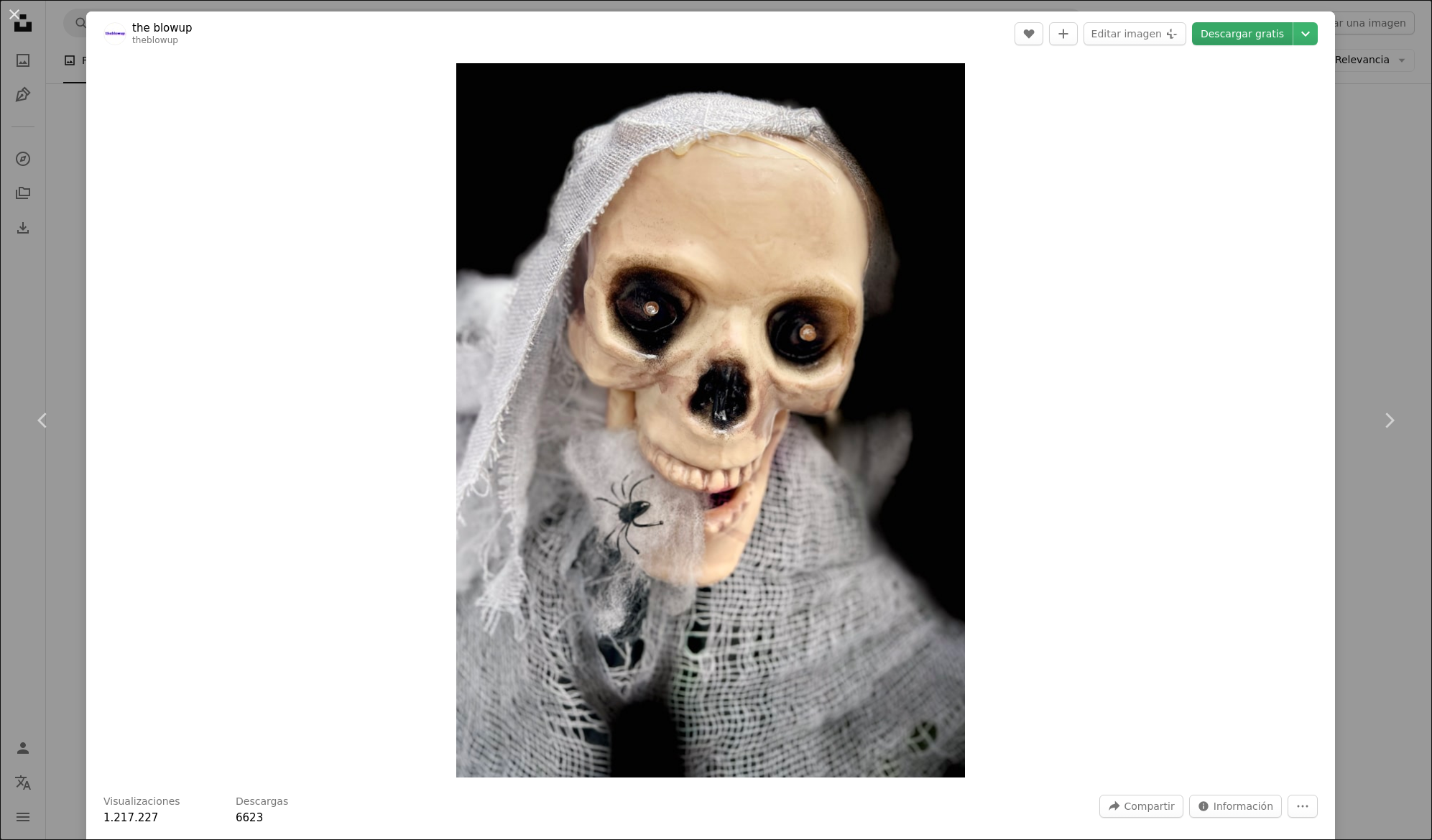
click at [1244, 40] on link "Descargar gratis" at bounding box center [1242, 34] width 101 height 23
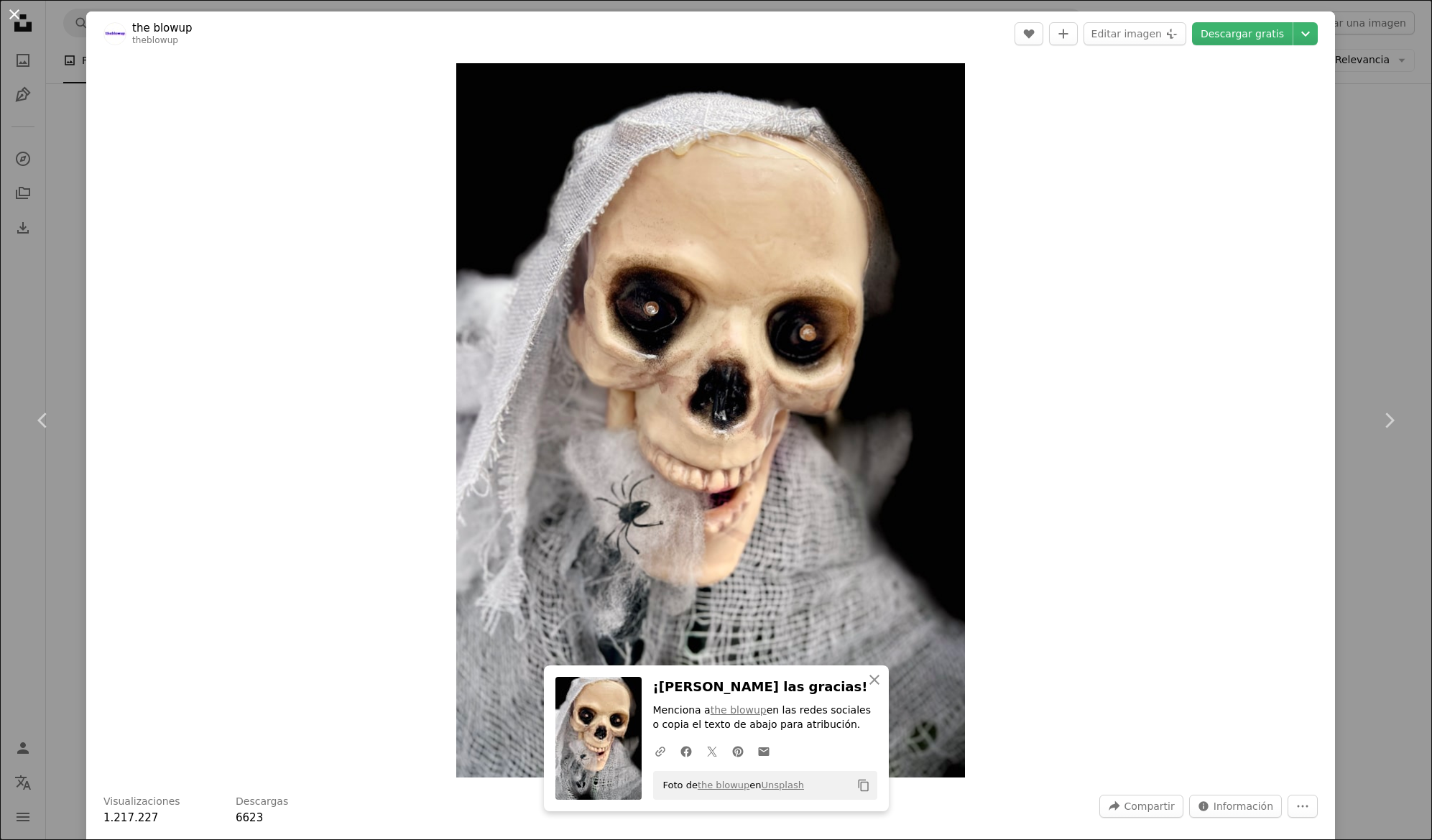
click at [11, 11] on button "An X shape" at bounding box center [14, 14] width 18 height 18
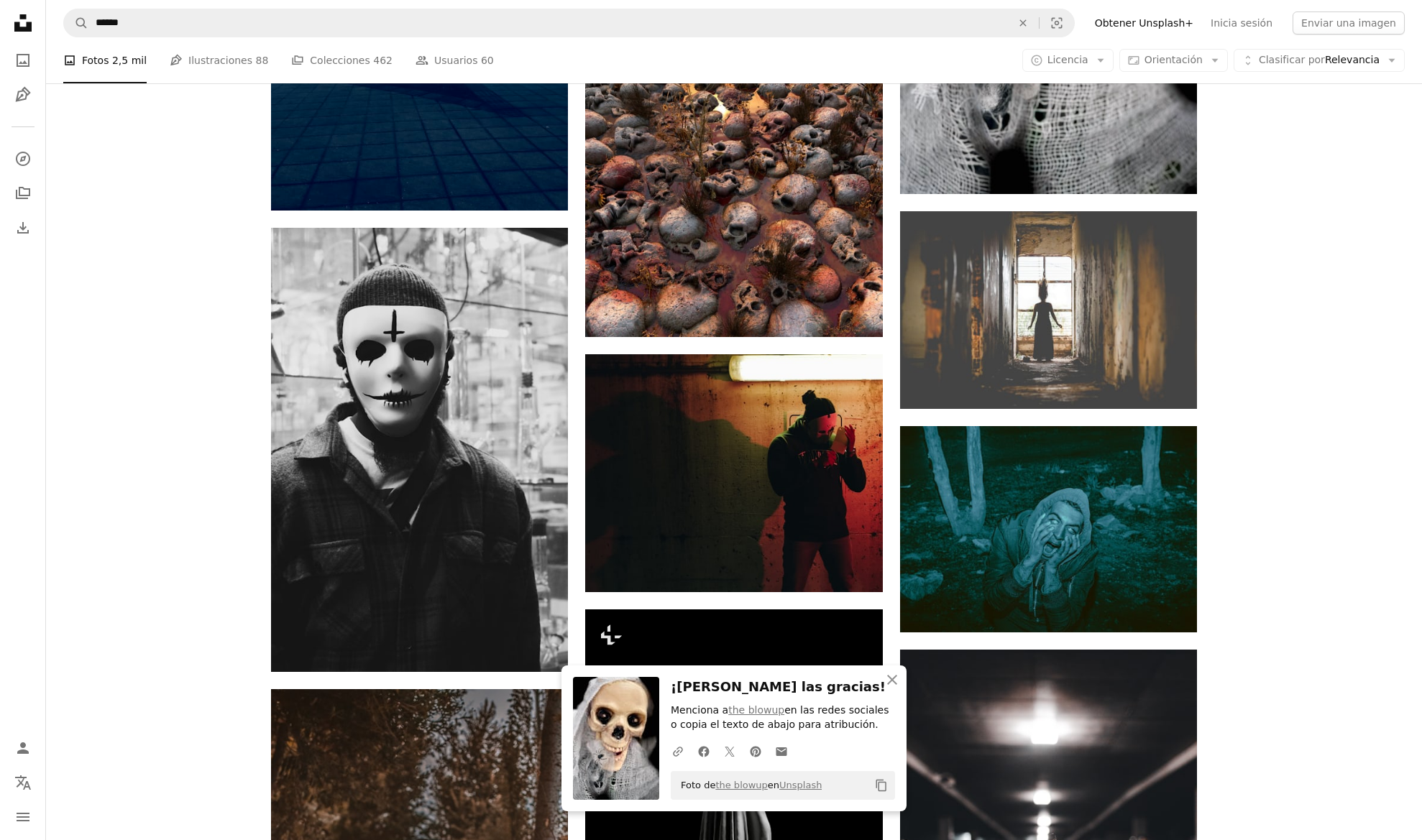
scroll to position [1707, 0]
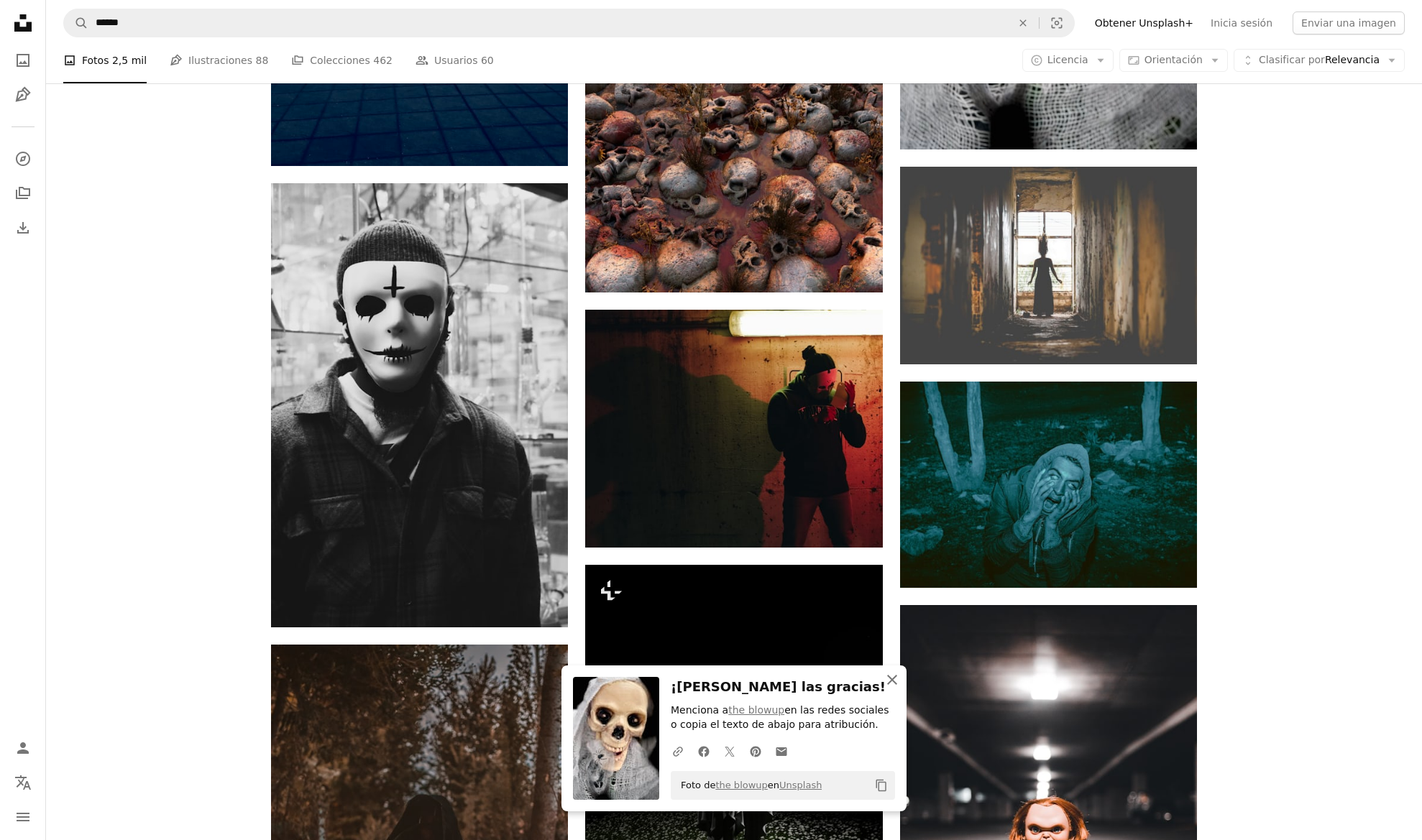
click at [900, 686] on icon "An X shape" at bounding box center [892, 680] width 18 height 18
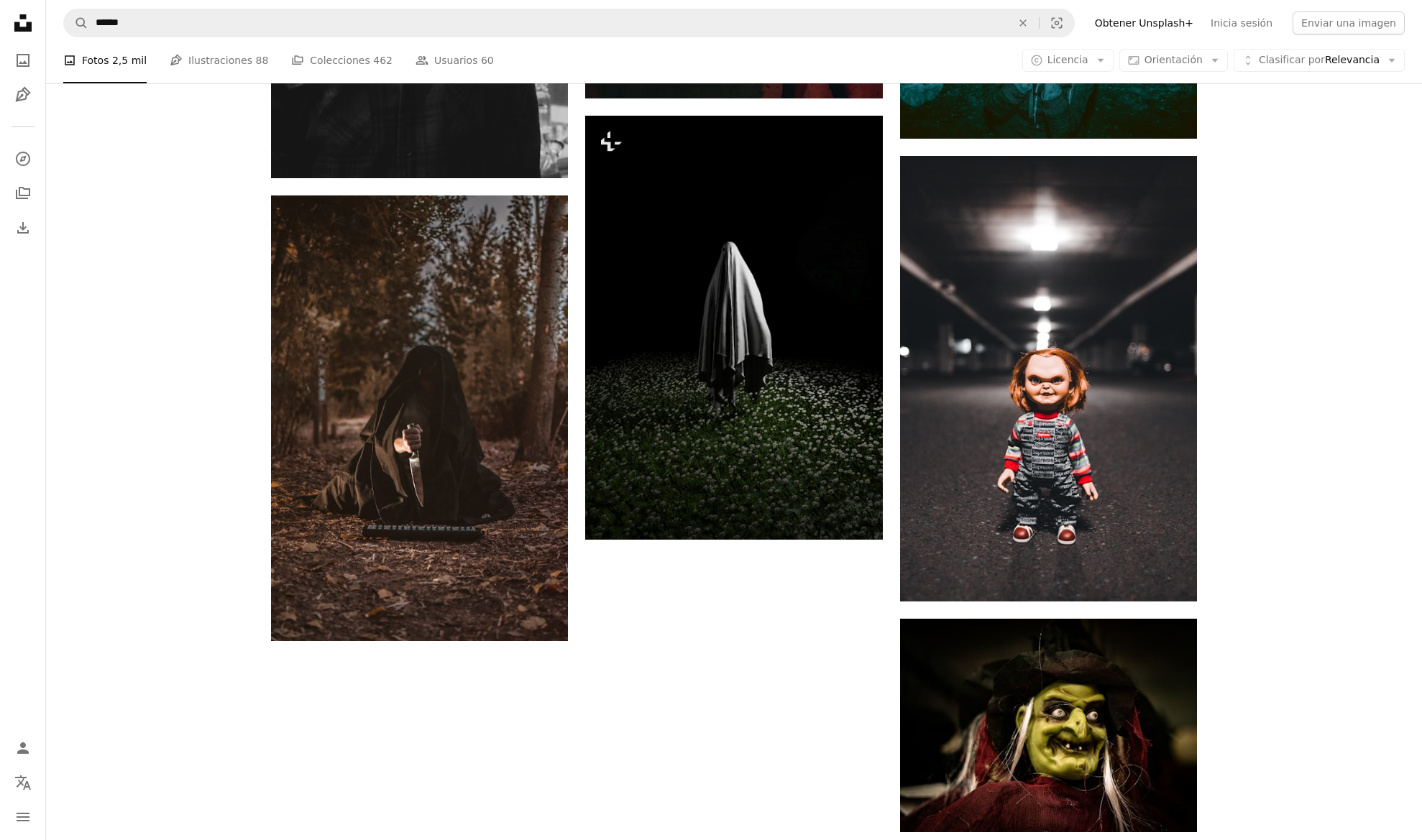
scroll to position [2158, 0]
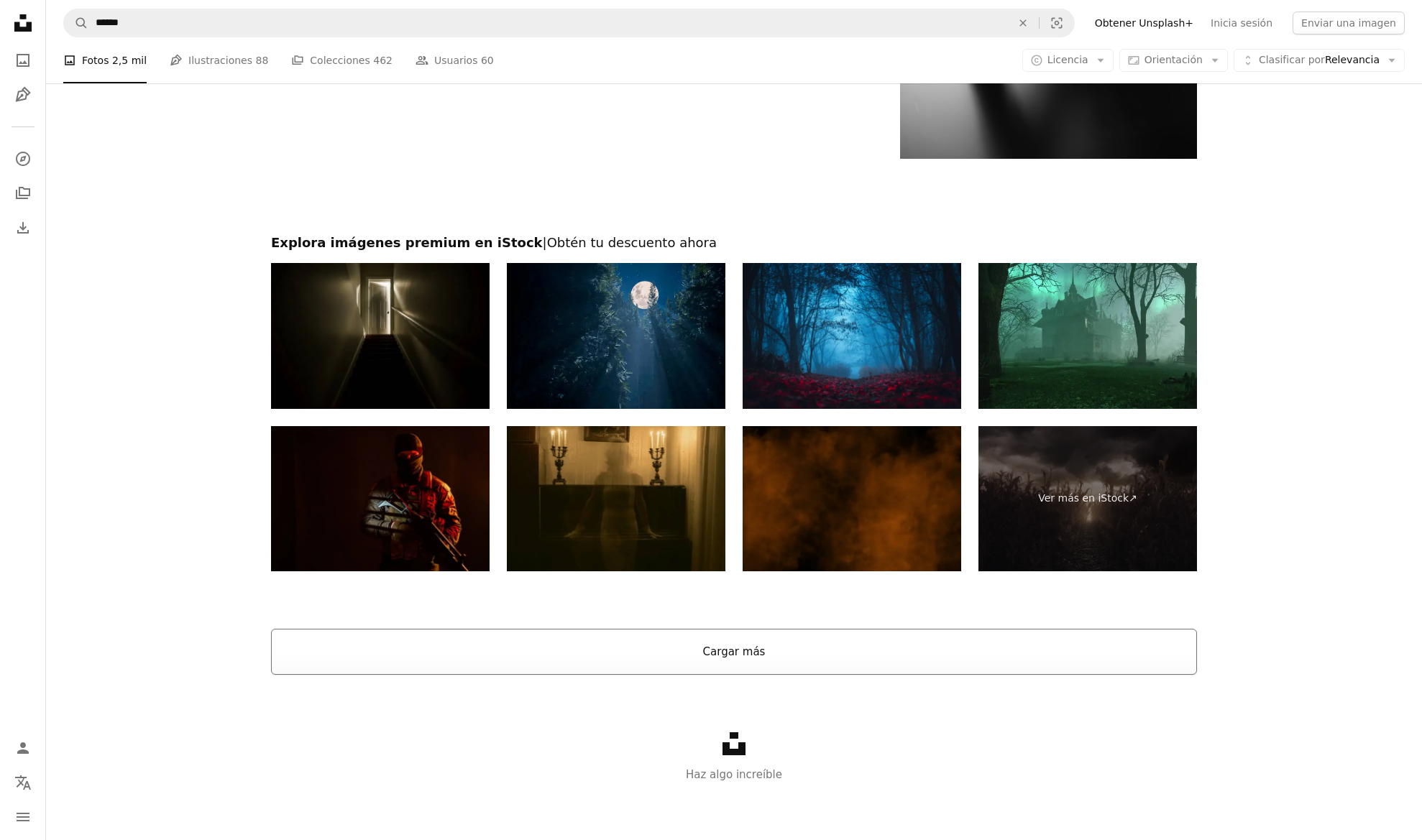
click at [807, 656] on button "Cargar más" at bounding box center [733, 651] width 926 height 46
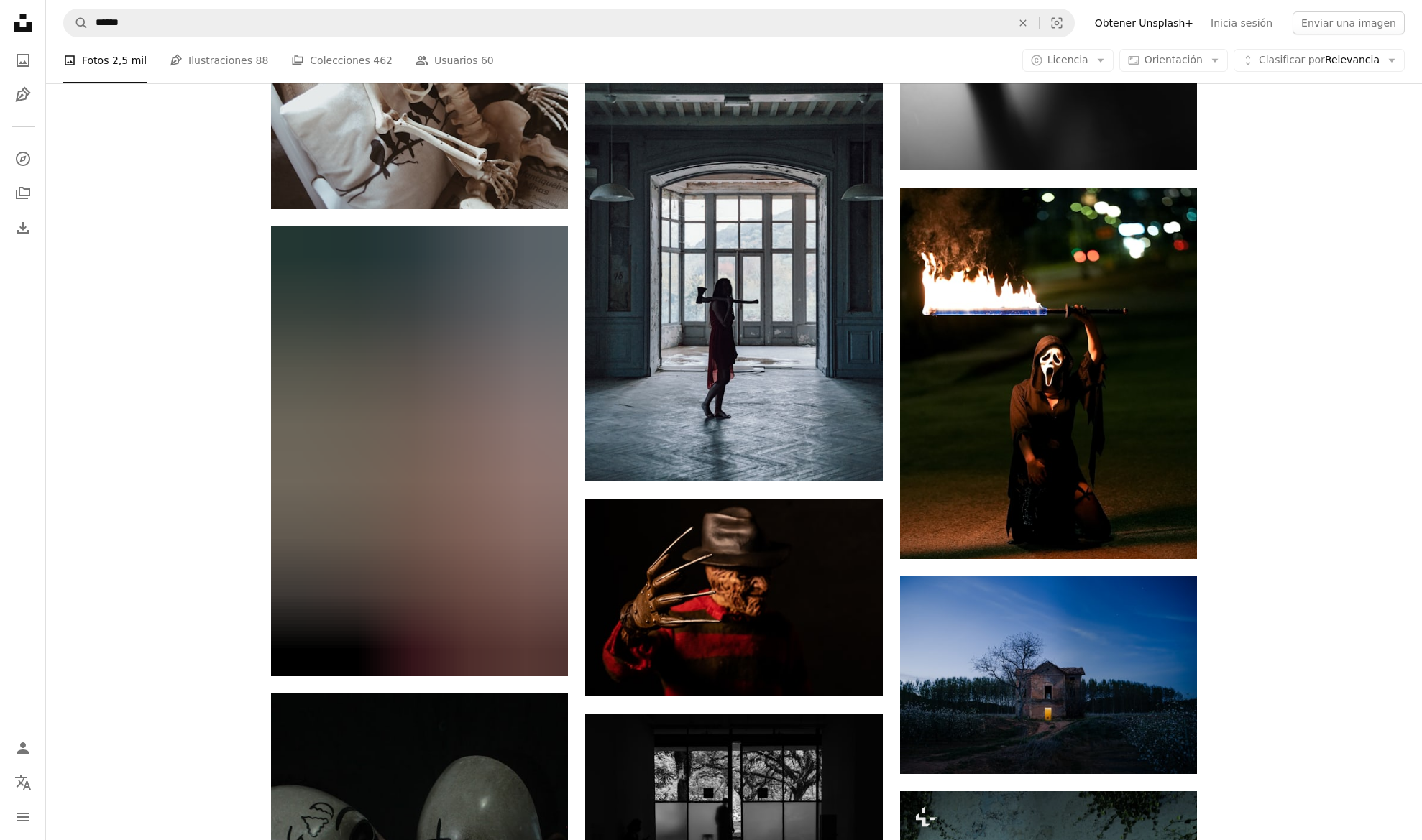
scroll to position [3284, 0]
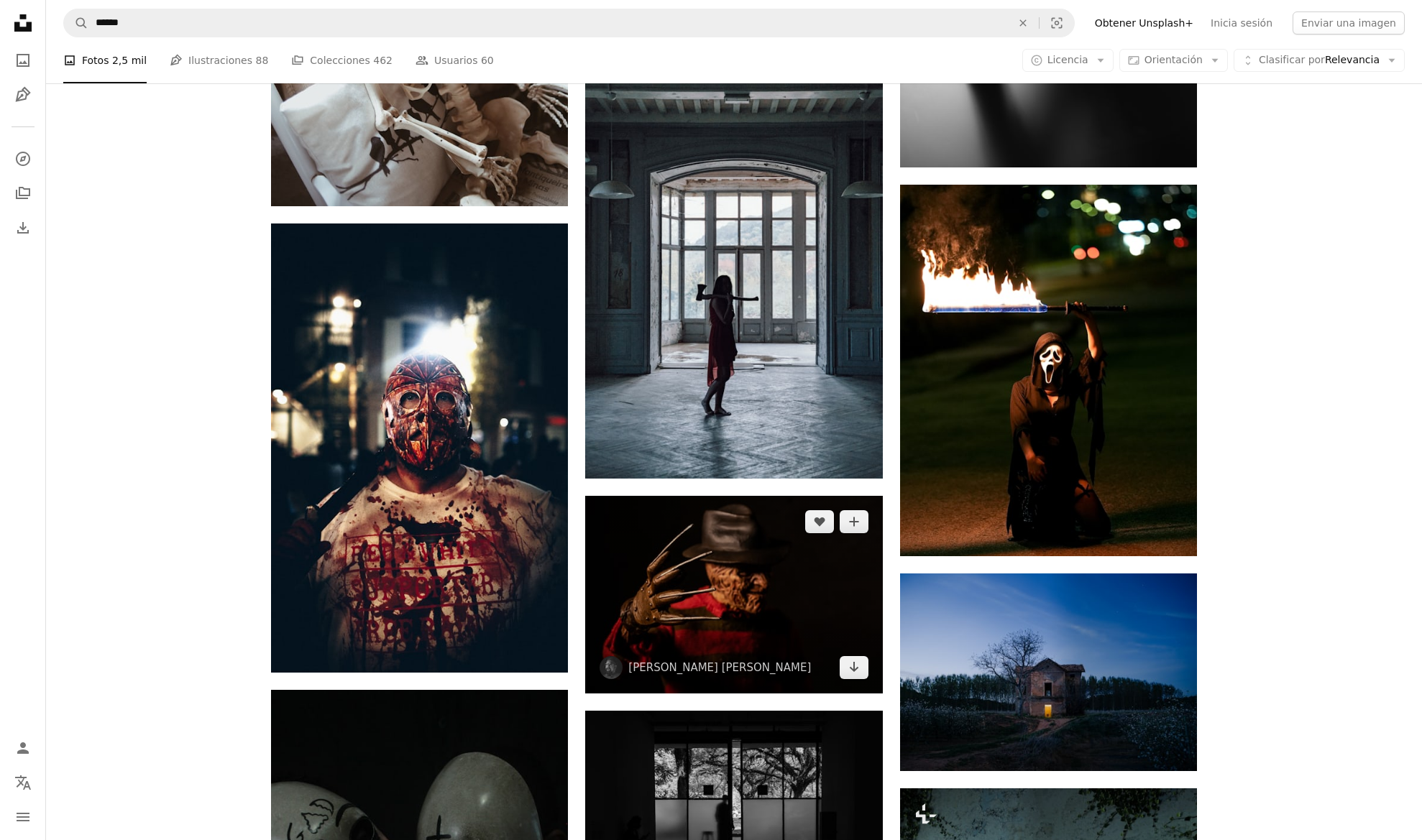
click at [716, 558] on img at bounding box center [733, 595] width 296 height 198
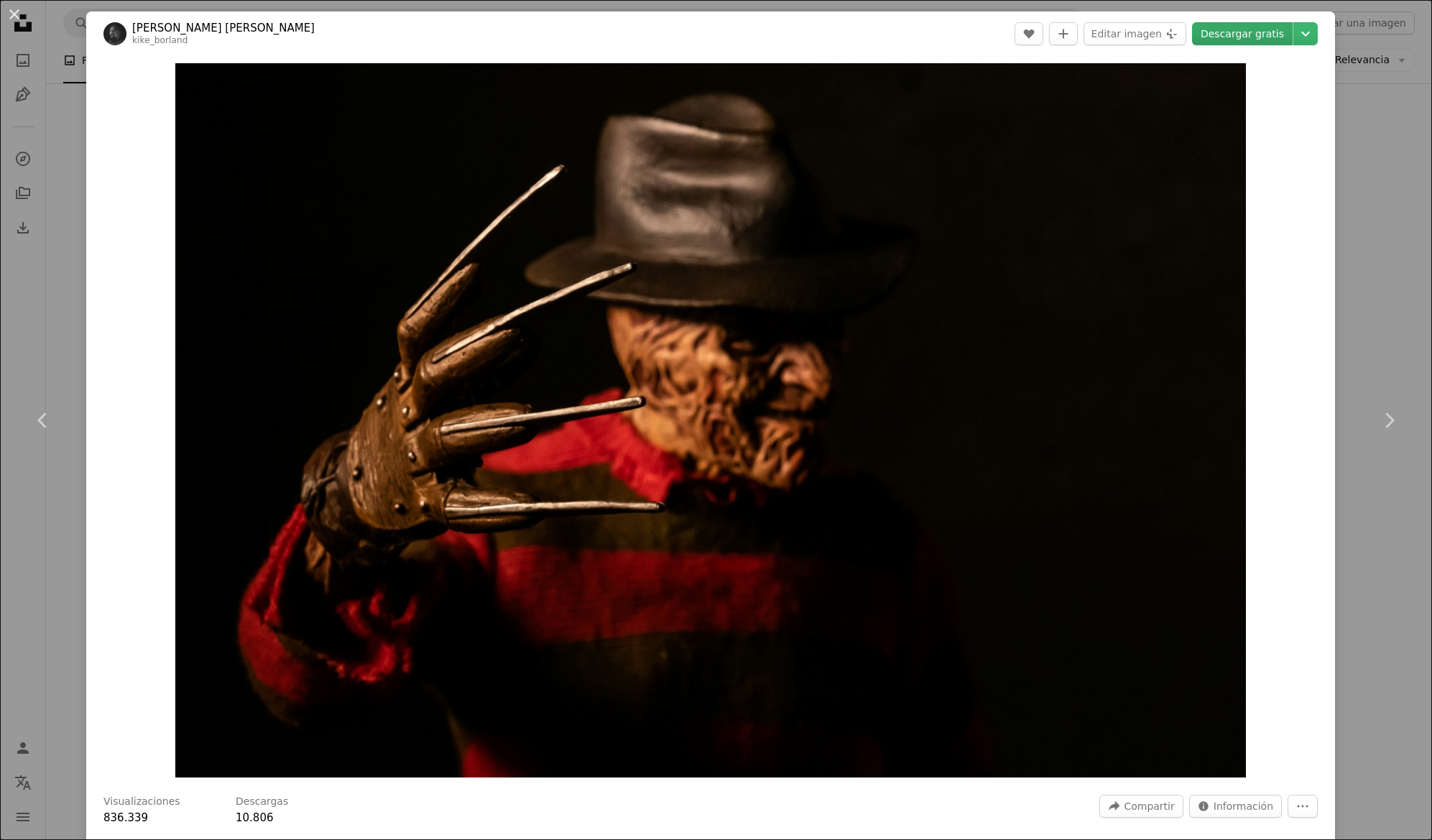
click at [1237, 38] on link "Descargar gratis" at bounding box center [1242, 34] width 101 height 23
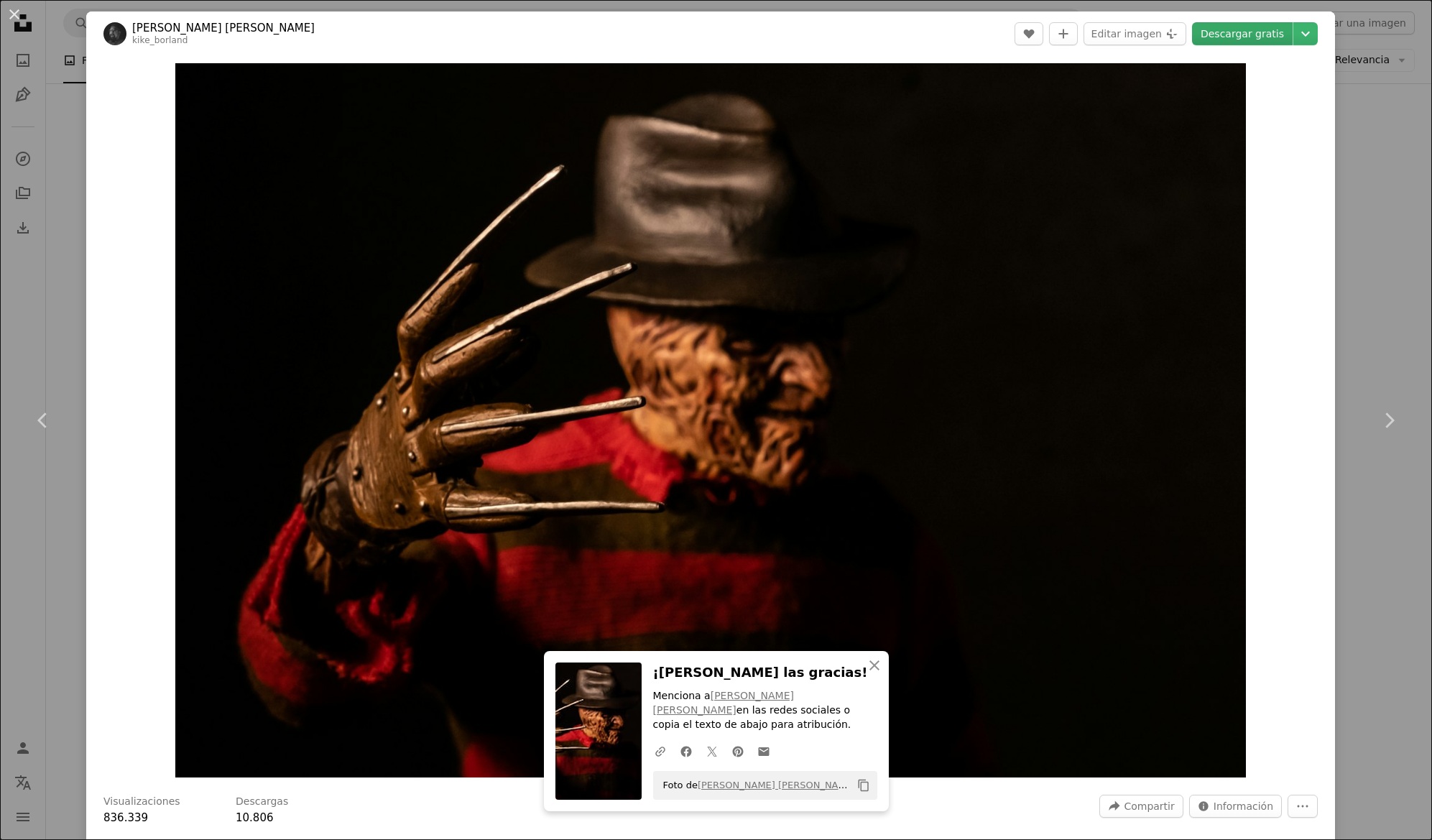
click at [1249, 33] on link "Descargar gratis" at bounding box center [1242, 34] width 101 height 23
click at [18, 18] on button "An X shape" at bounding box center [14, 14] width 18 height 18
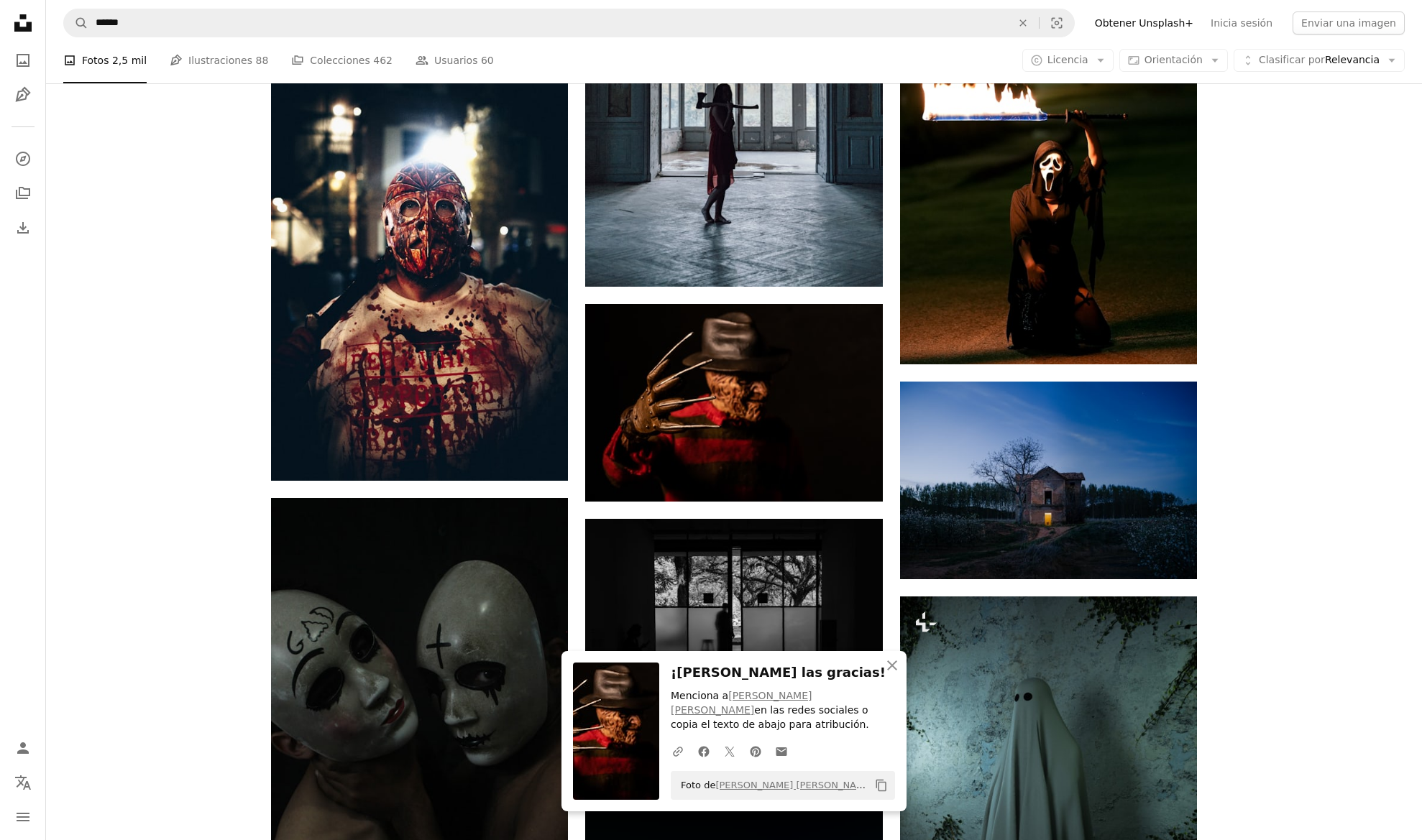
scroll to position [3499, 0]
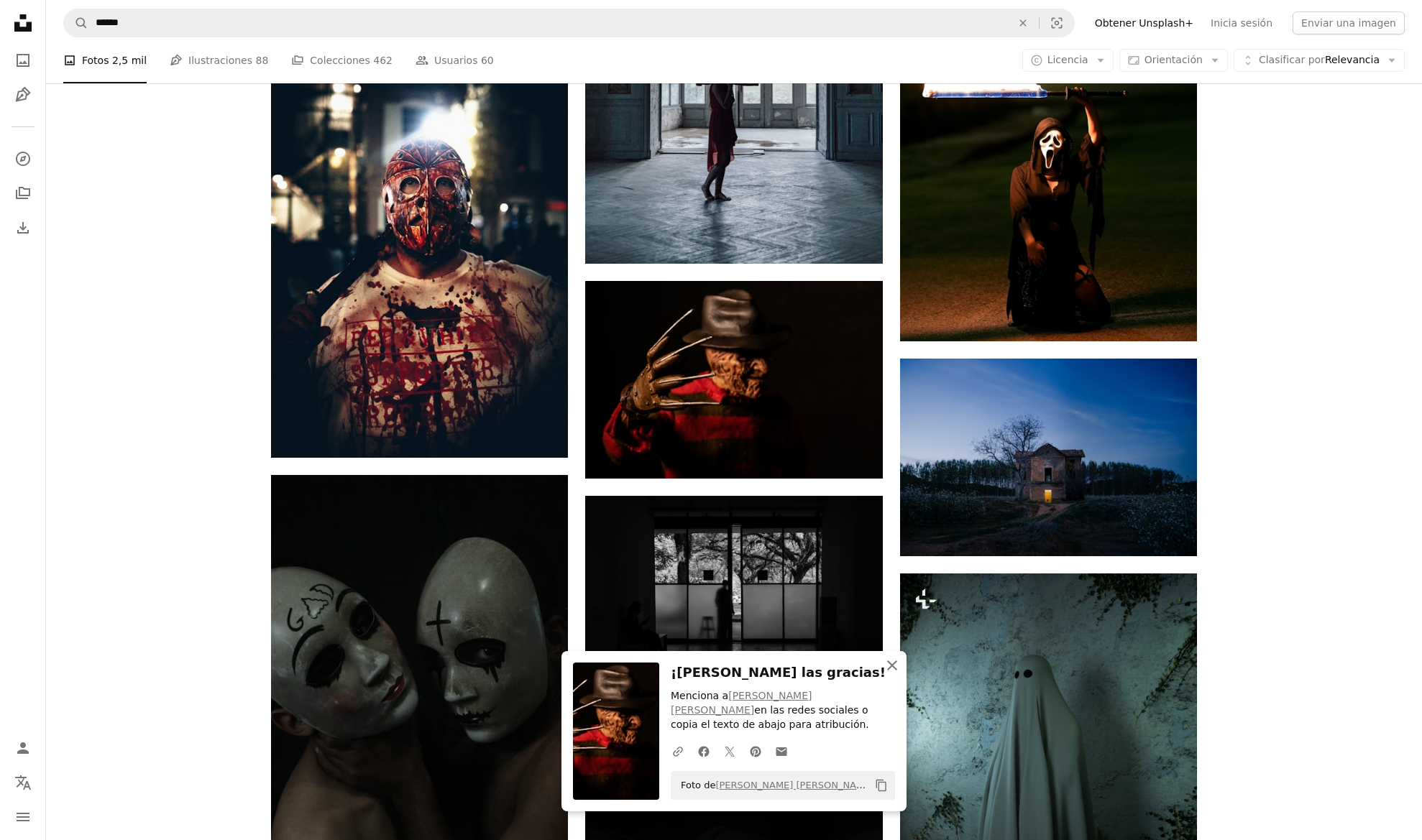
click at [891, 666] on icon "button" at bounding box center [892, 665] width 10 height 10
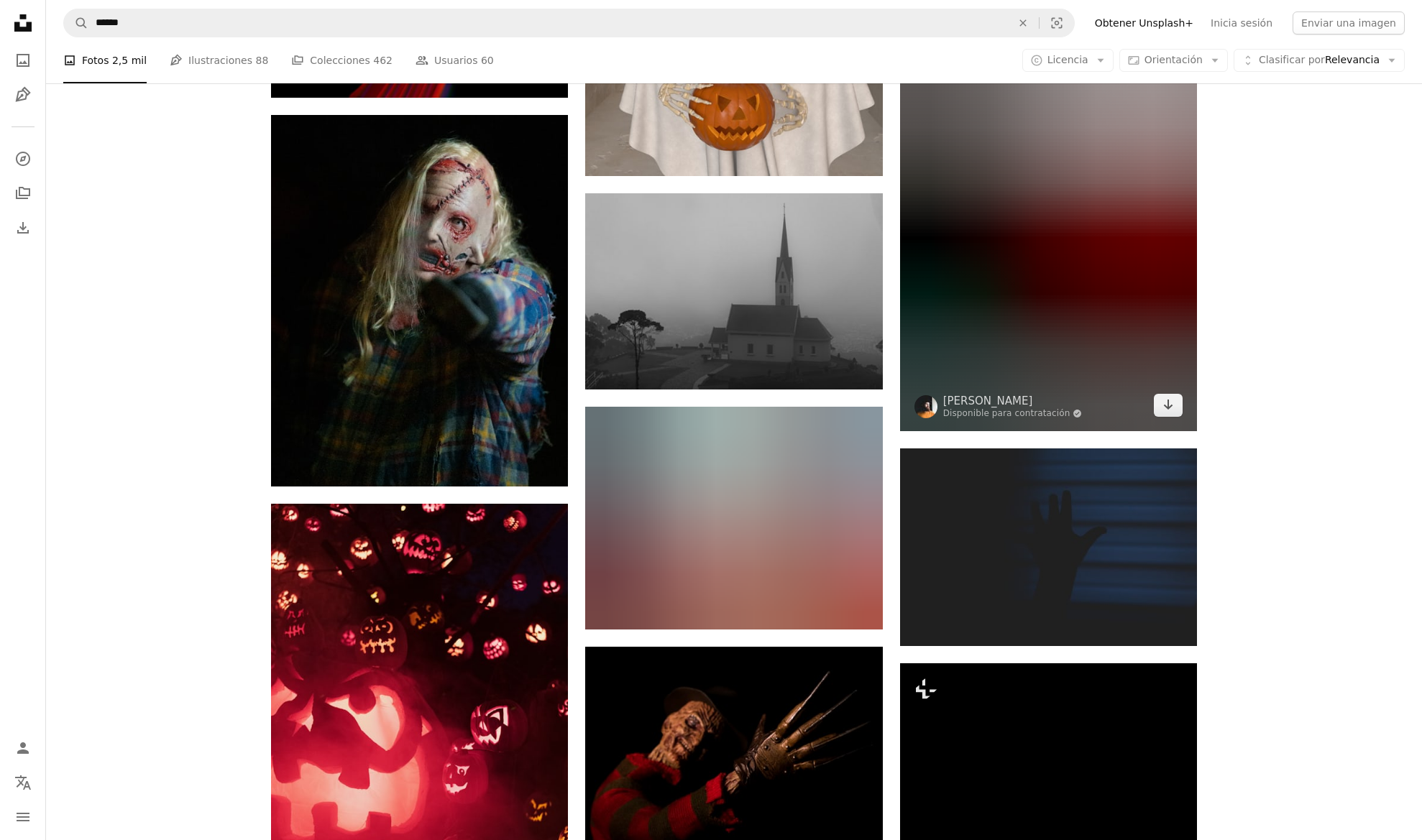
scroll to position [5587, 0]
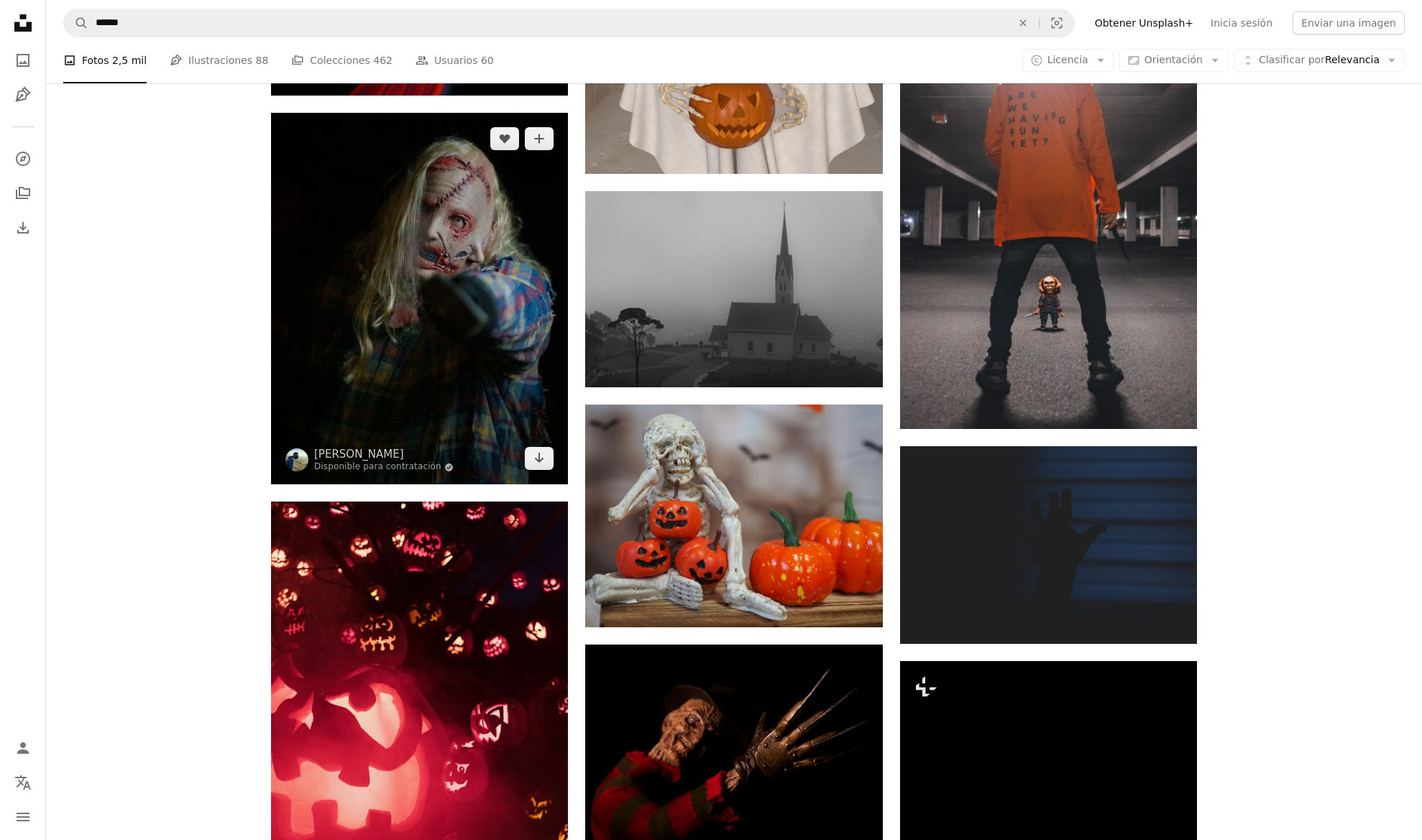
click at [359, 196] on img at bounding box center [418, 298] width 296 height 372
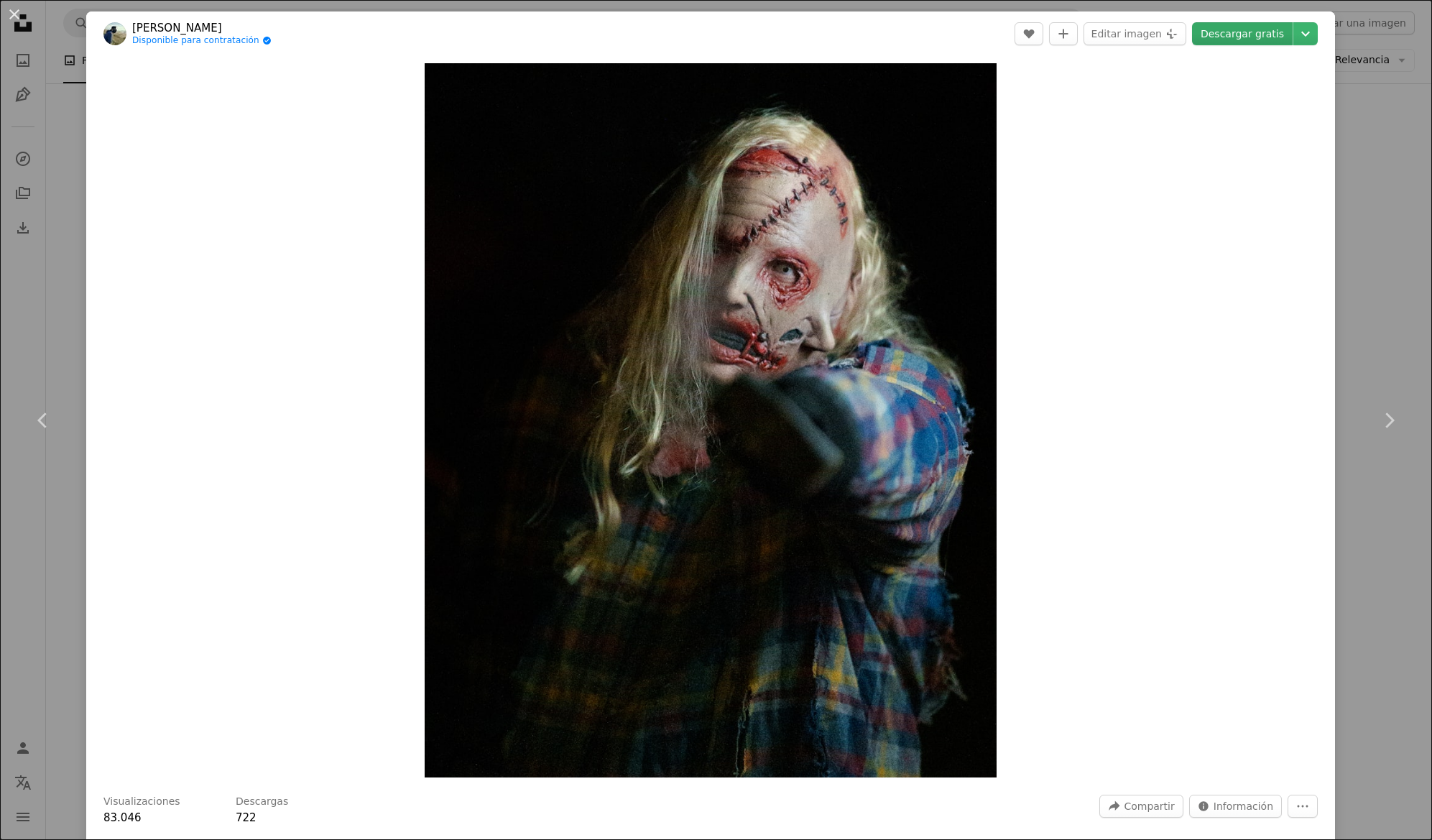
click at [1231, 36] on link "Descargar gratis" at bounding box center [1242, 34] width 101 height 23
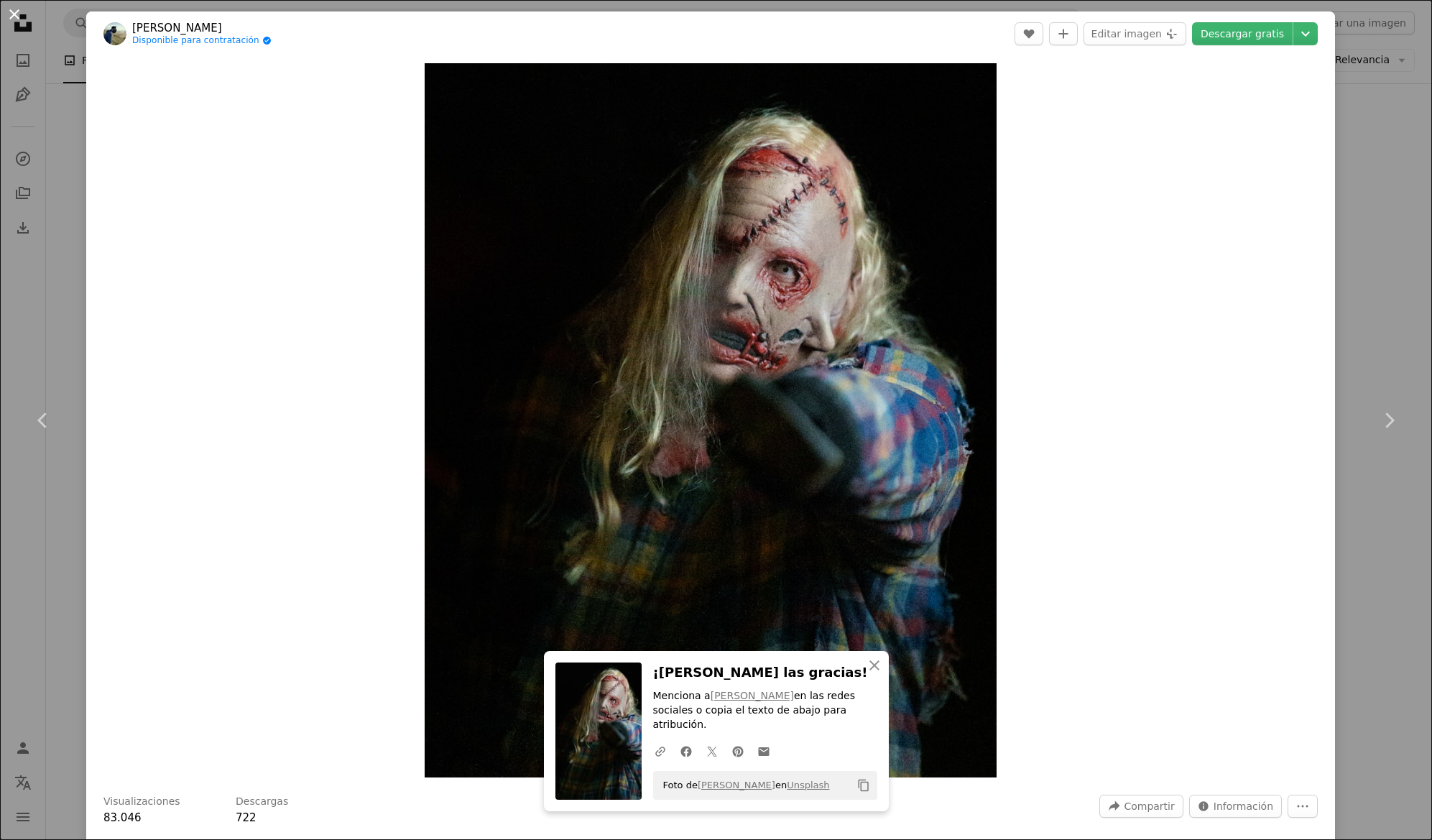
click at [13, 13] on button "An X shape" at bounding box center [14, 14] width 18 height 18
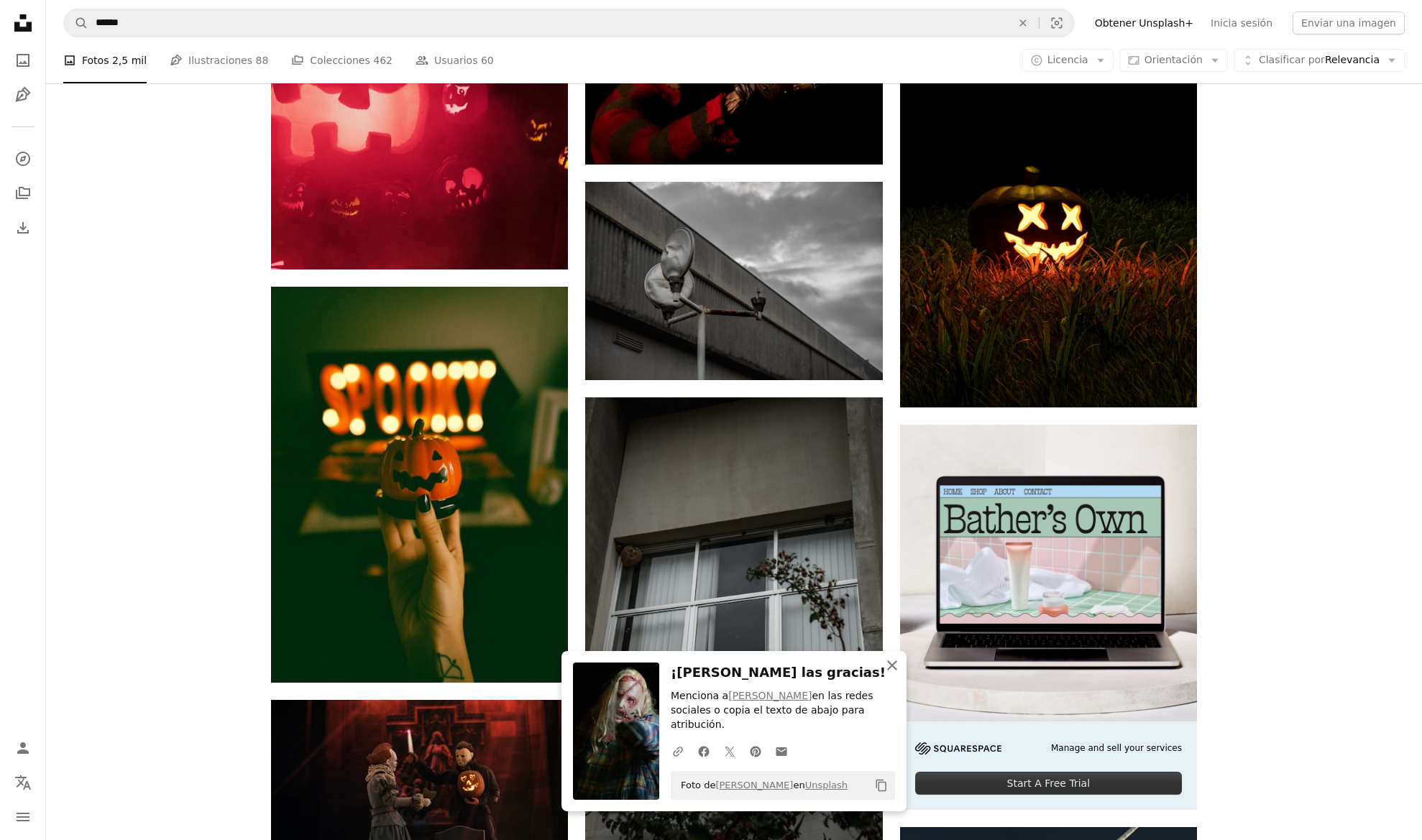
click at [893, 670] on icon "button" at bounding box center [892, 665] width 10 height 10
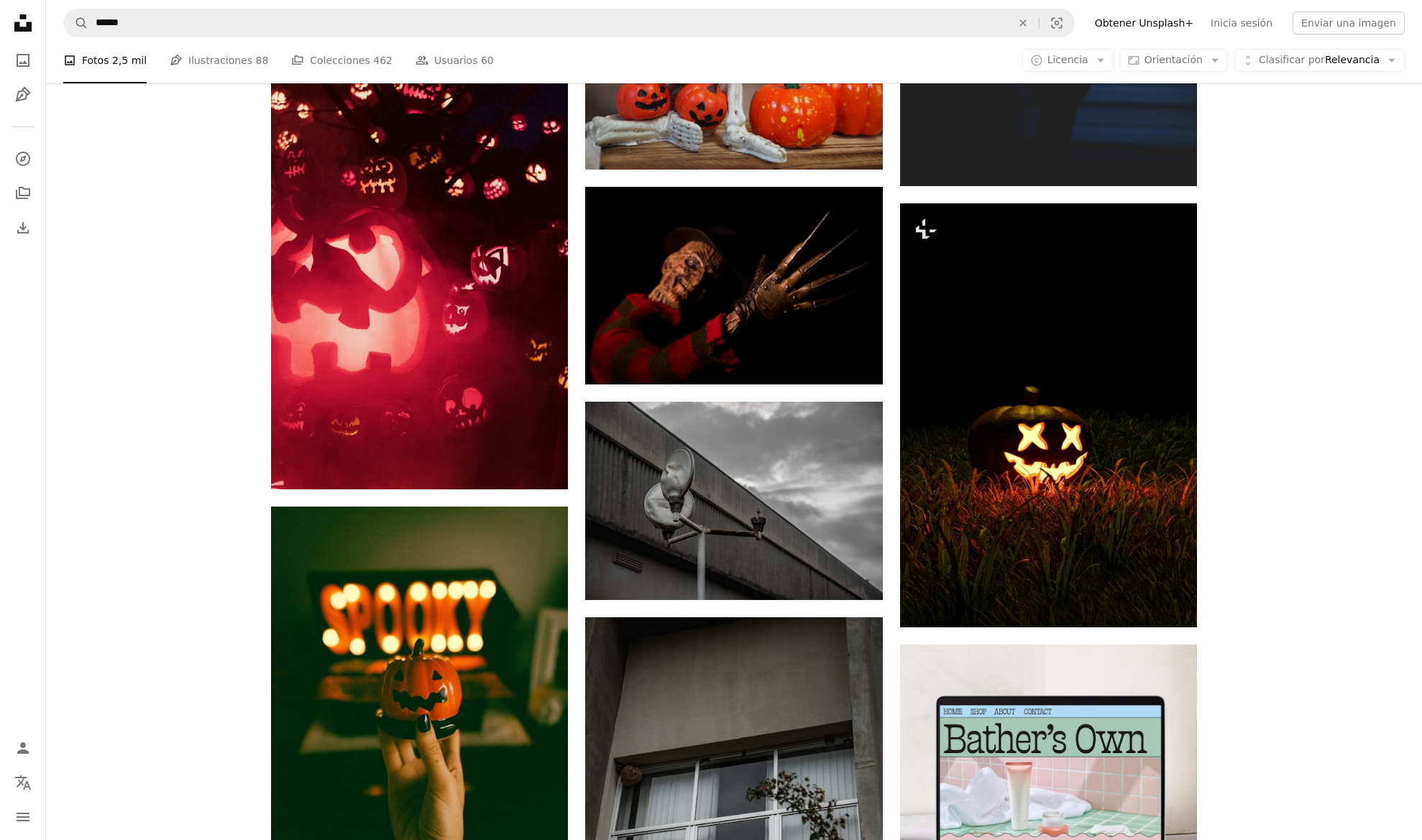
scroll to position [6044, 0]
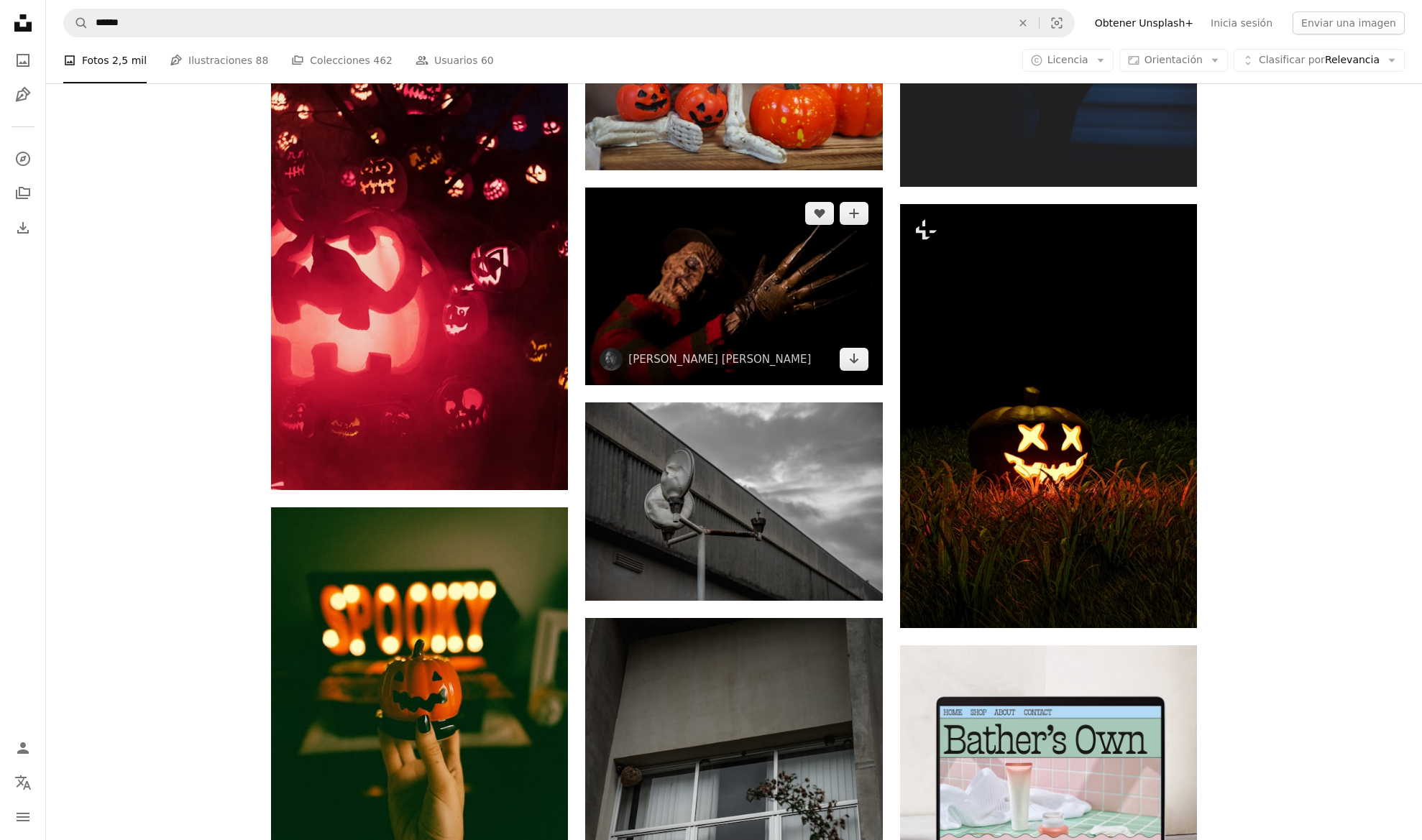
click at [725, 284] on img at bounding box center [733, 286] width 296 height 198
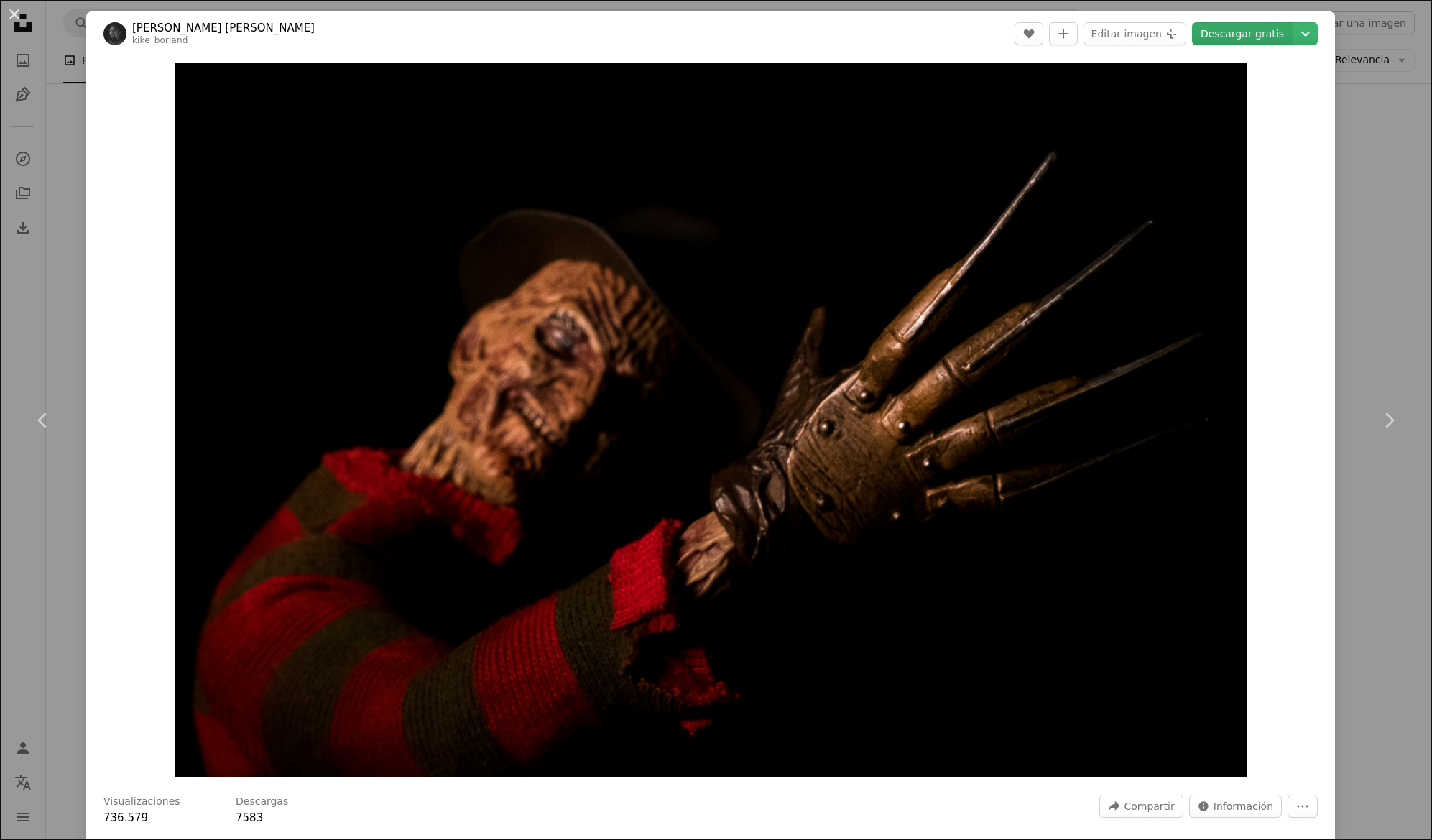
click at [1235, 37] on link "Descargar gratis" at bounding box center [1242, 34] width 101 height 23
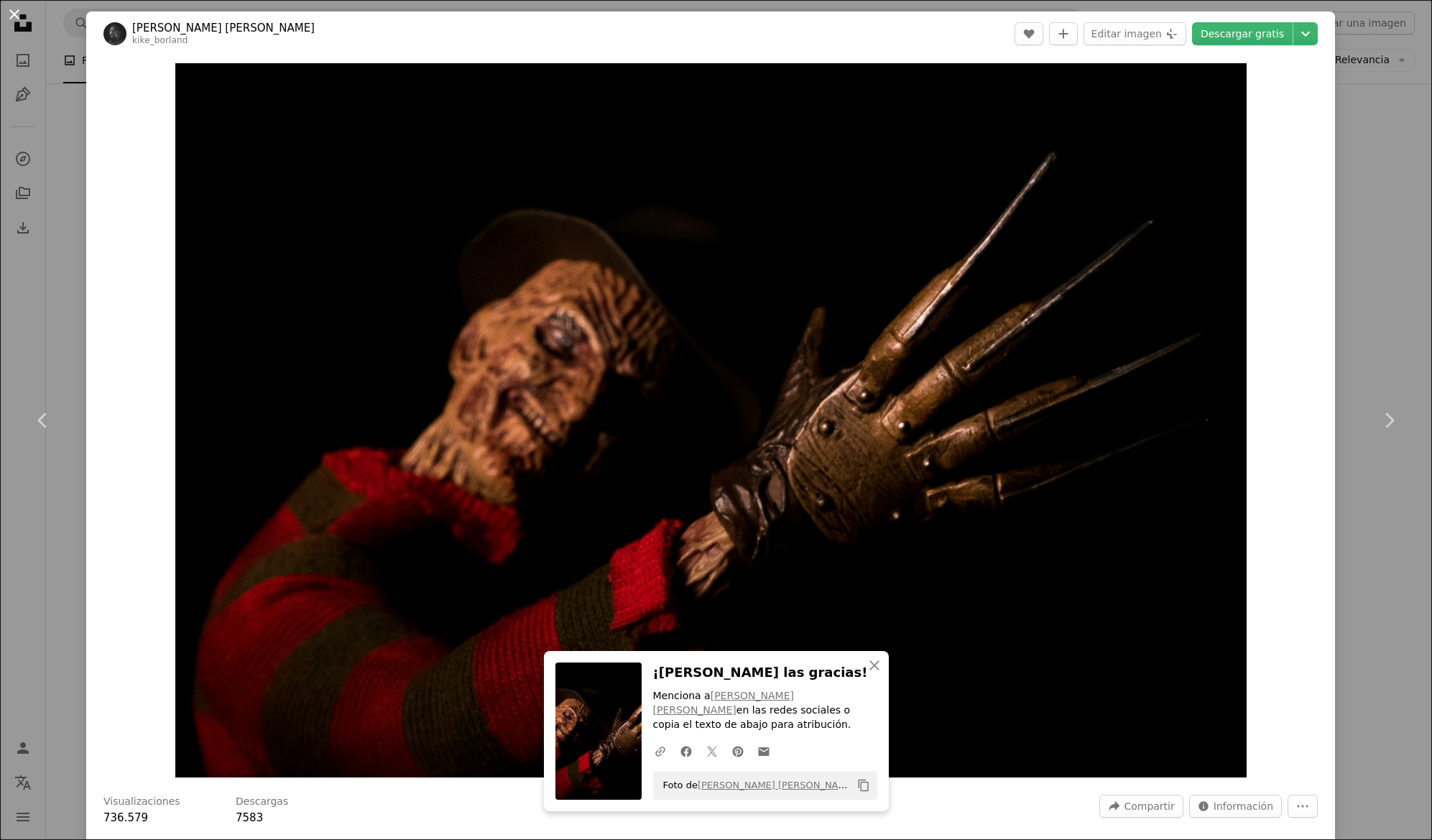
click at [18, 15] on button "An X shape" at bounding box center [14, 14] width 18 height 18
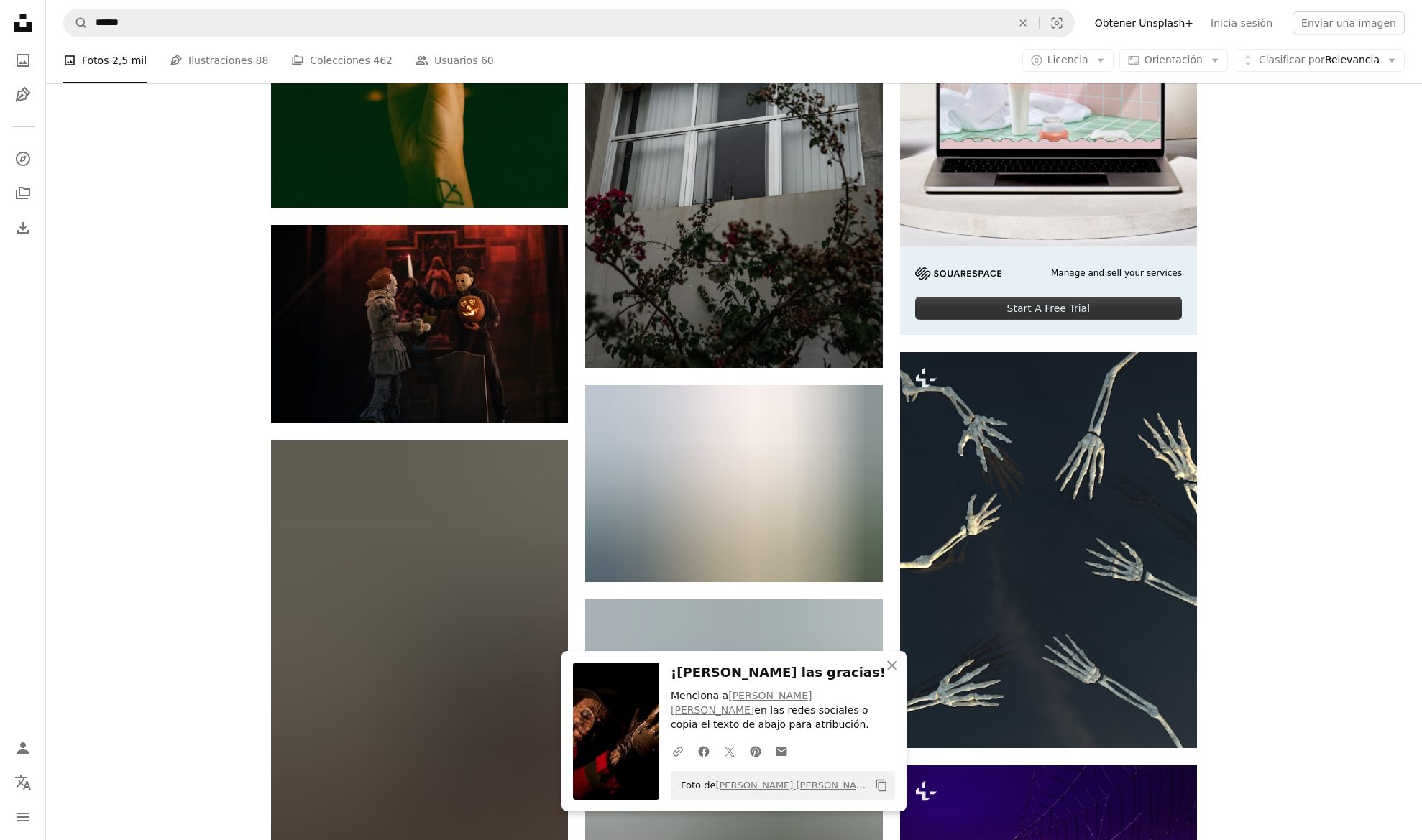
scroll to position [6744, 0]
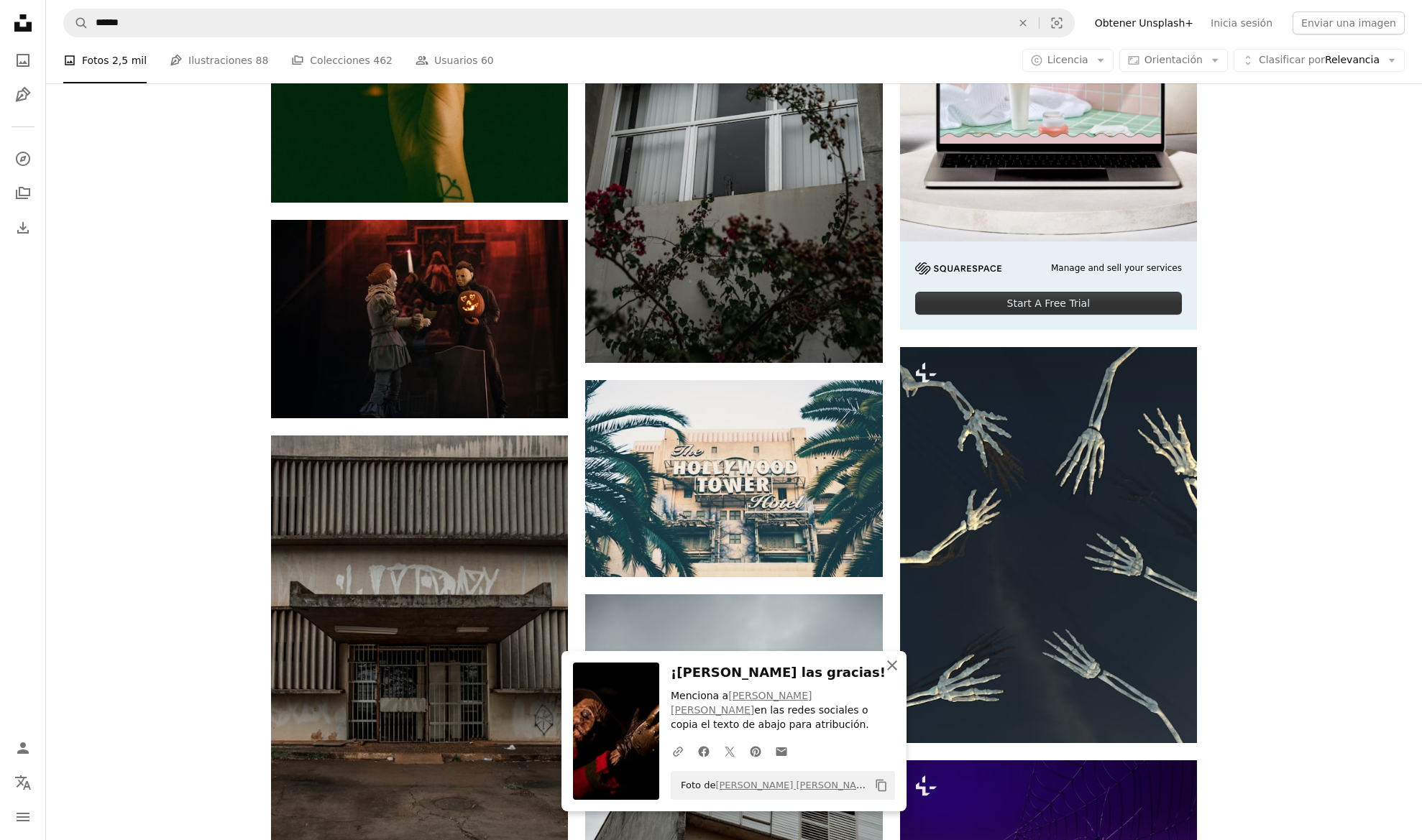
click at [890, 668] on icon "button" at bounding box center [892, 665] width 10 height 10
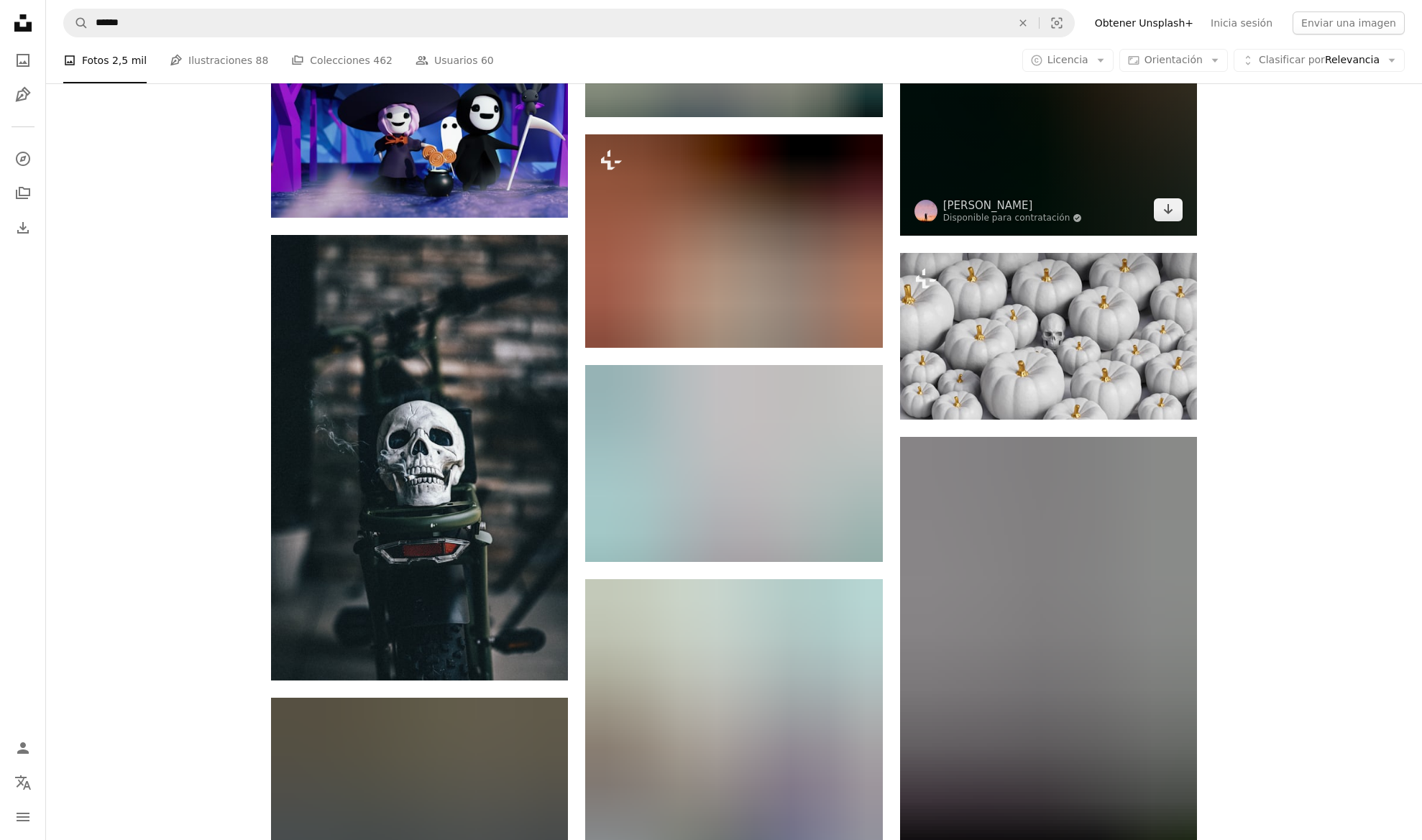
scroll to position [14647, 0]
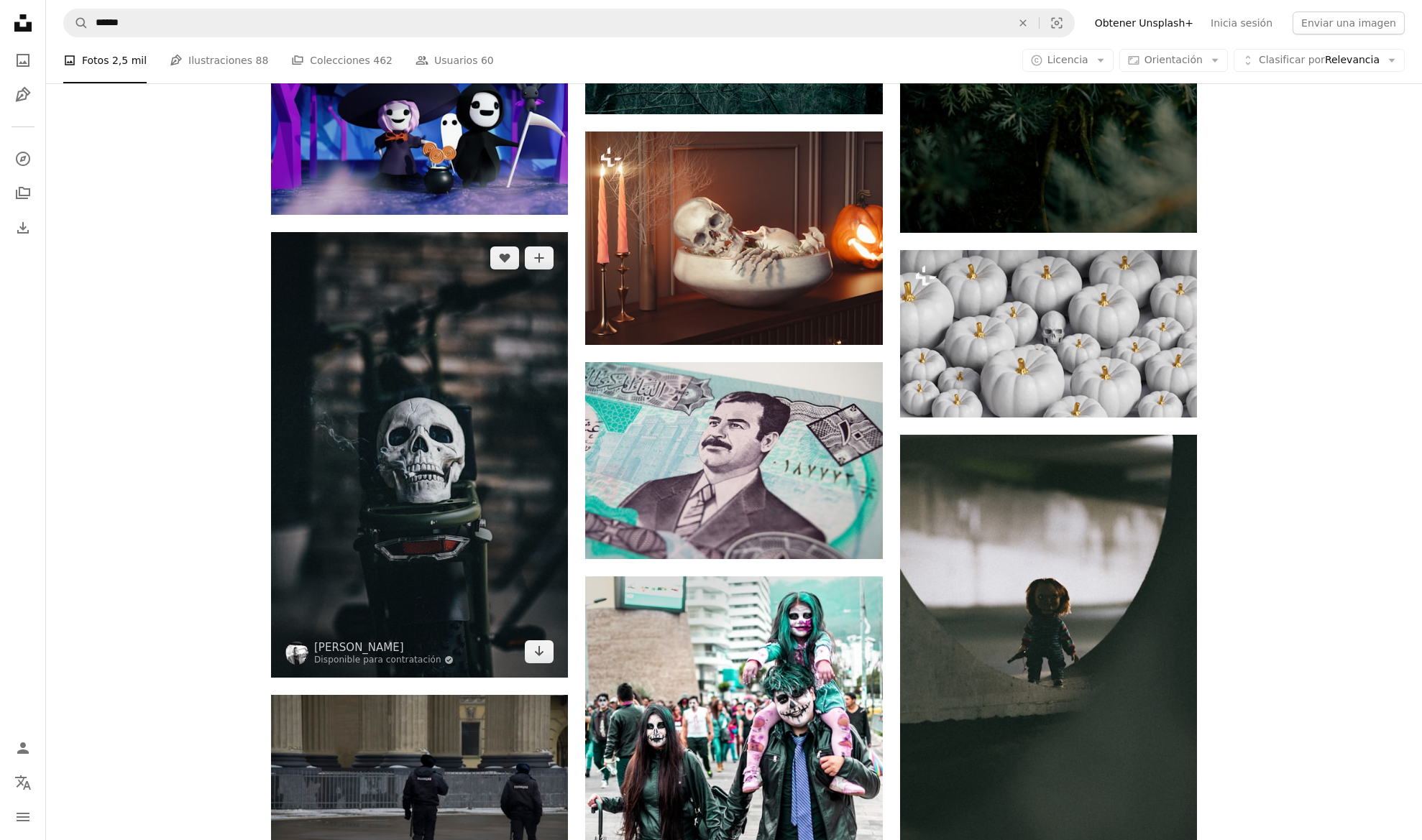
click at [425, 419] on img at bounding box center [418, 455] width 296 height 446
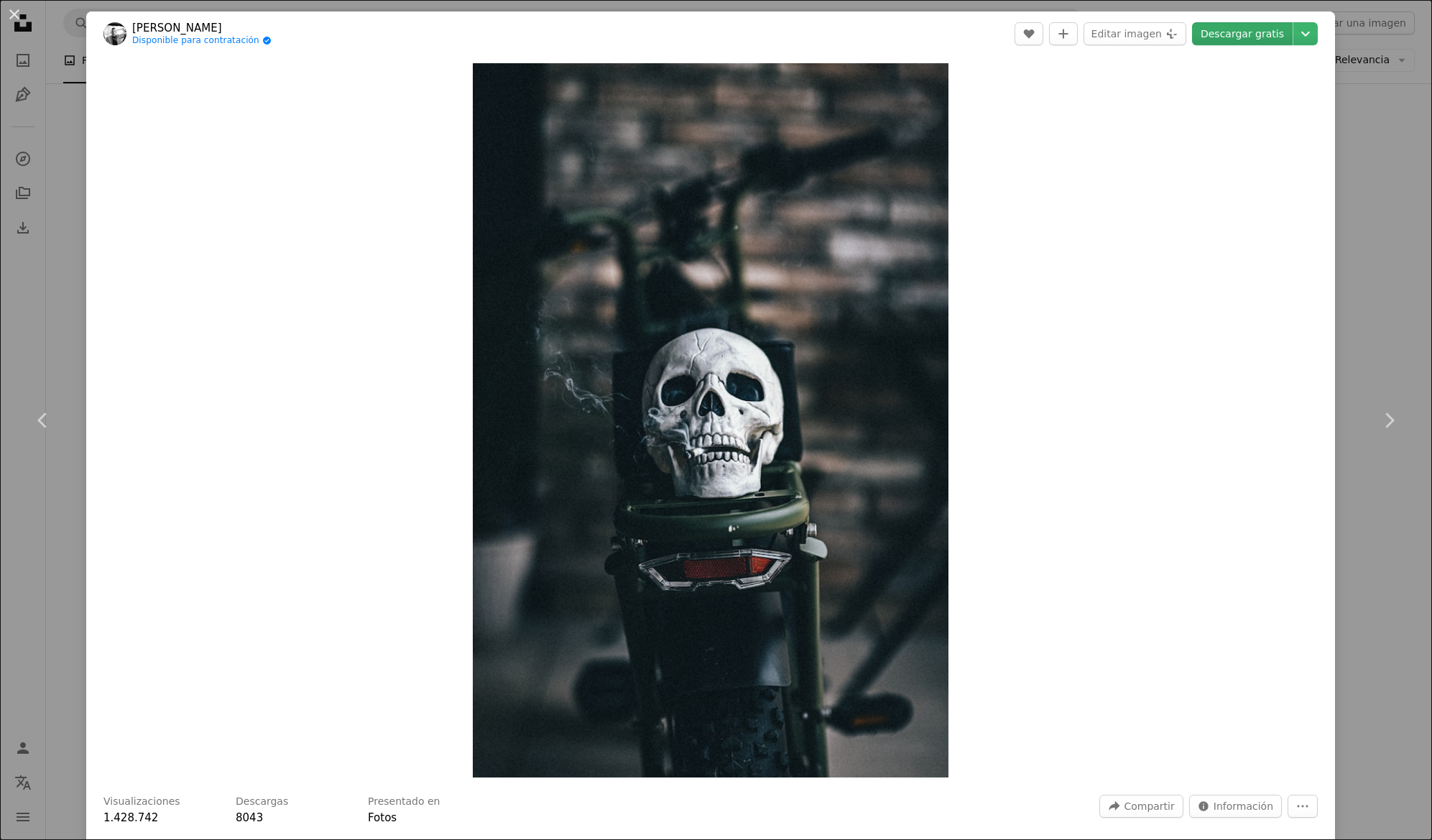
click at [1228, 37] on link "Descargar gratis" at bounding box center [1242, 34] width 101 height 23
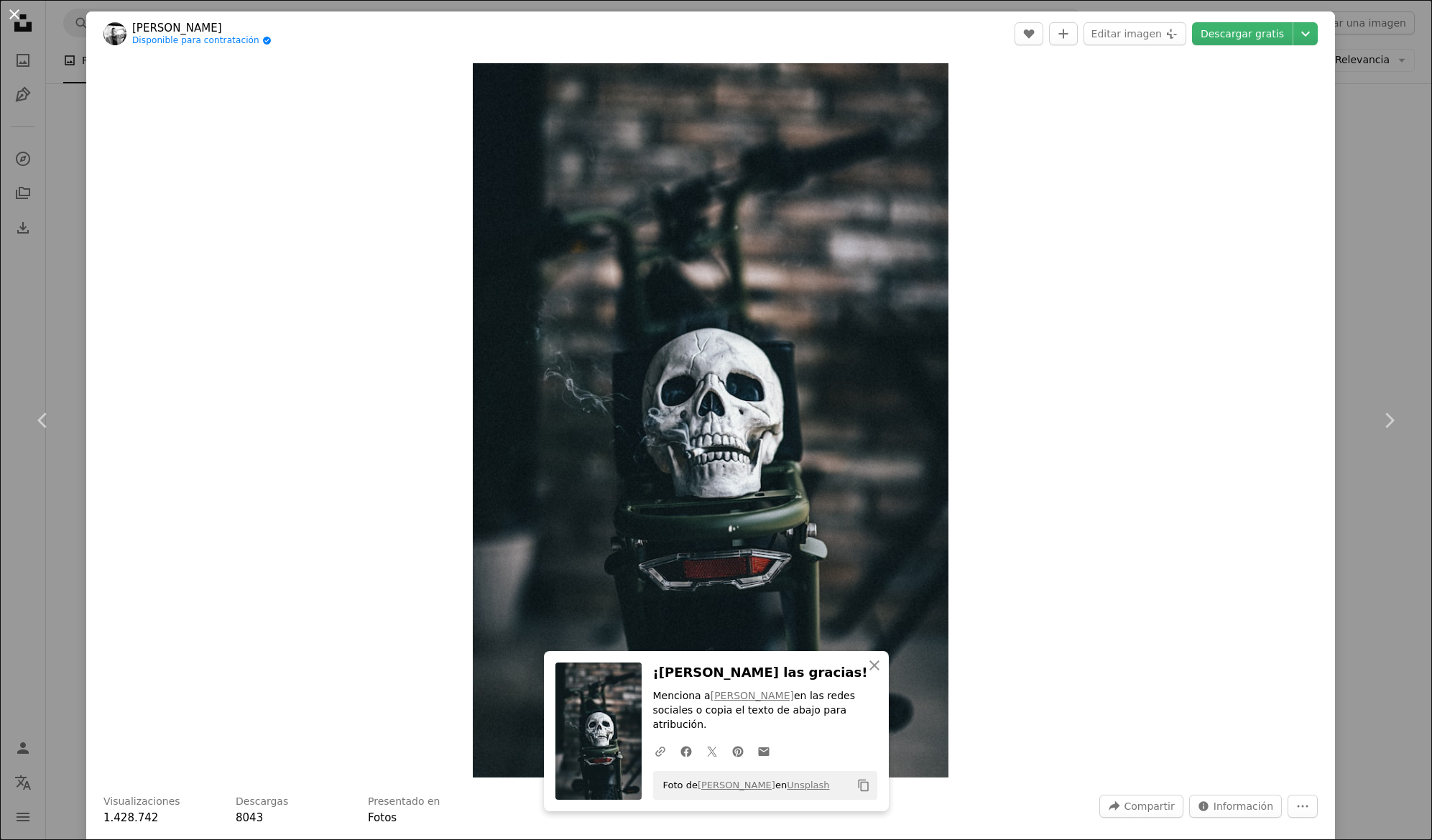
click at [18, 15] on button "An X shape" at bounding box center [14, 14] width 18 height 18
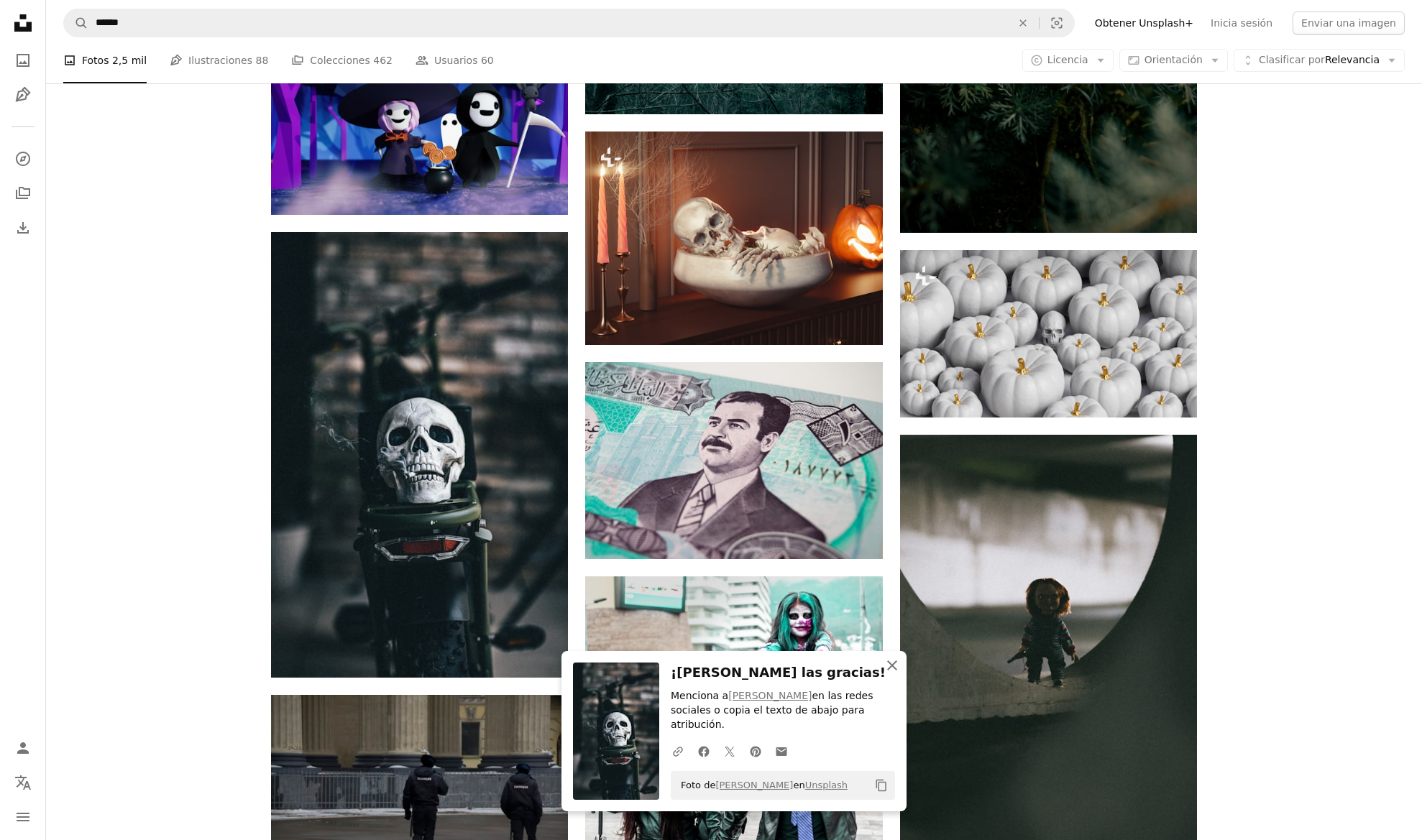
click at [894, 674] on icon "An X shape" at bounding box center [892, 665] width 18 height 18
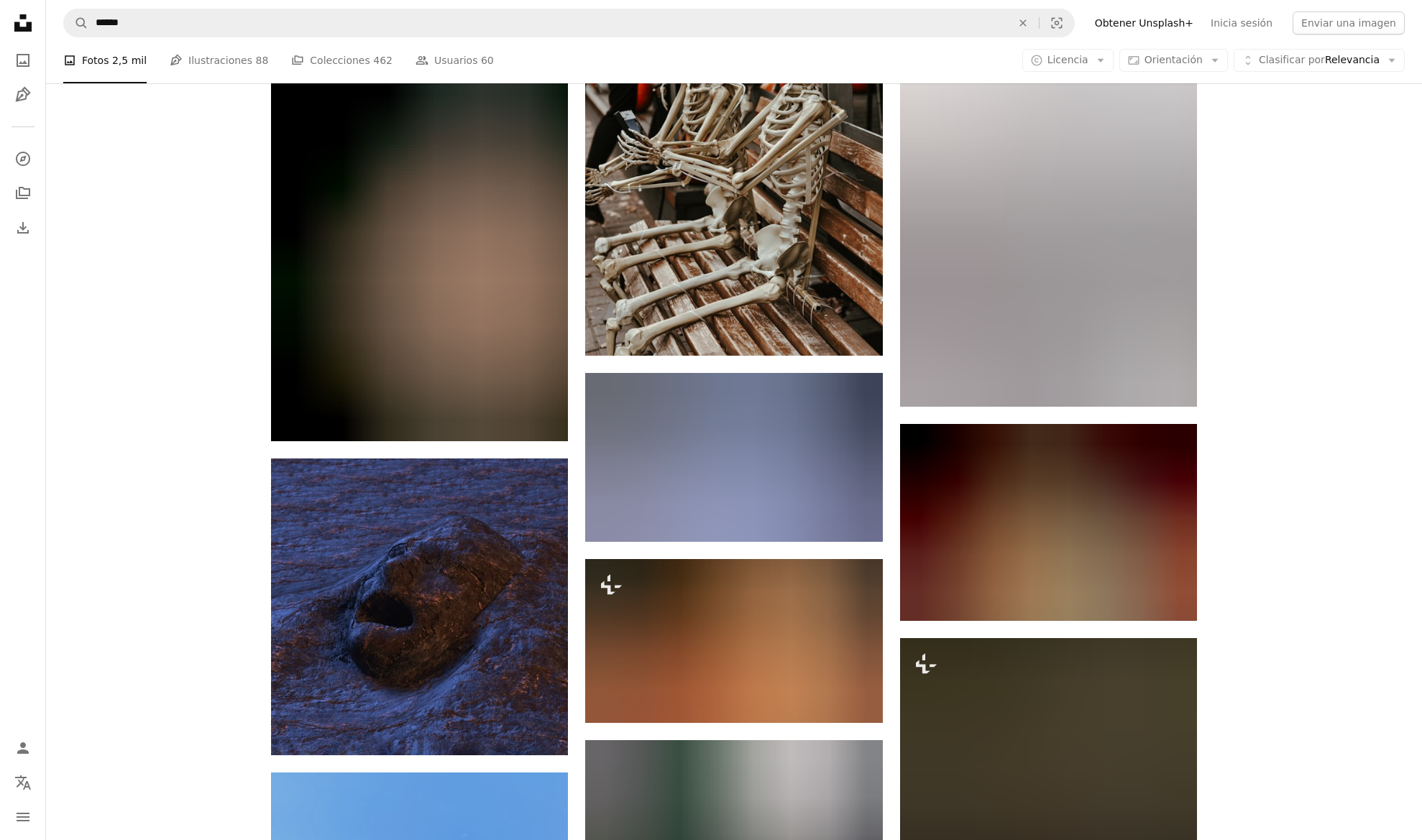
scroll to position [16641, 0]
